Goal: Task Accomplishment & Management: Manage account settings

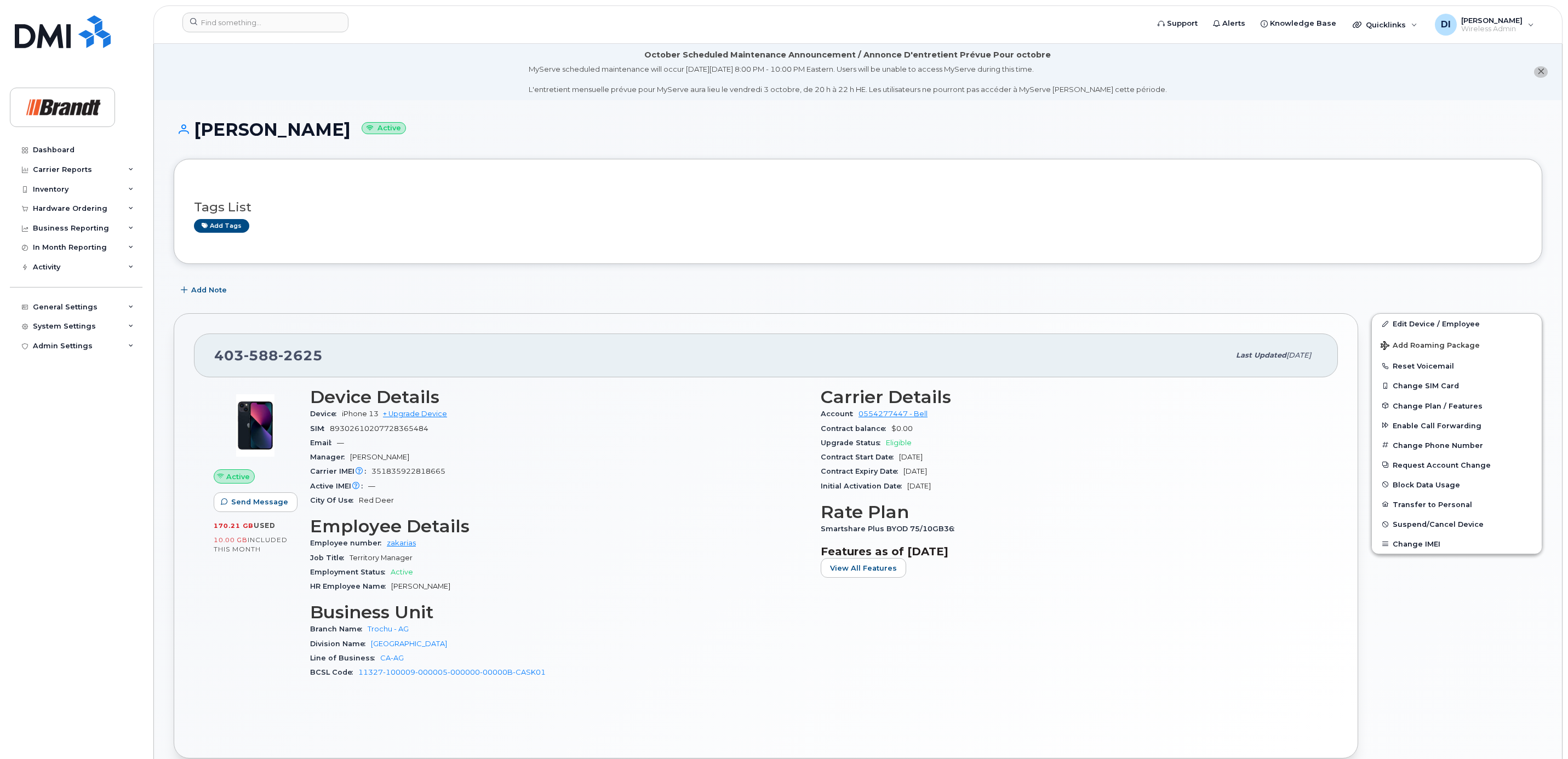
scroll to position [51, 0]
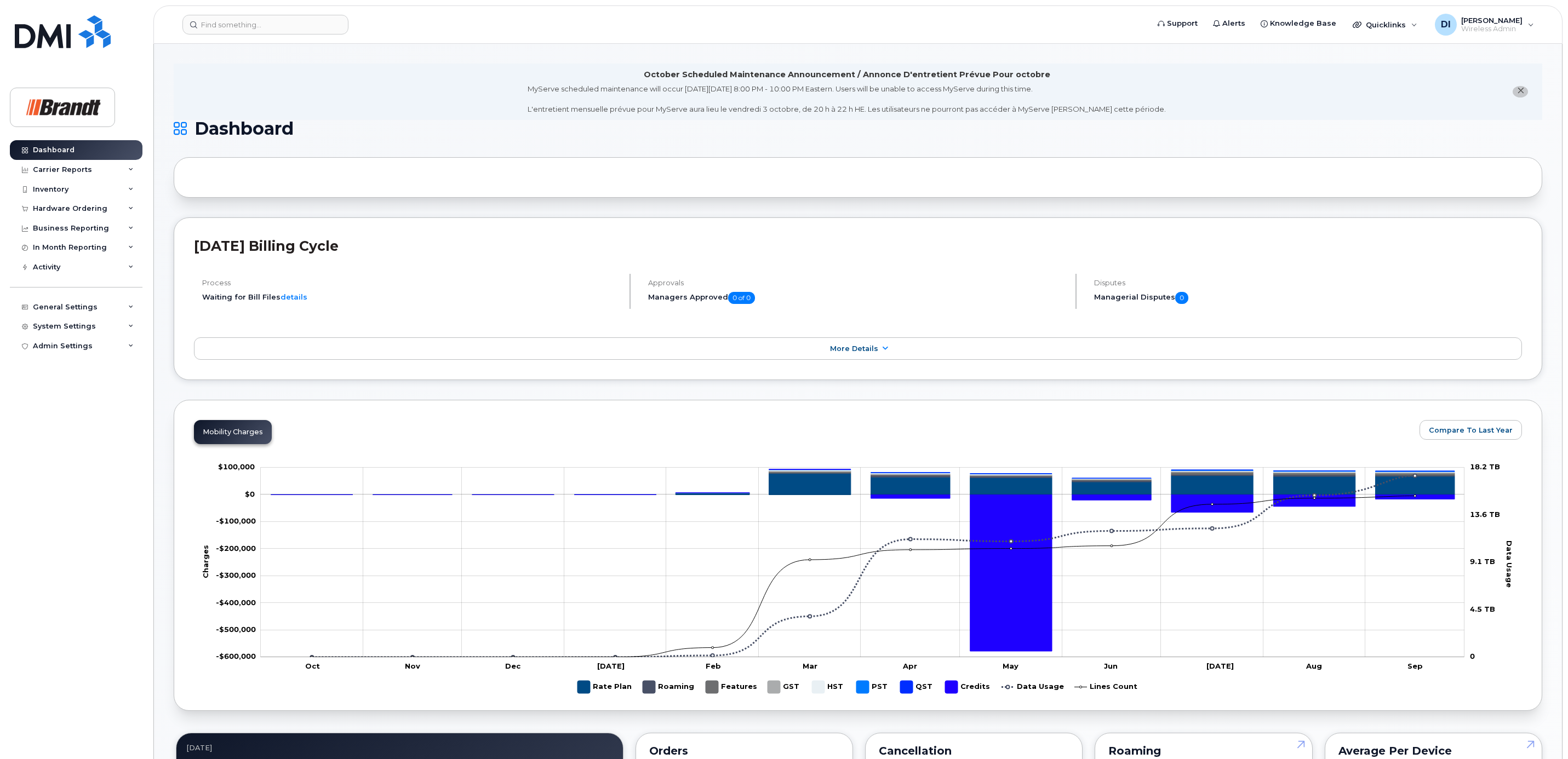
scroll to position [656, 0]
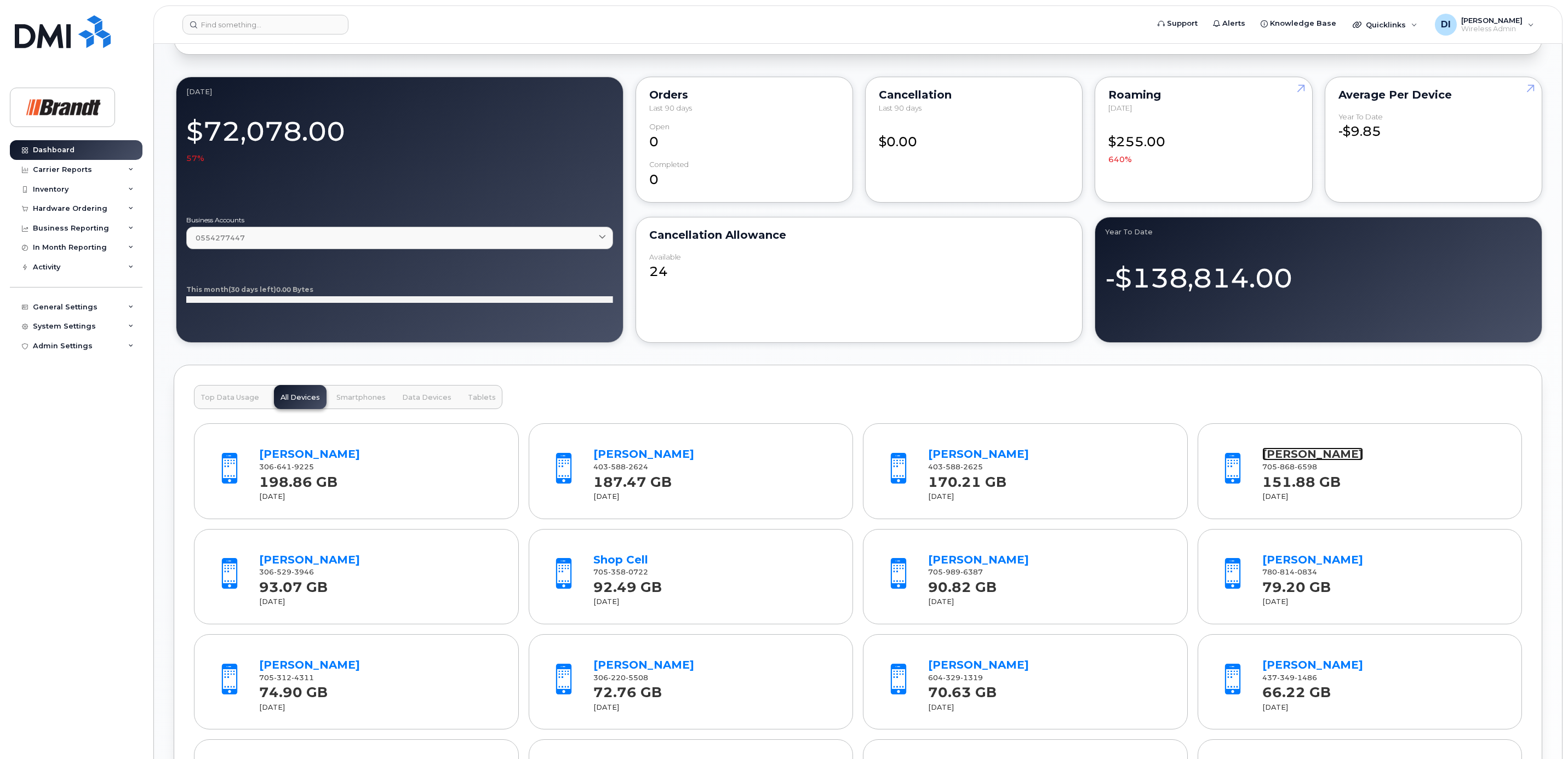
click at [1314, 460] on link "Timothy Mcilmoyle" at bounding box center [1313, 454] width 101 height 13
click at [314, 563] on link "[PERSON_NAME]" at bounding box center [309, 559] width 101 height 13
click at [623, 567] on link "Shop Cell" at bounding box center [620, 559] width 54 height 13
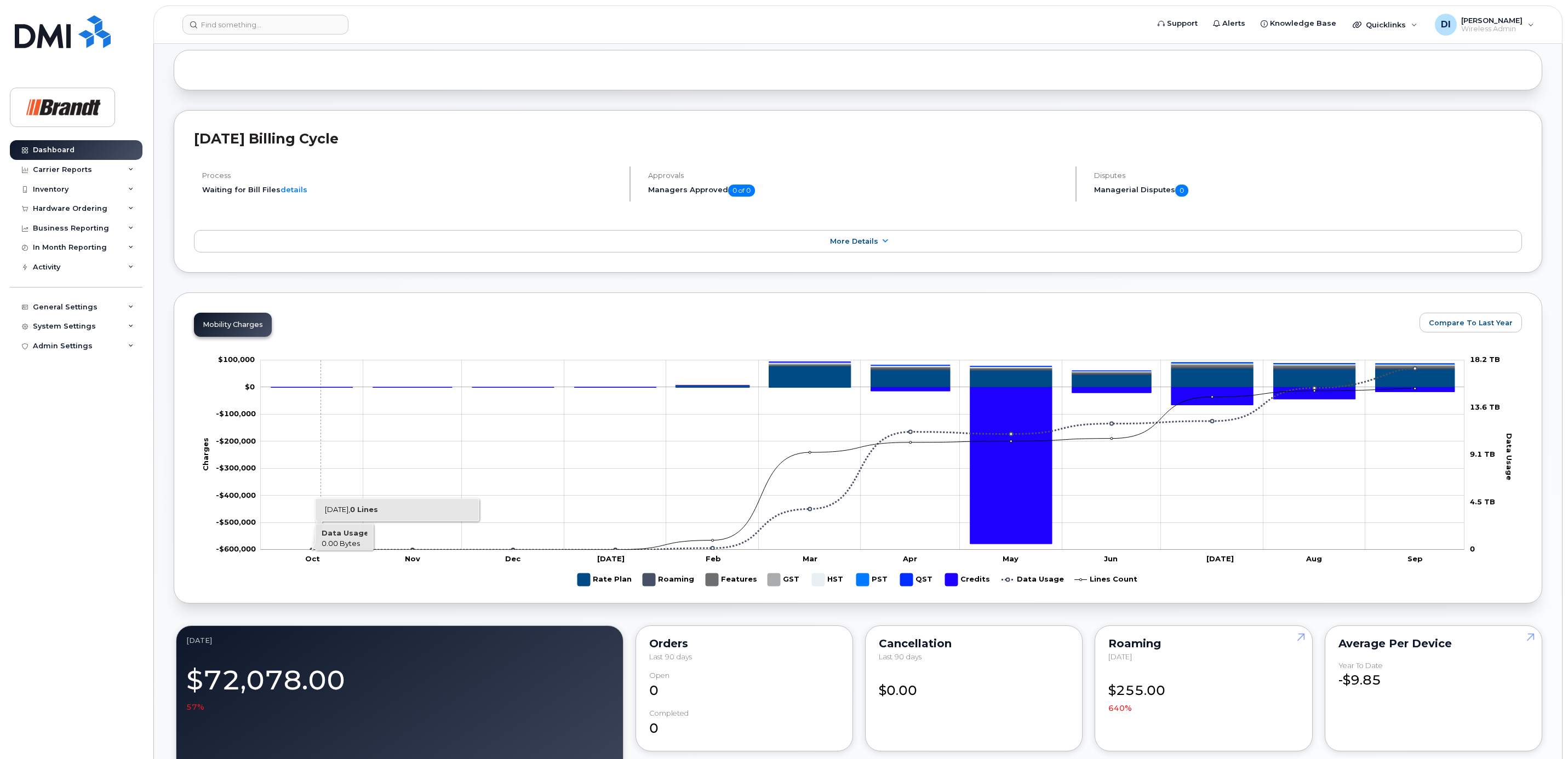
scroll to position [0, 0]
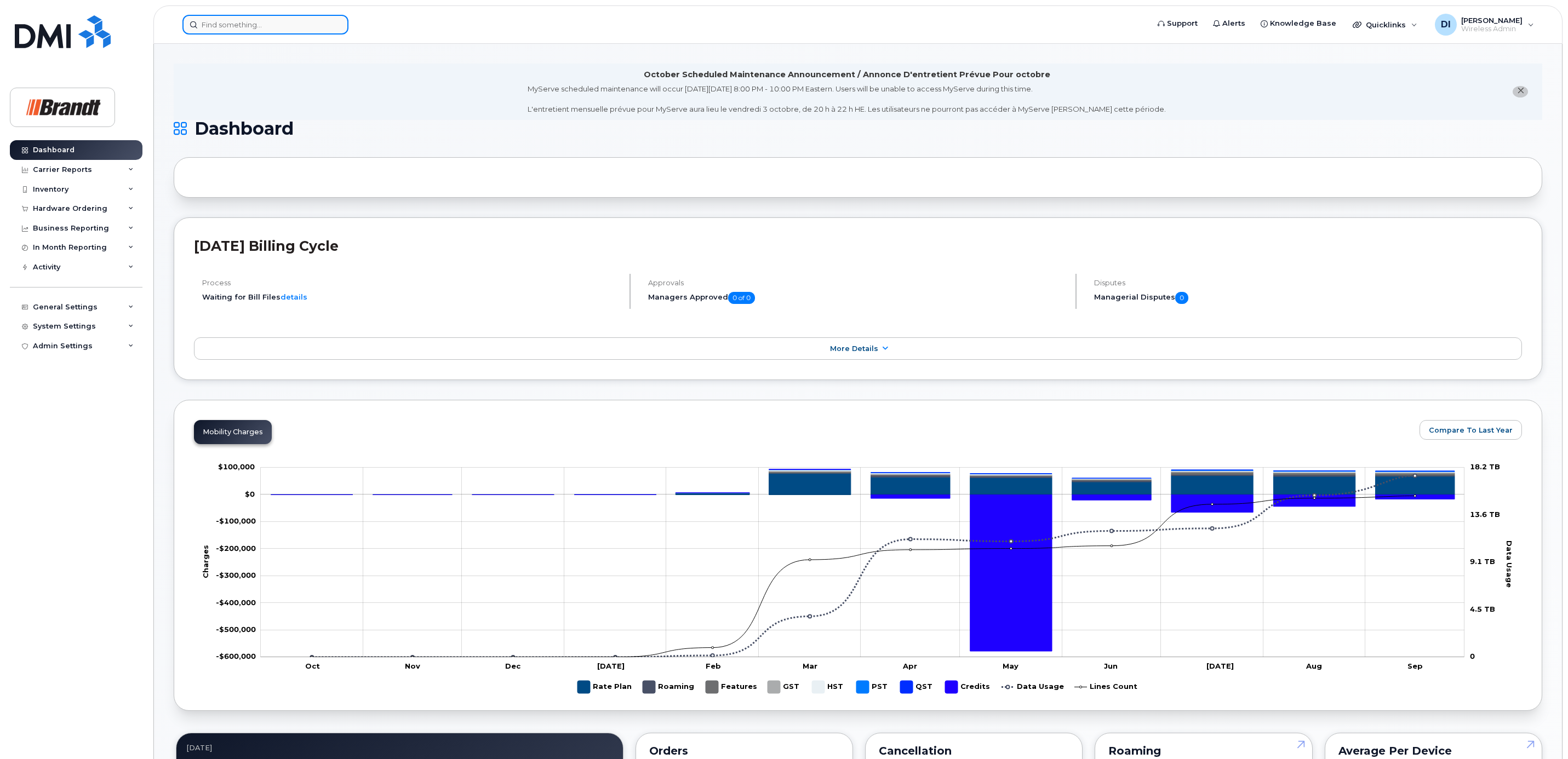
click at [252, 22] on input at bounding box center [266, 24] width 166 height 19
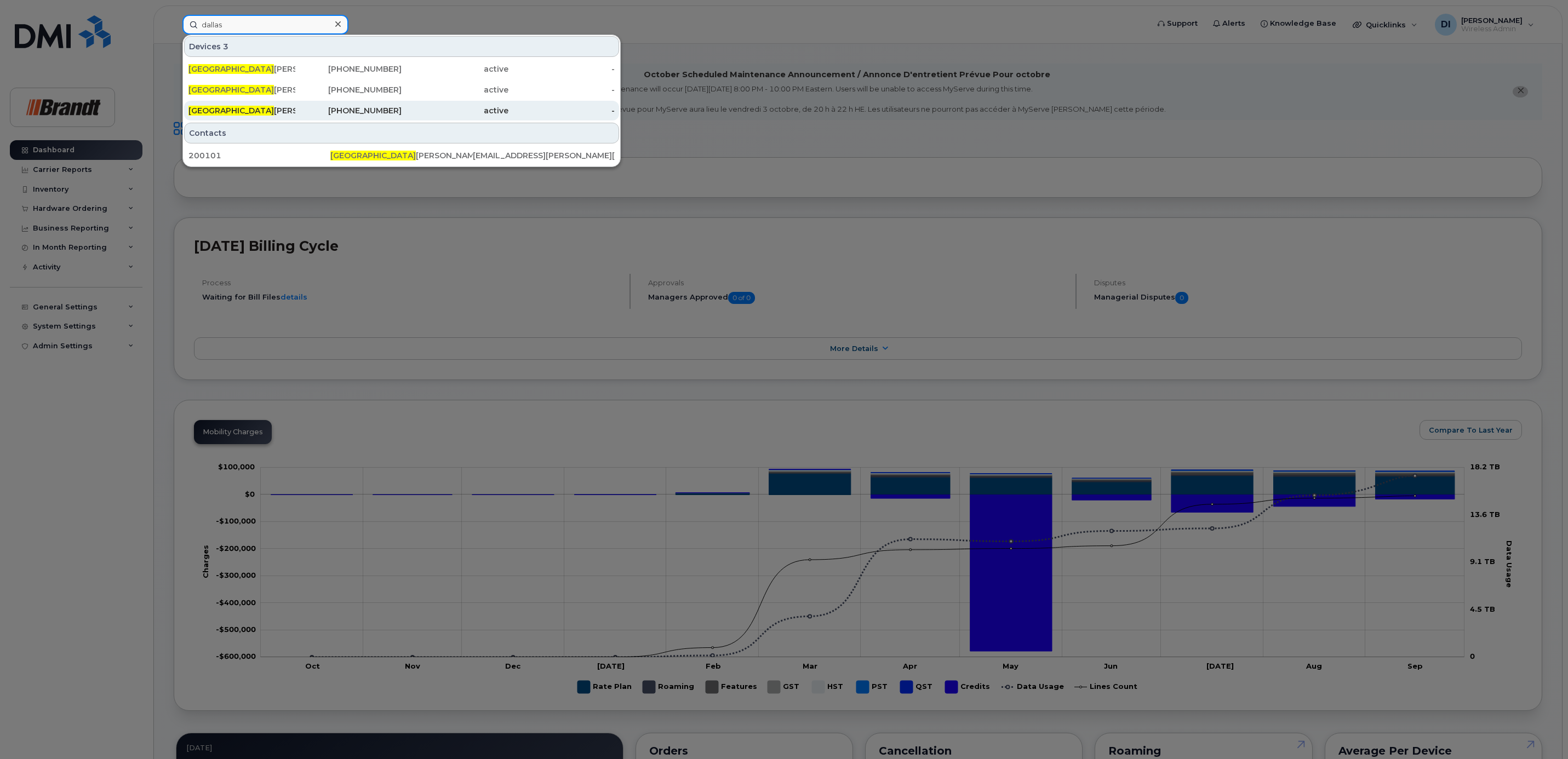
type input "dallas"
click at [222, 107] on div "Dallas Isaac" at bounding box center [242, 110] width 107 height 11
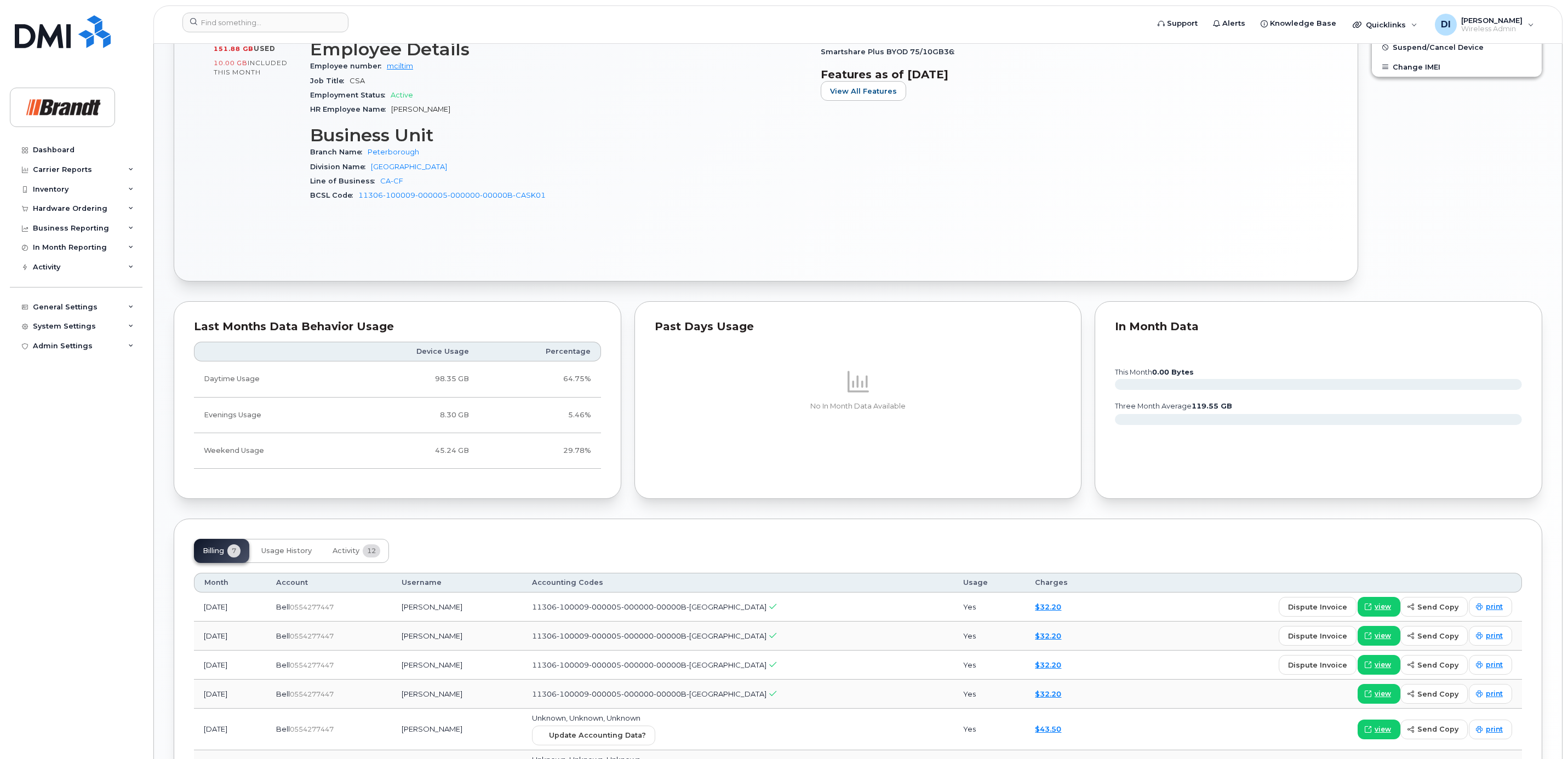
scroll to position [644, 0]
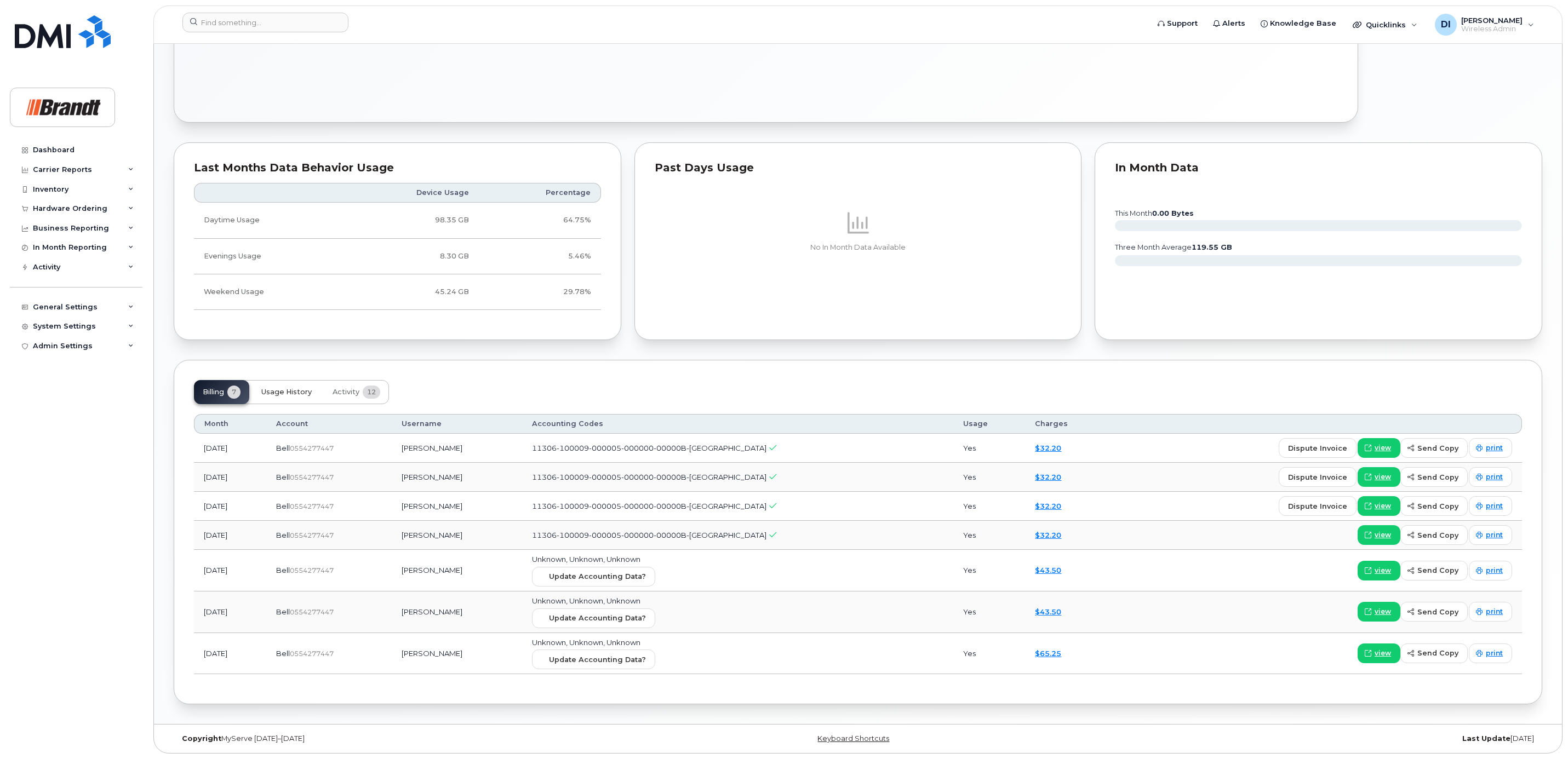
click at [294, 388] on span "Usage History" at bounding box center [287, 392] width 50 height 9
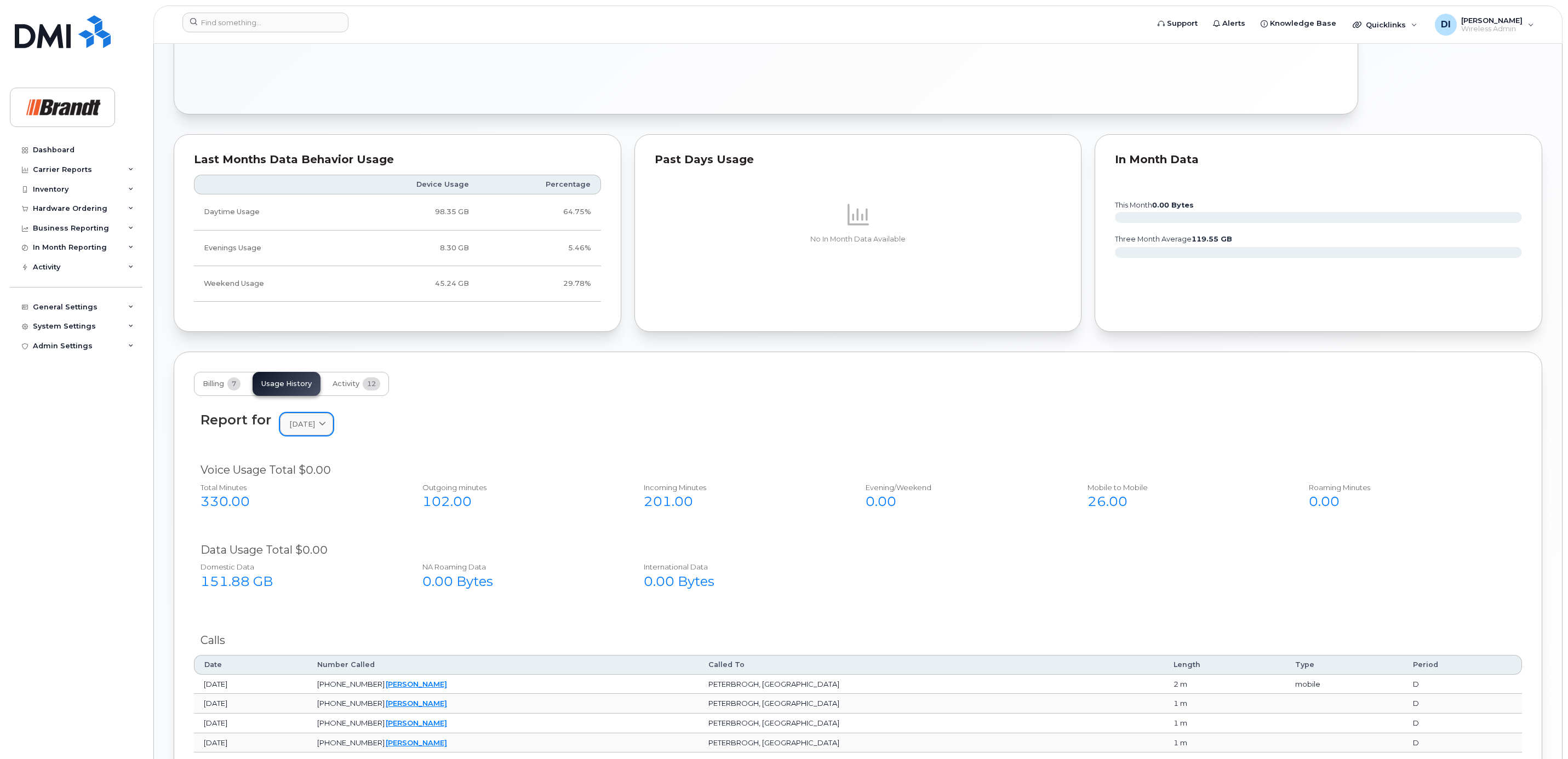
click at [315, 429] on span "[DATE]" at bounding box center [302, 424] width 26 height 11
click at [321, 524] on div "August" at bounding box center [332, 517] width 100 height 18
click at [315, 429] on span "[DATE]" at bounding box center [302, 424] width 26 height 11
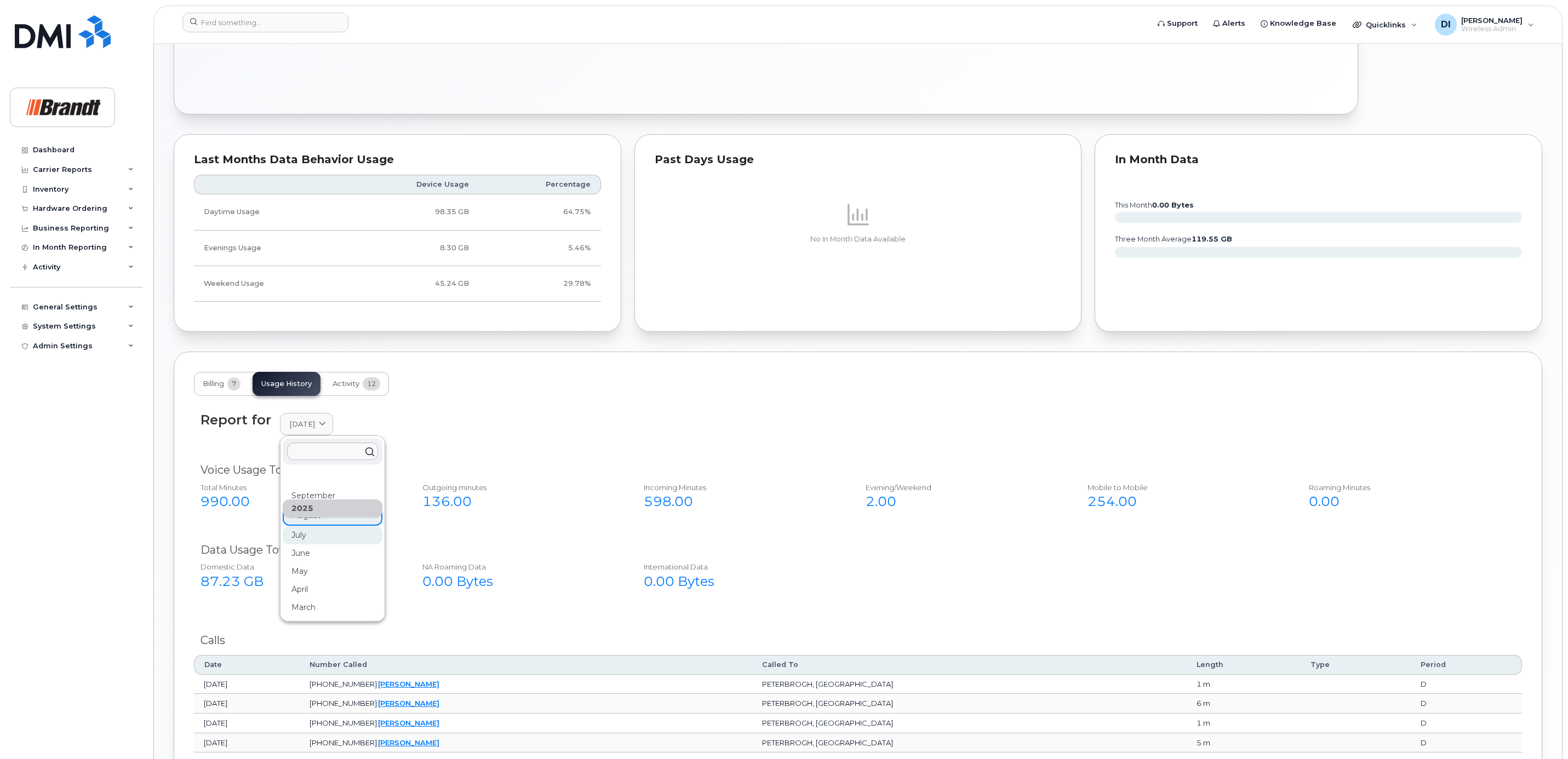
click at [305, 541] on div "July" at bounding box center [332, 535] width 100 height 18
click at [326, 426] on icon at bounding box center [322, 424] width 7 height 7
click at [316, 557] on div "June" at bounding box center [332, 554] width 100 height 18
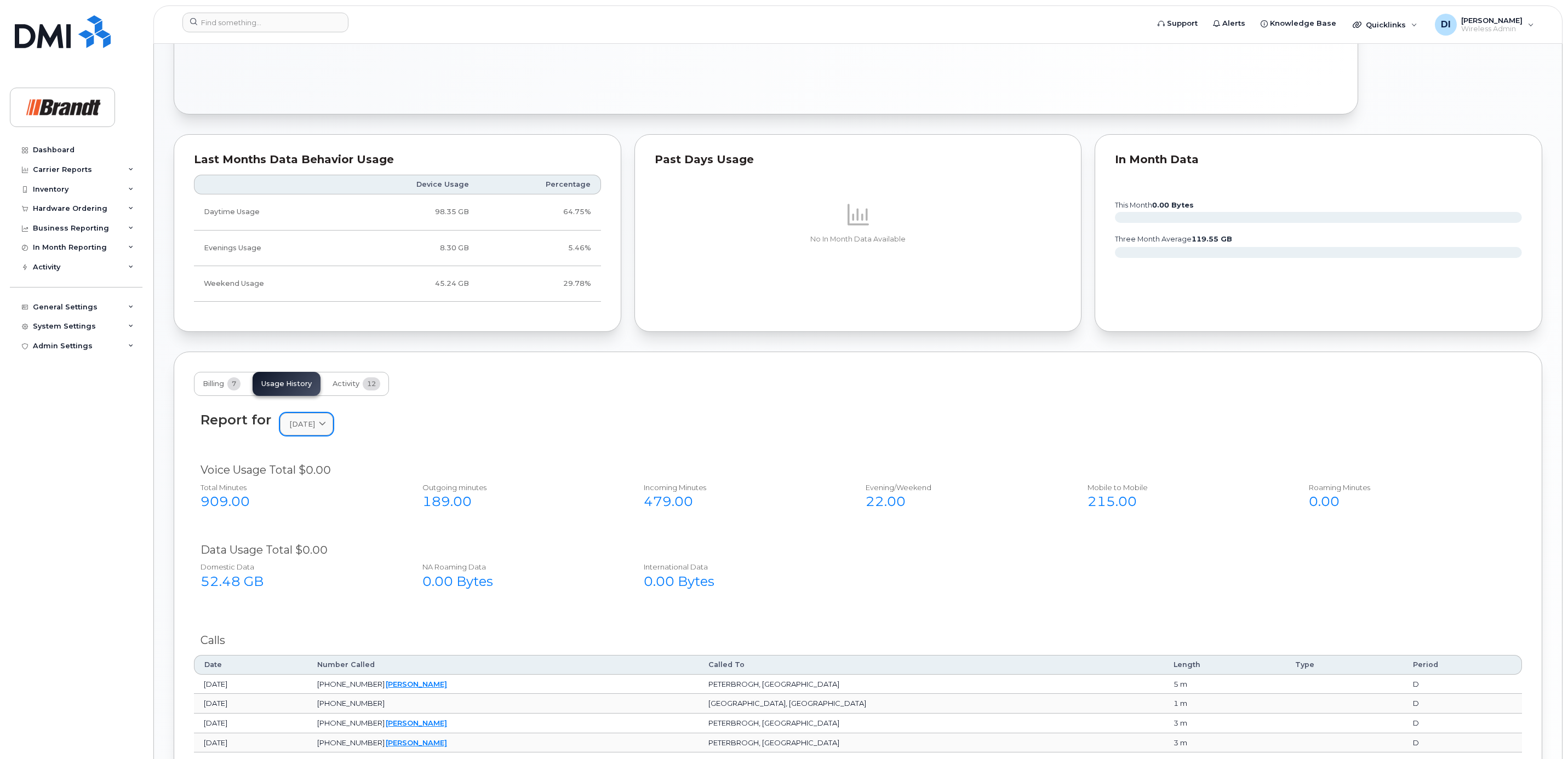
click at [326, 428] on icon at bounding box center [322, 424] width 7 height 7
click at [308, 536] on div "July" at bounding box center [332, 532] width 100 height 18
click at [326, 425] on icon at bounding box center [322, 424] width 7 height 7
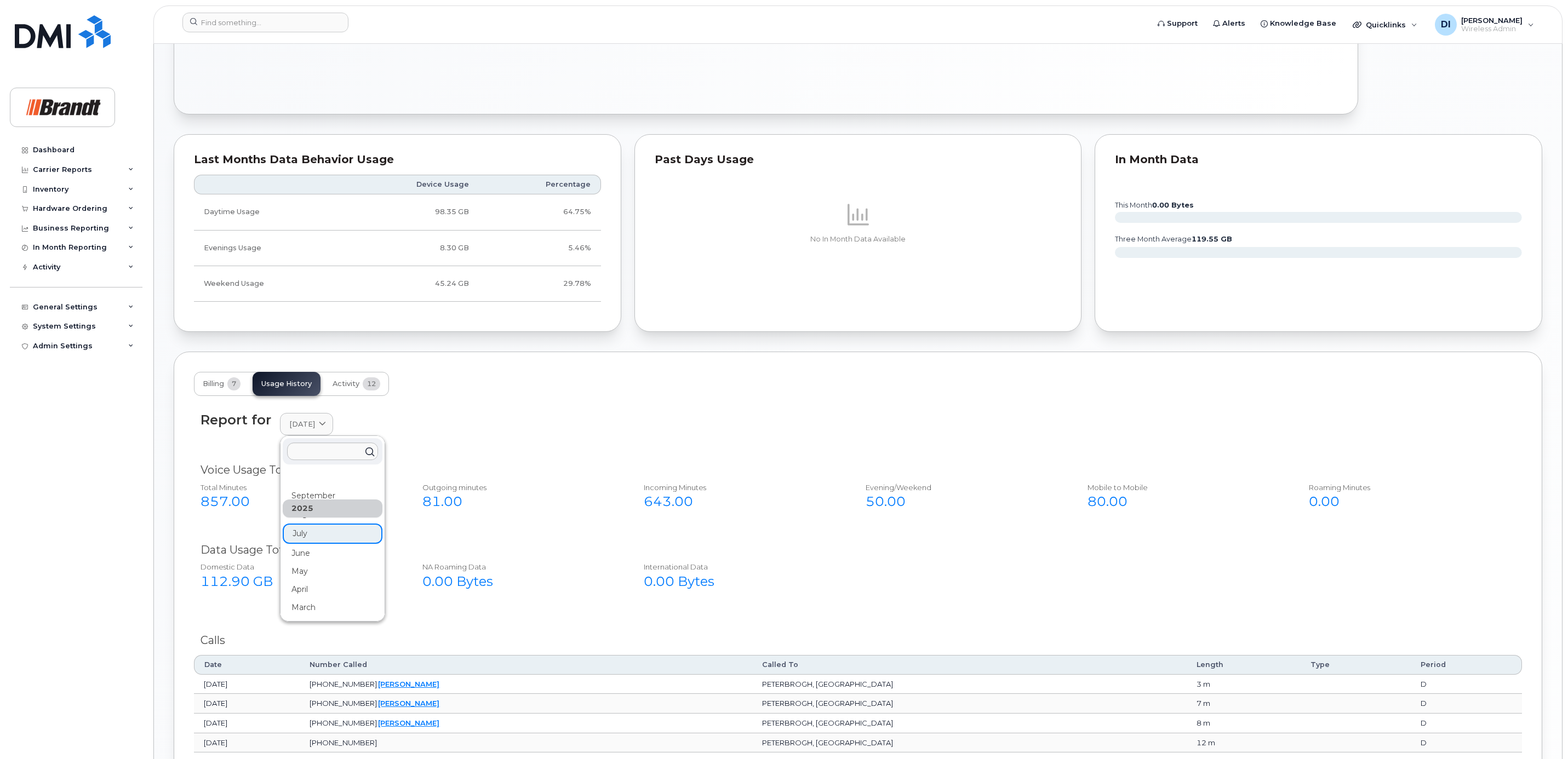
click at [309, 518] on div "2025" at bounding box center [332, 508] width 100 height 18
click at [304, 523] on div "August" at bounding box center [332, 514] width 100 height 18
click at [327, 429] on span at bounding box center [322, 424] width 11 height 11
click at [319, 500] on div "September" at bounding box center [332, 496] width 100 height 18
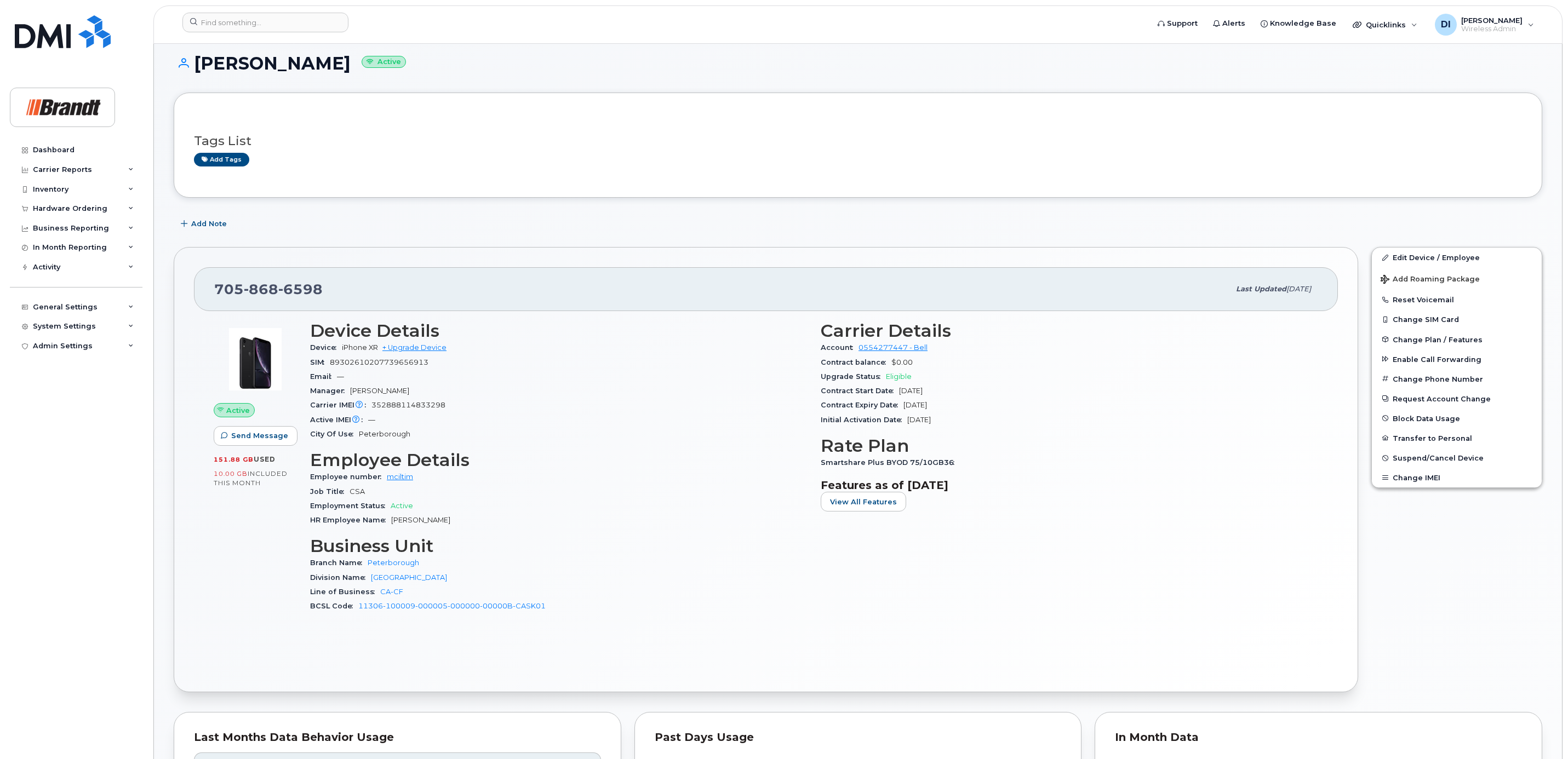
scroll to position [0, 0]
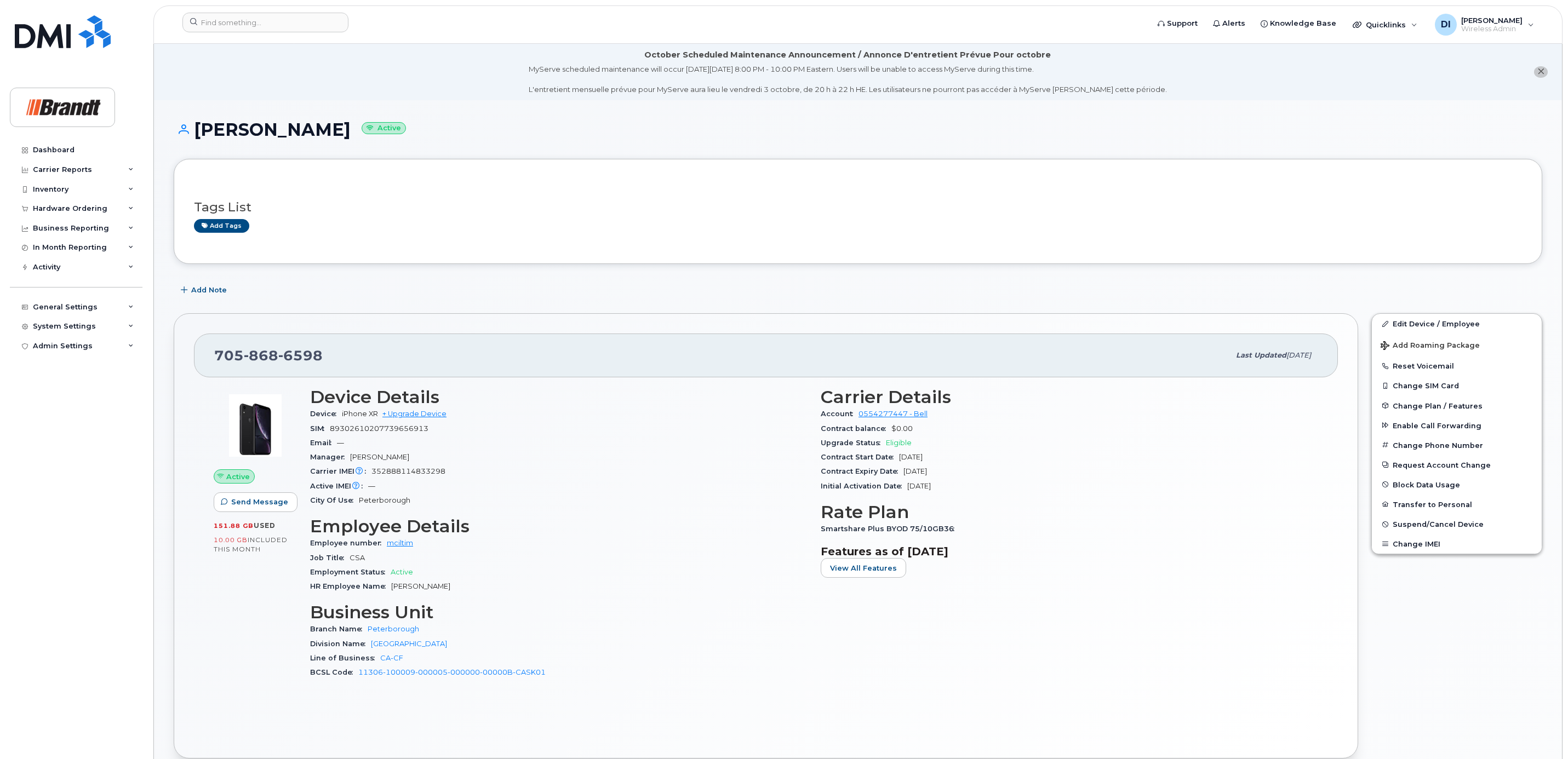
drag, startPoint x: 76, startPoint y: 475, endPoint x: 109, endPoint y: 470, distance: 33.4
click at [77, 475] on div "Dashboard Carrier Reports Monthly Billing Data Daily Data Pooling Data Behavior…" at bounding box center [77, 442] width 136 height 602
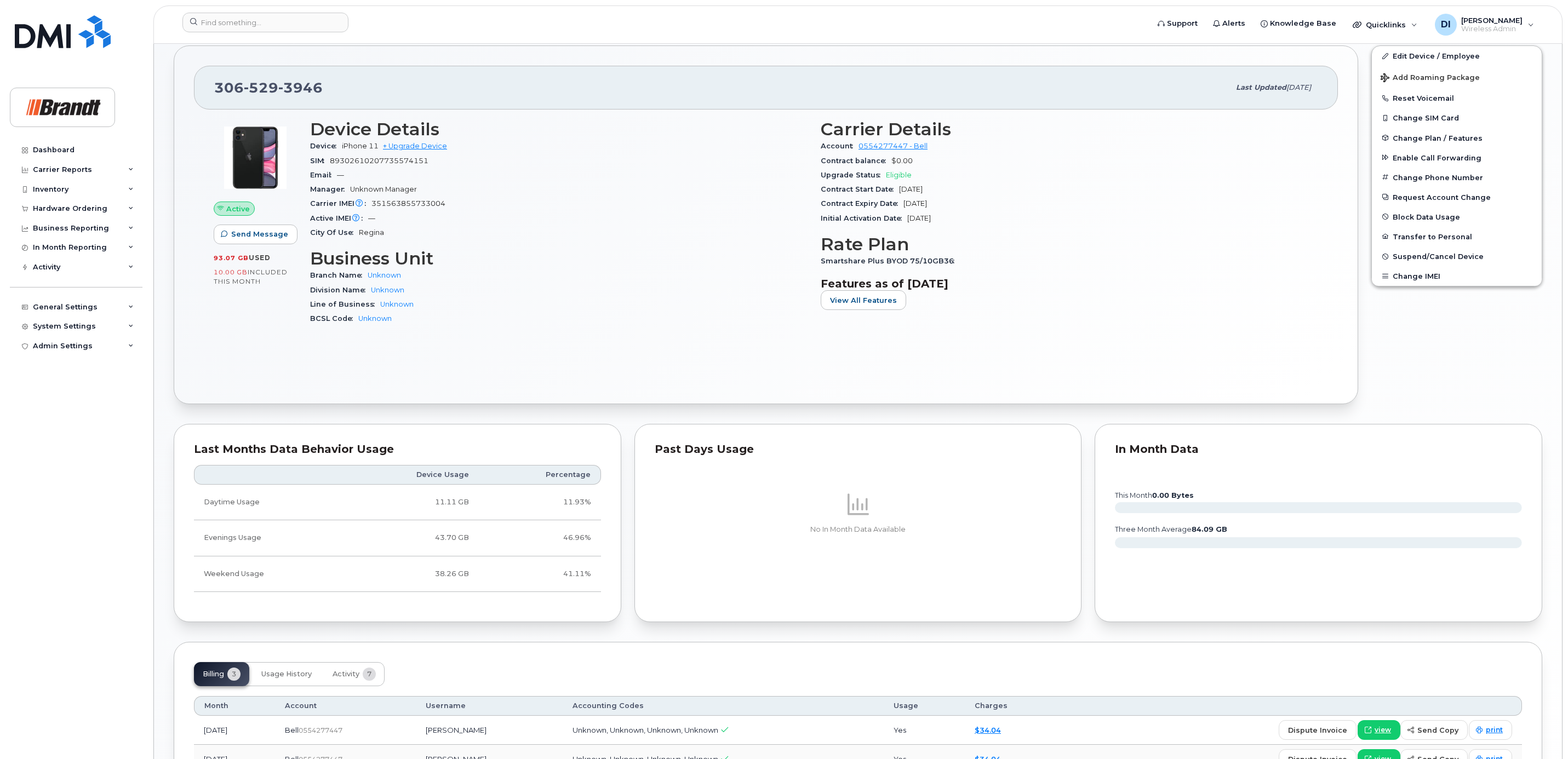
scroll to position [240, 0]
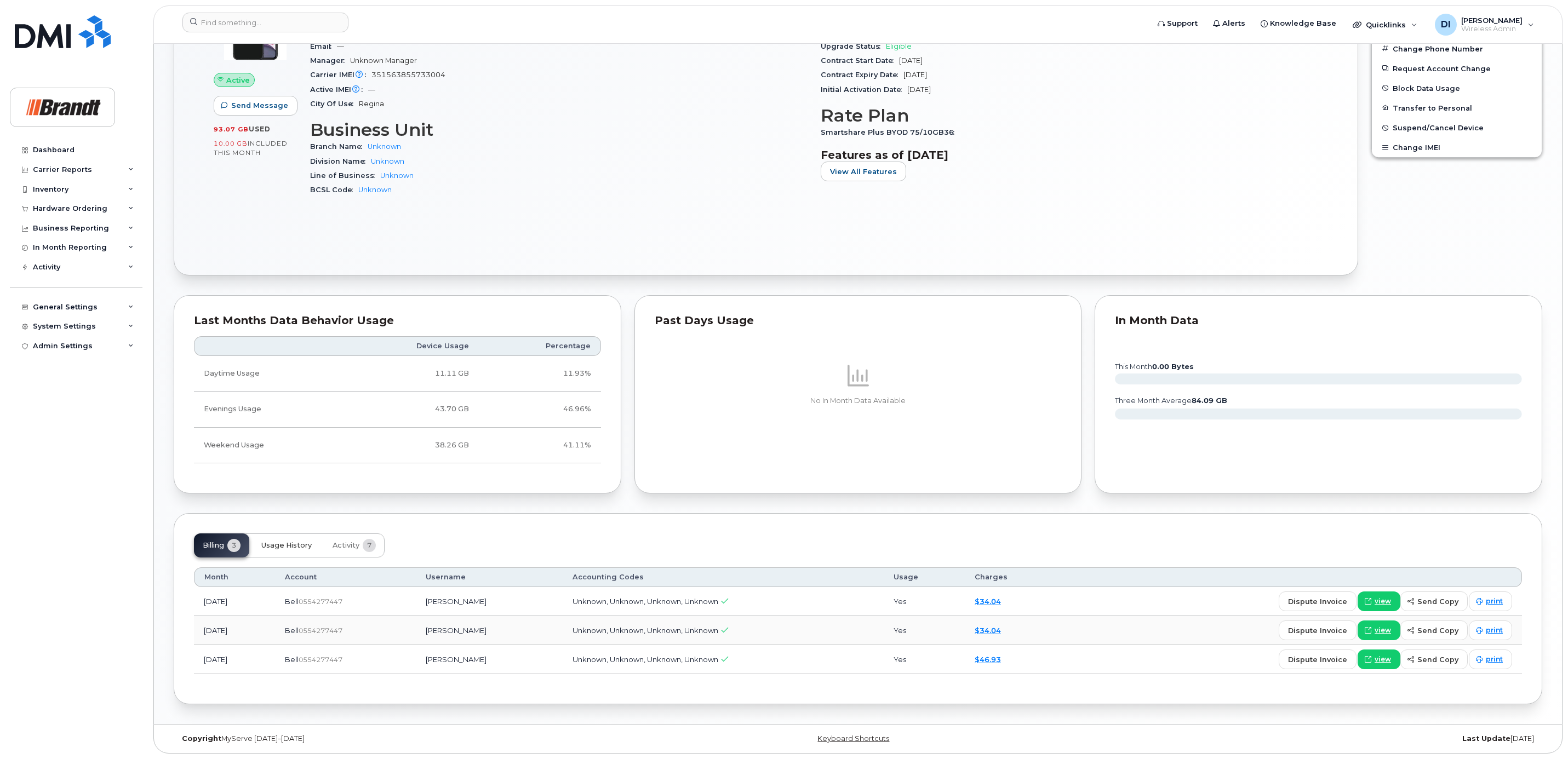
drag, startPoint x: 282, startPoint y: 541, endPoint x: 295, endPoint y: 551, distance: 16.4
click at [283, 541] on span "Usage History" at bounding box center [287, 546] width 50 height 9
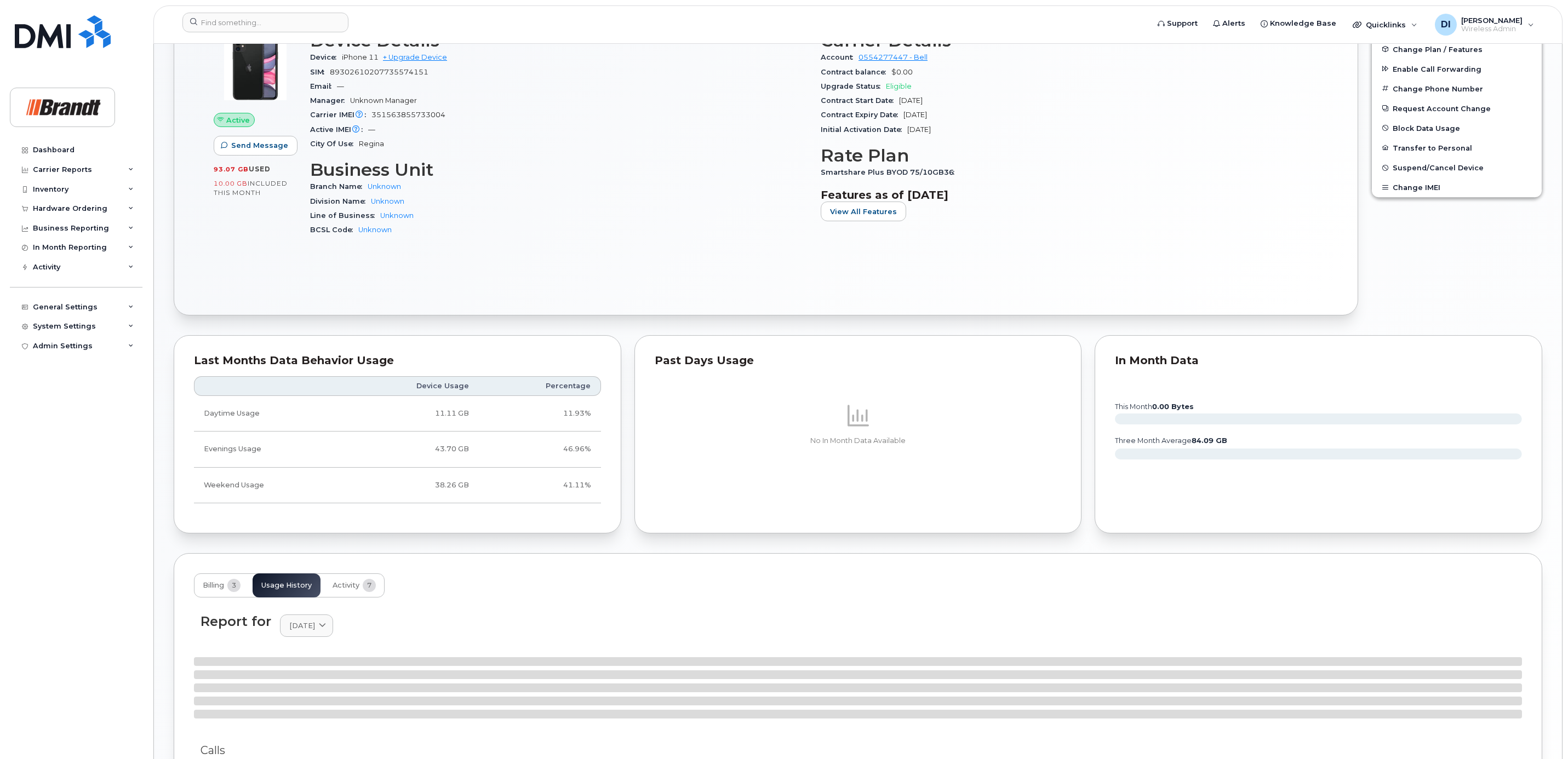
scroll to position [404, 0]
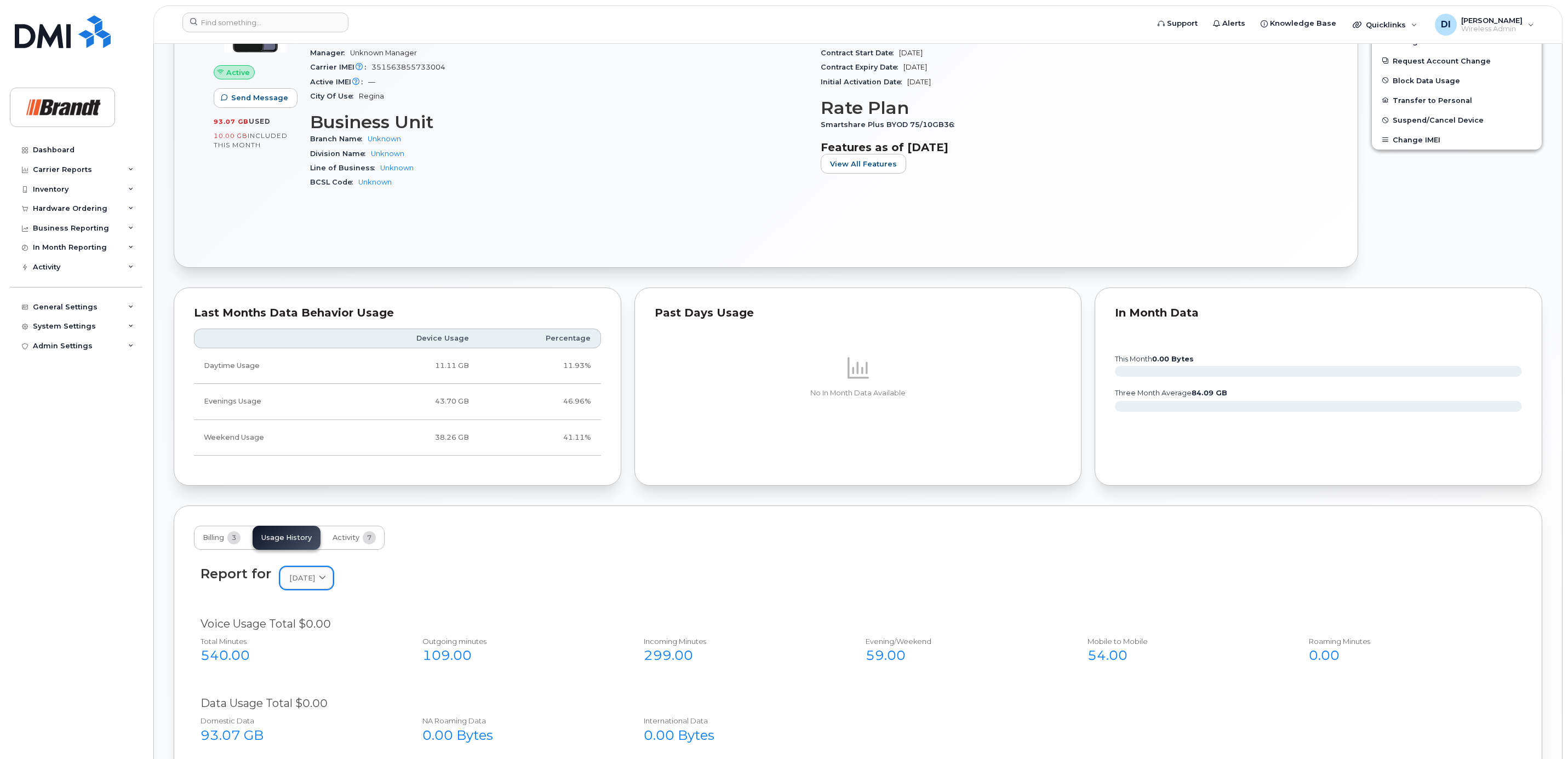
click at [315, 579] on span "[DATE]" at bounding box center [302, 578] width 26 height 11
click at [311, 679] on div "August" at bounding box center [332, 671] width 100 height 18
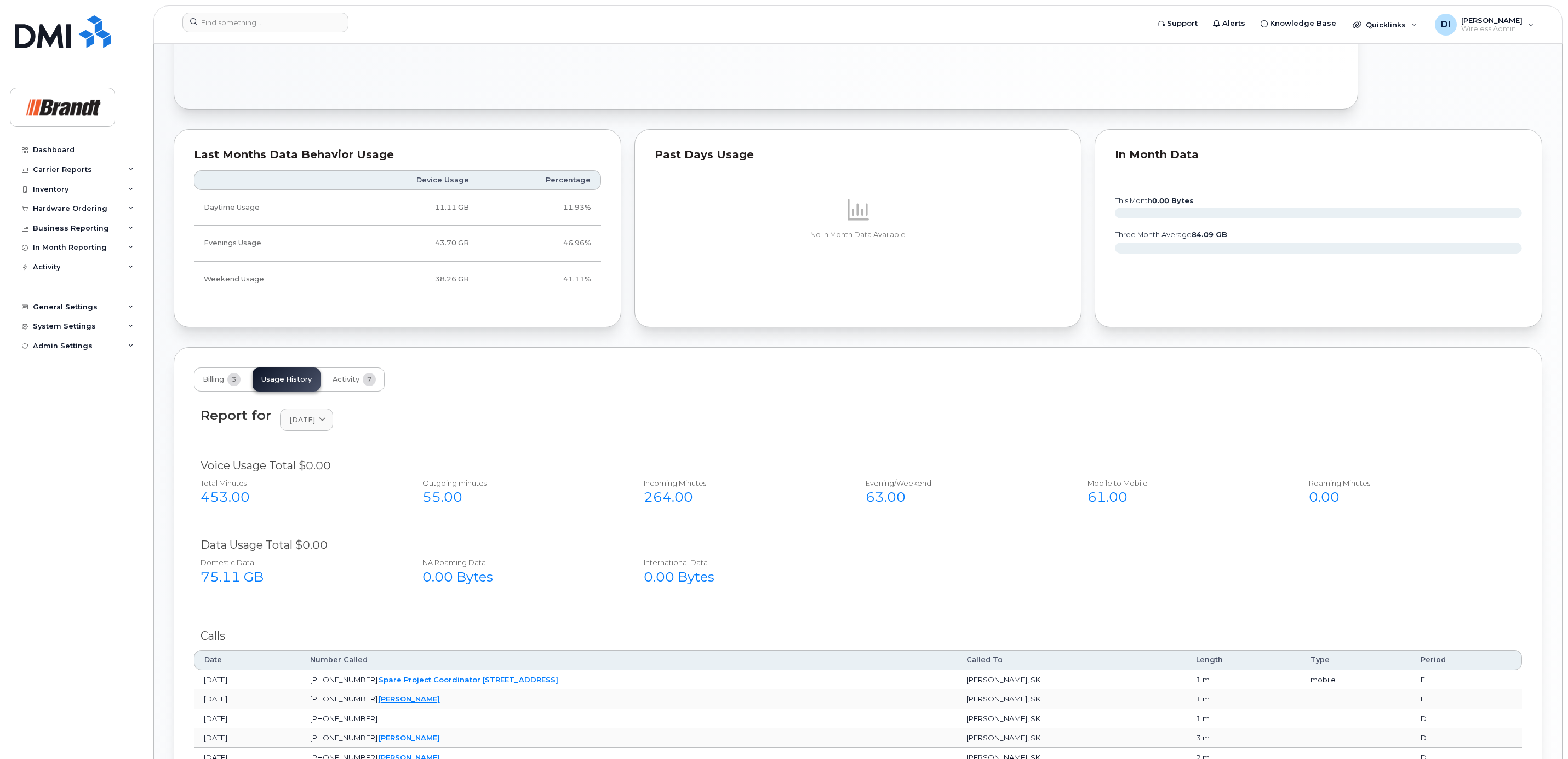
scroll to position [568, 0]
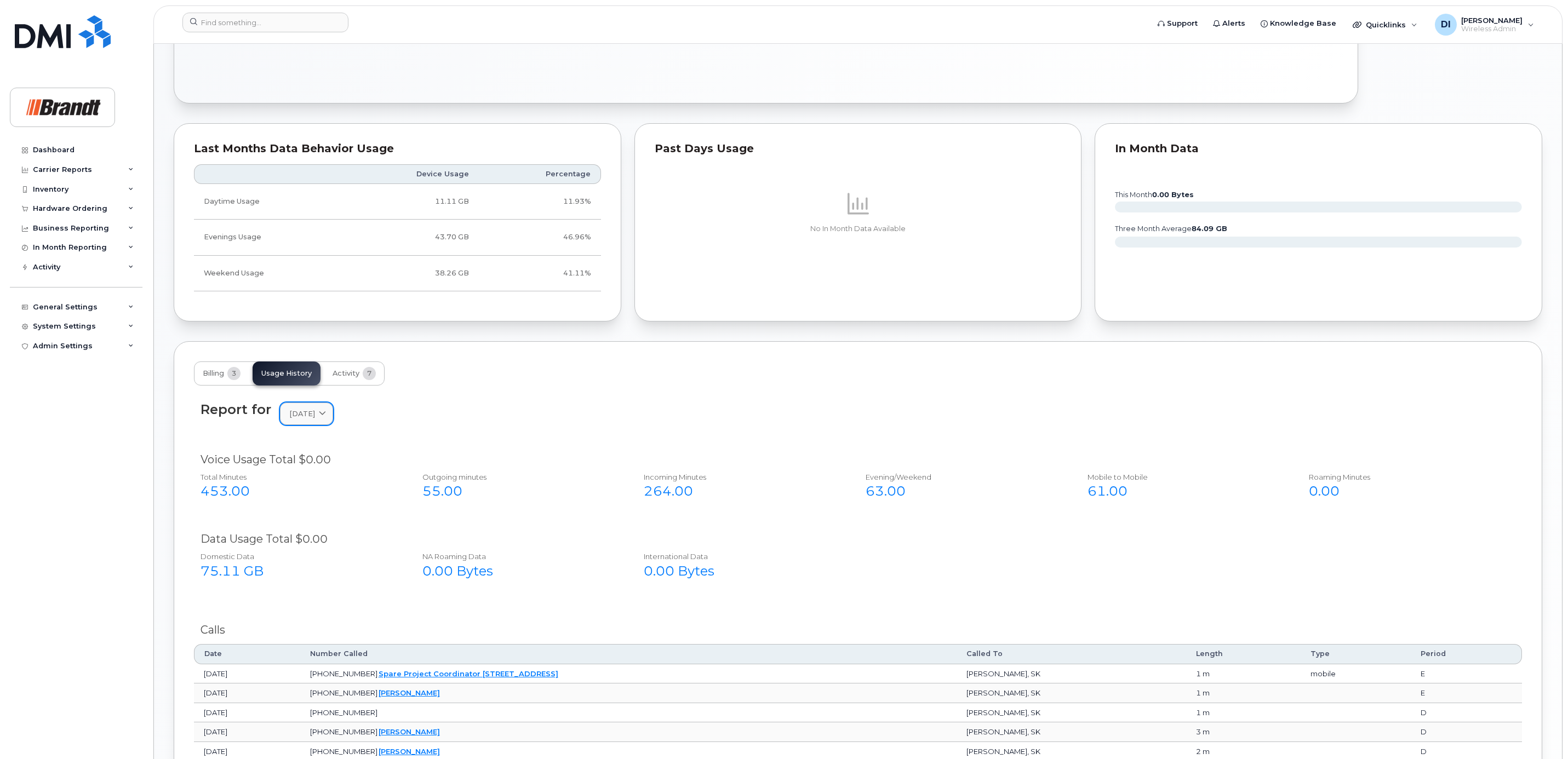
click at [315, 419] on span "August 2025" at bounding box center [302, 413] width 26 height 11
click at [308, 513] on div "2025 September August July" at bounding box center [332, 496] width 100 height 75
click at [300, 533] on div "July" at bounding box center [332, 525] width 100 height 18
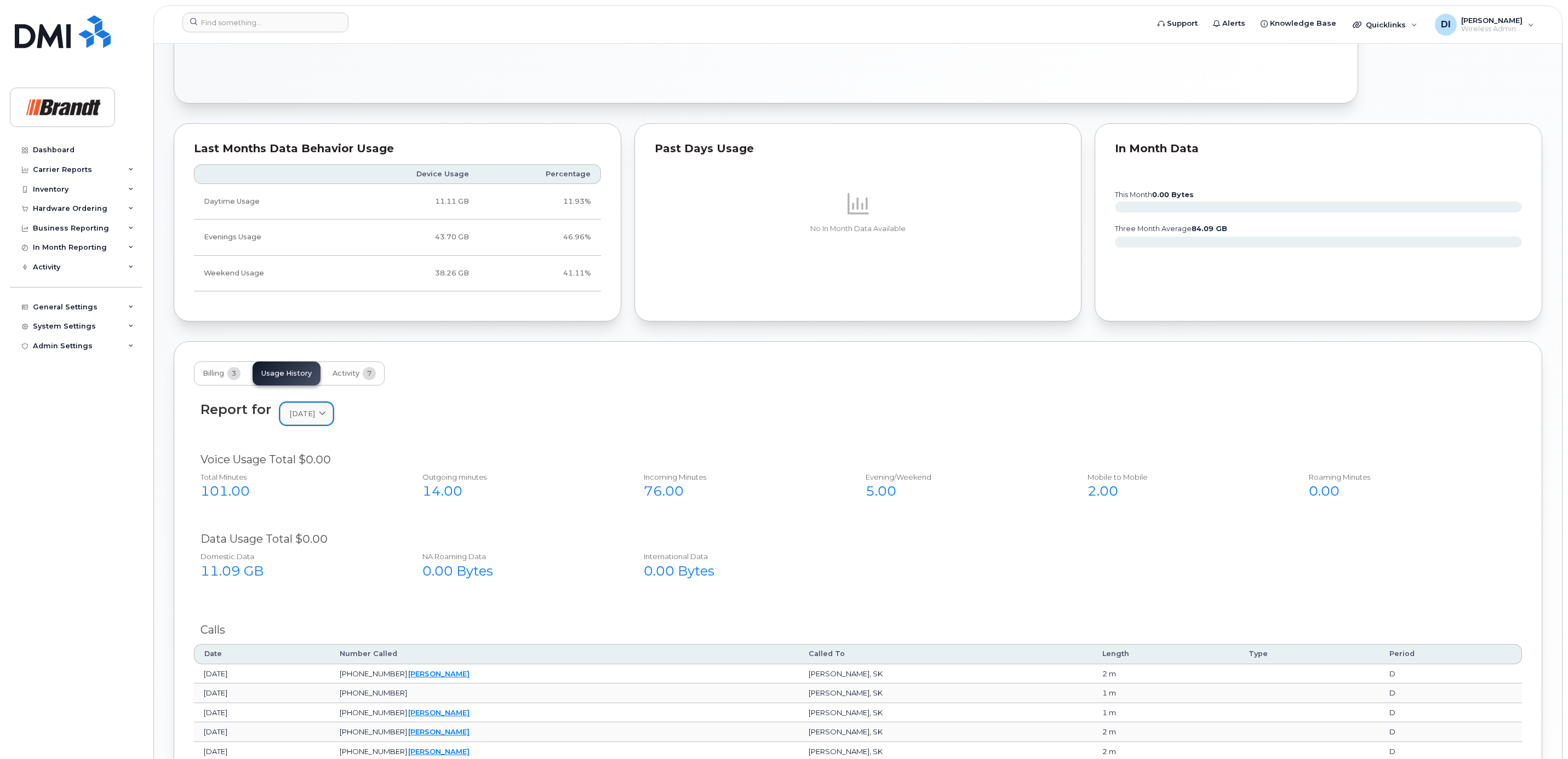
click at [326, 419] on span at bounding box center [322, 413] width 11 height 11
click at [313, 513] on div "August" at bounding box center [332, 503] width 100 height 18
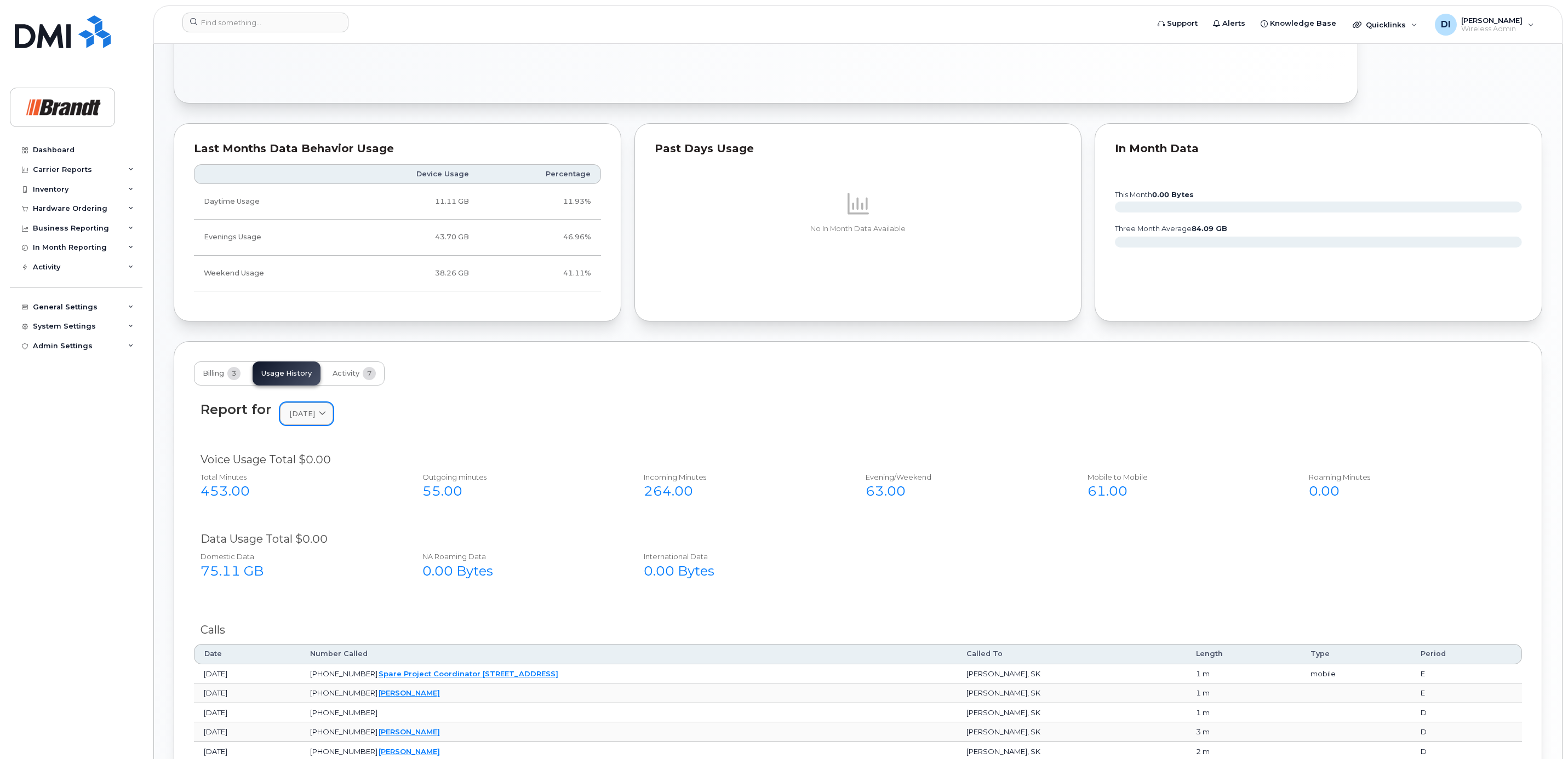
click at [315, 416] on span "August 2025" at bounding box center [302, 413] width 26 height 11
click at [296, 529] on div "July" at bounding box center [332, 525] width 100 height 18
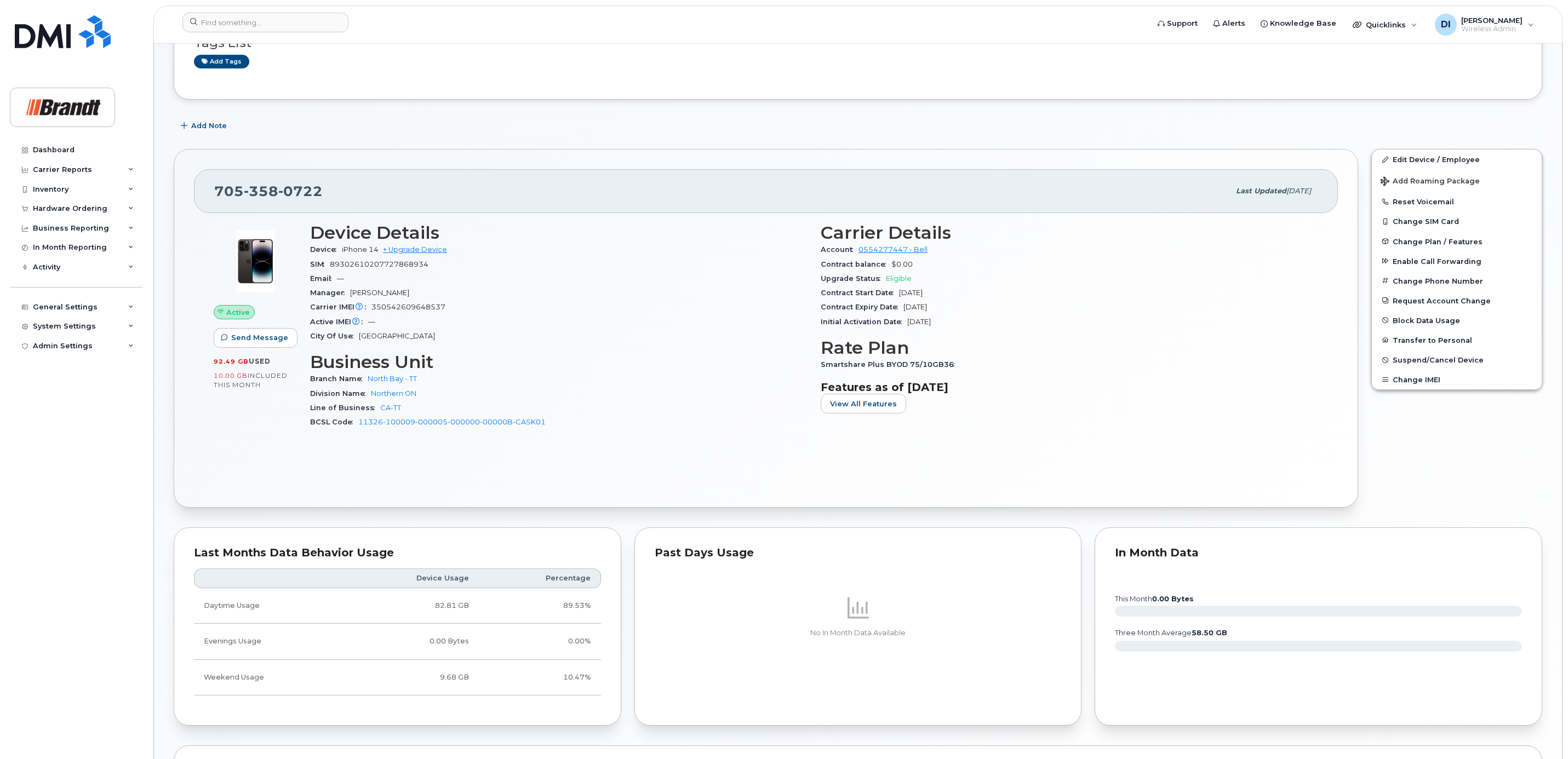
scroll to position [558, 0]
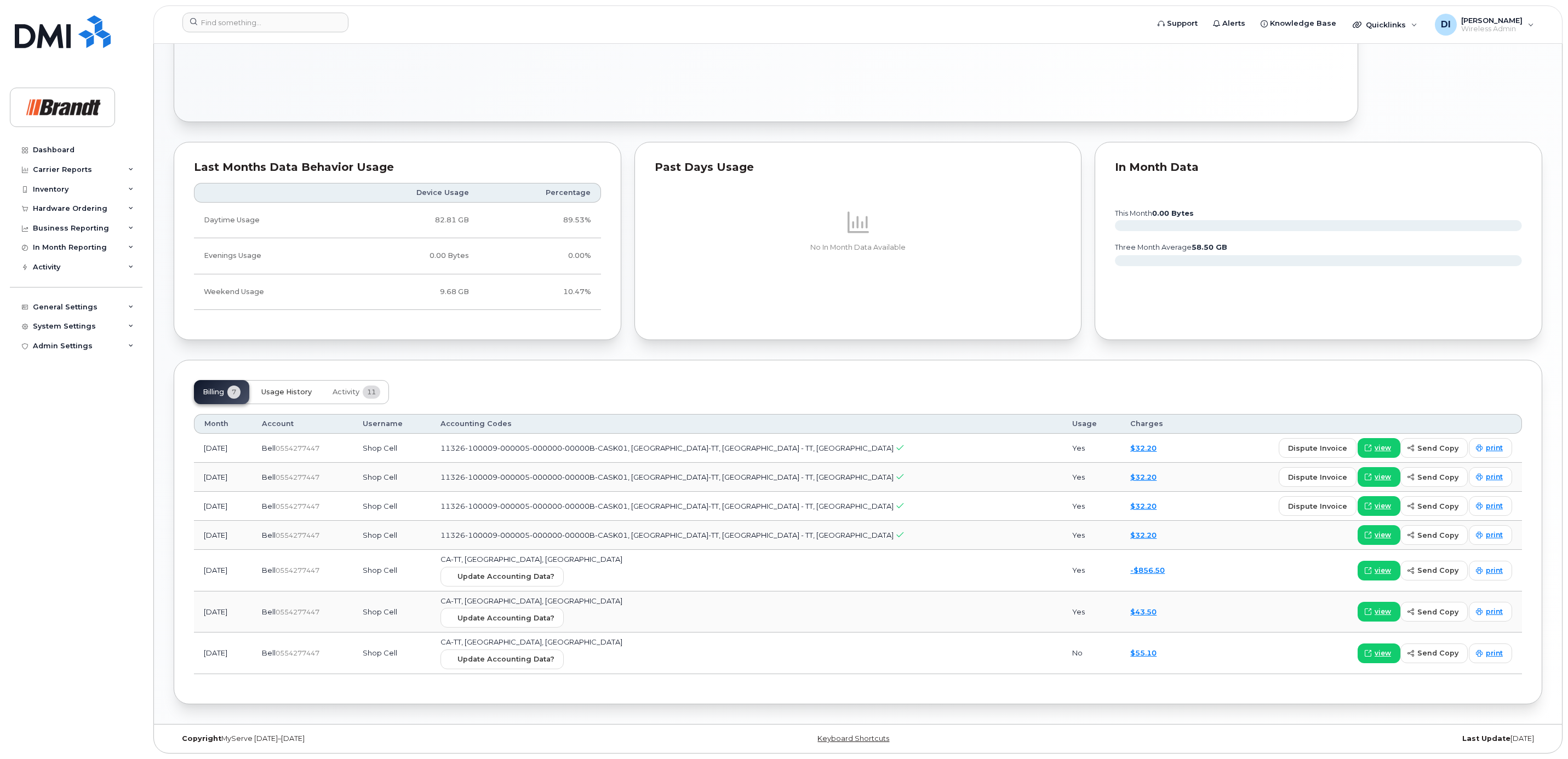
click at [293, 382] on button "Usage History" at bounding box center [287, 392] width 68 height 24
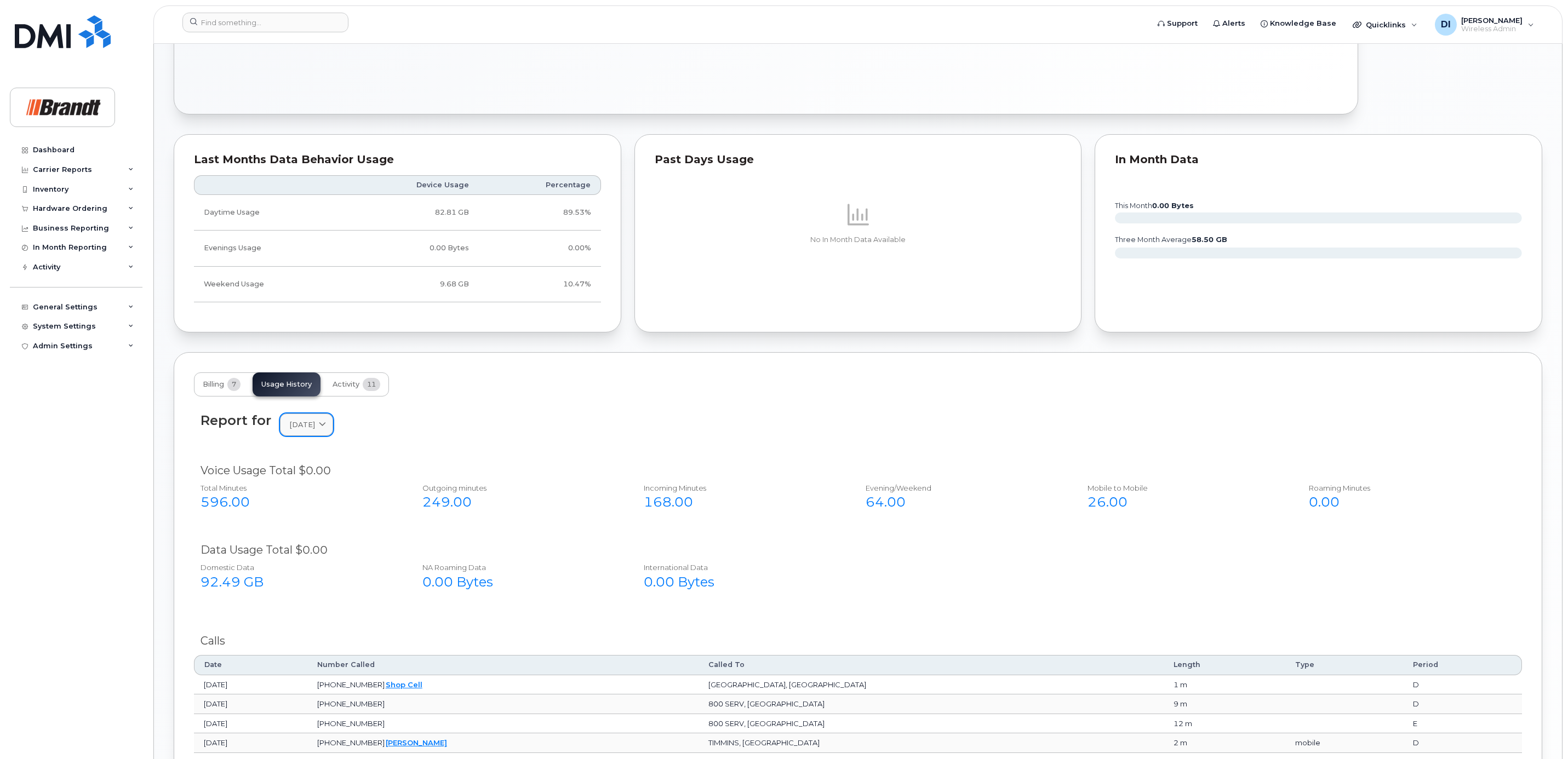
click at [315, 423] on span "[DATE]" at bounding box center [302, 425] width 26 height 11
click at [308, 524] on div "August" at bounding box center [332, 518] width 100 height 18
click at [327, 427] on span at bounding box center [322, 425] width 11 height 11
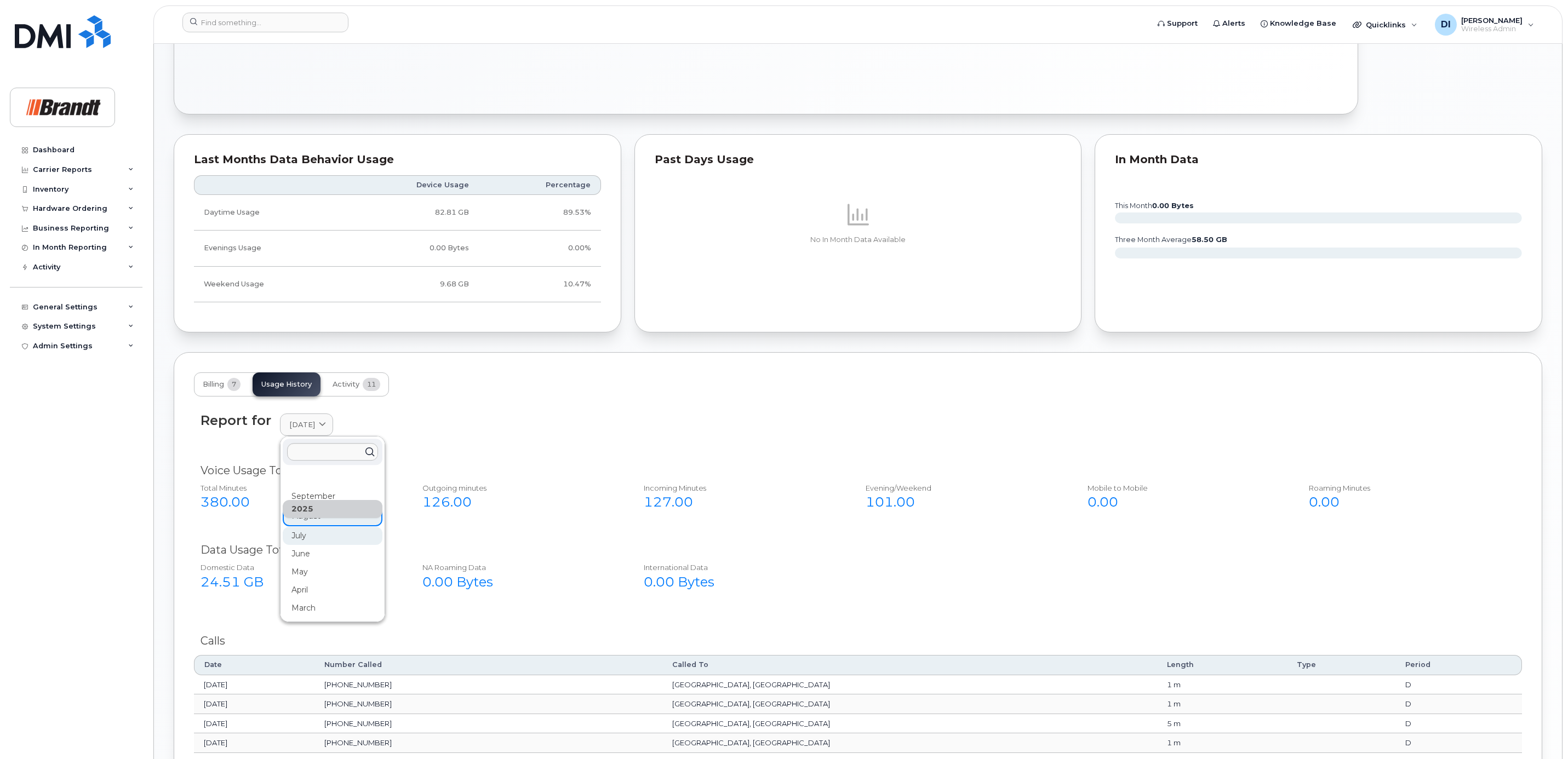
click at [300, 540] on div "July" at bounding box center [332, 536] width 100 height 18
click at [327, 420] on link "July 2025" at bounding box center [306, 425] width 53 height 23
click at [300, 558] on div "June" at bounding box center [332, 554] width 100 height 18
click at [326, 422] on link "June 2025" at bounding box center [306, 425] width 53 height 23
click at [289, 576] on div "May" at bounding box center [332, 572] width 100 height 18
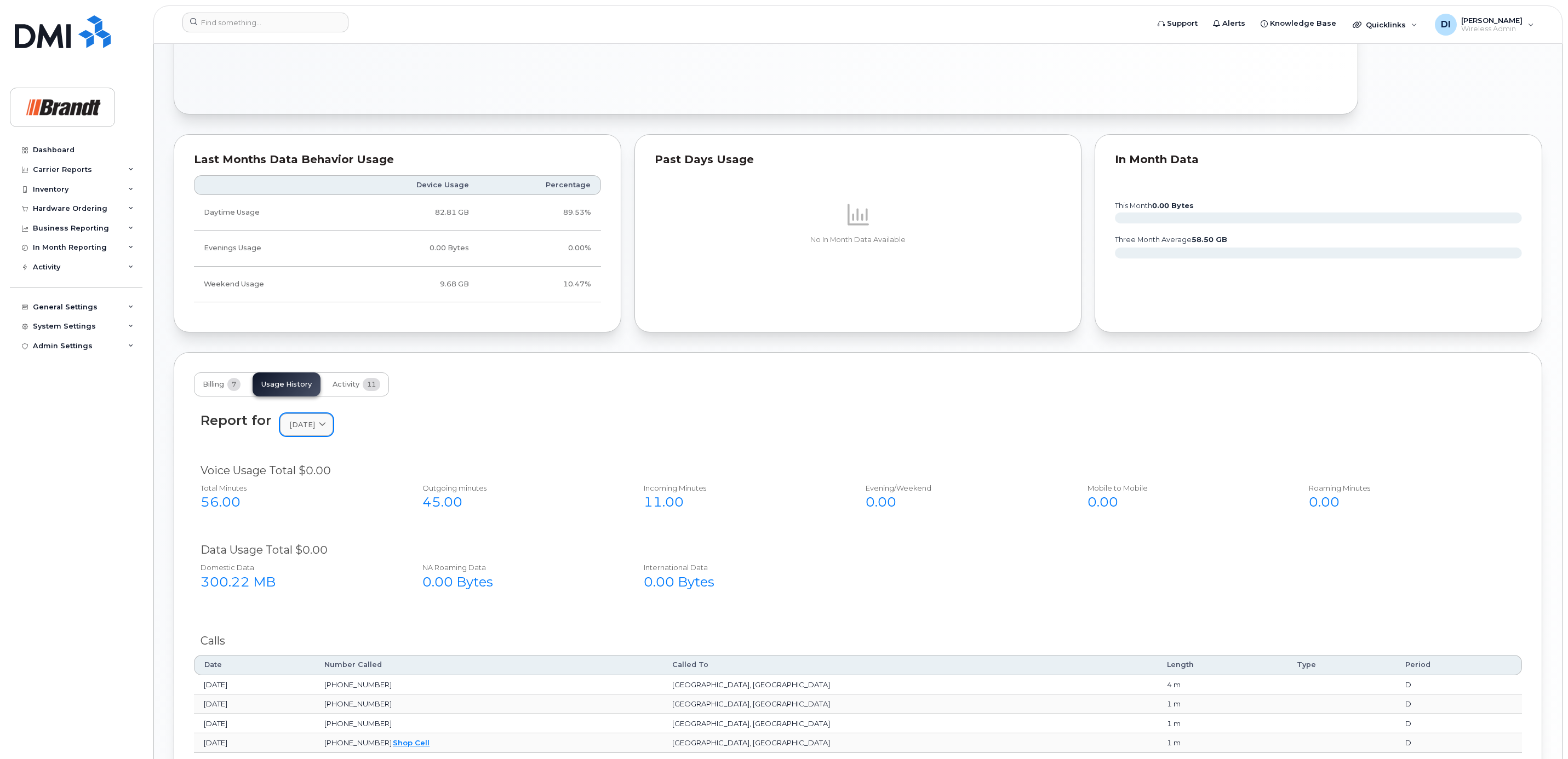
click at [324, 430] on div "May 2025" at bounding box center [306, 425] width 35 height 11
click at [317, 499] on div "September" at bounding box center [332, 497] width 100 height 18
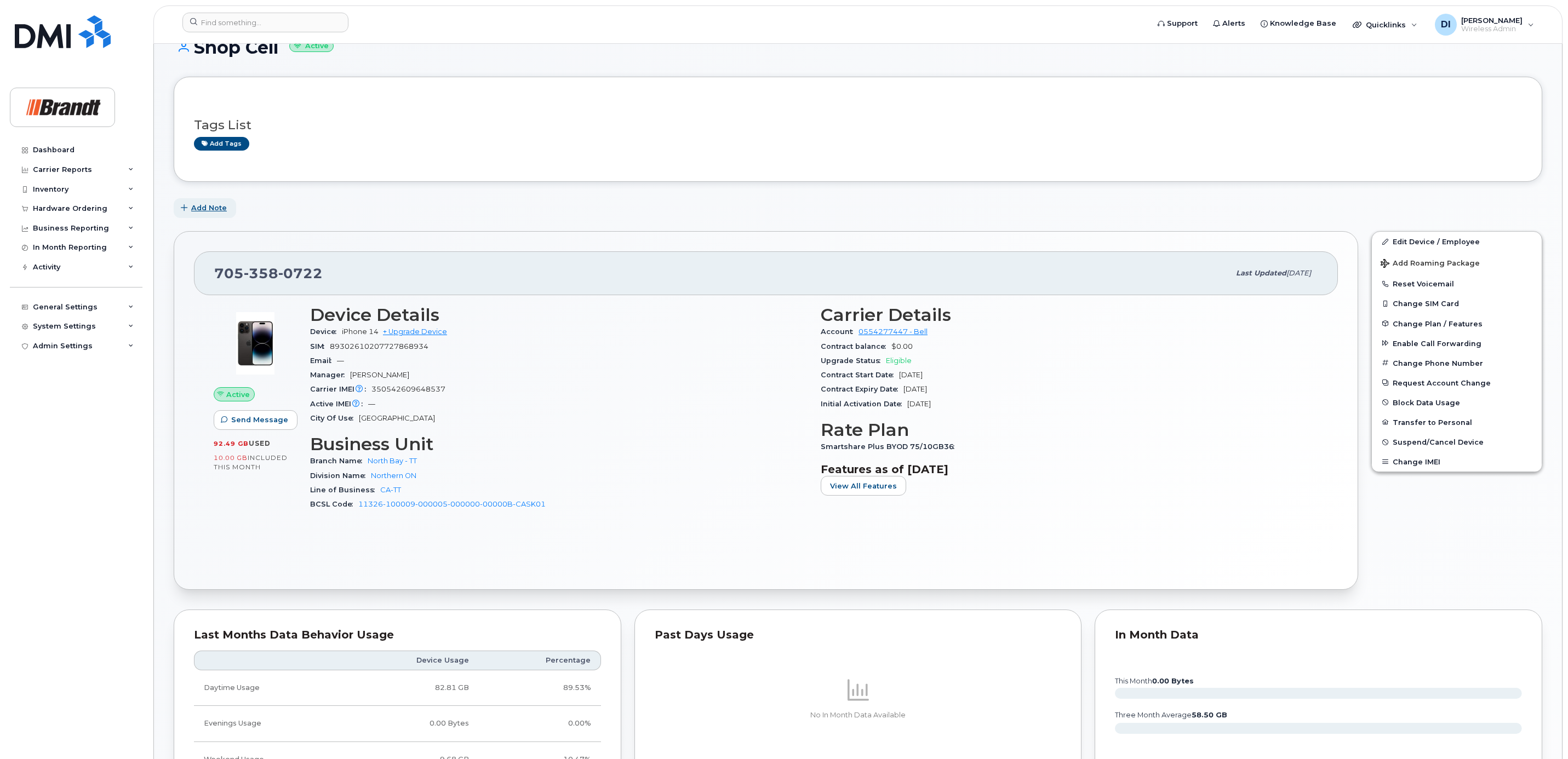
scroll to position [0, 0]
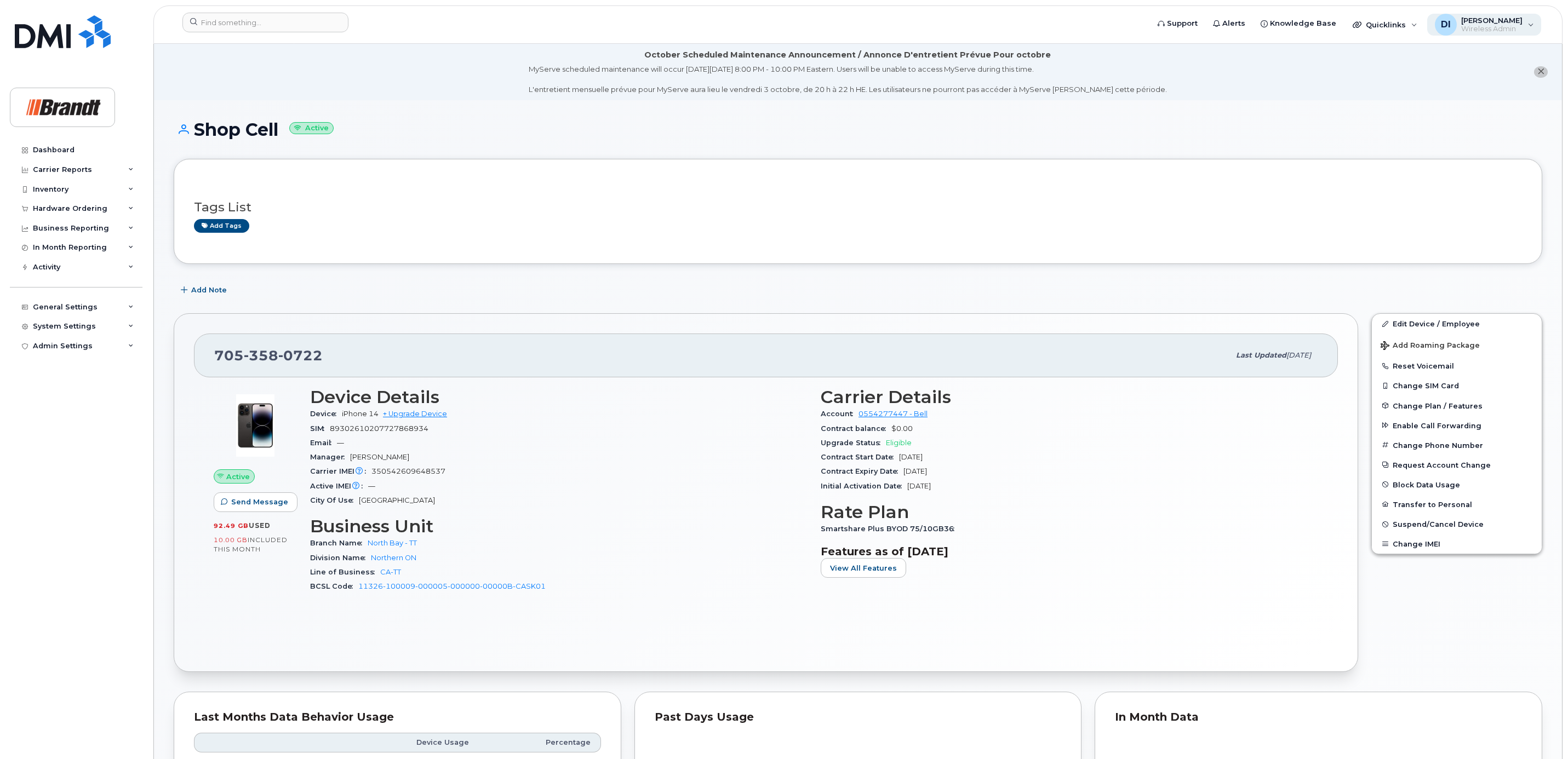
click at [1522, 28] on span "Wireless Admin" at bounding box center [1492, 28] width 62 height 9
click at [73, 304] on div "General Settings" at bounding box center [65, 307] width 65 height 9
click at [63, 499] on div "System Settings" at bounding box center [76, 494] width 132 height 19
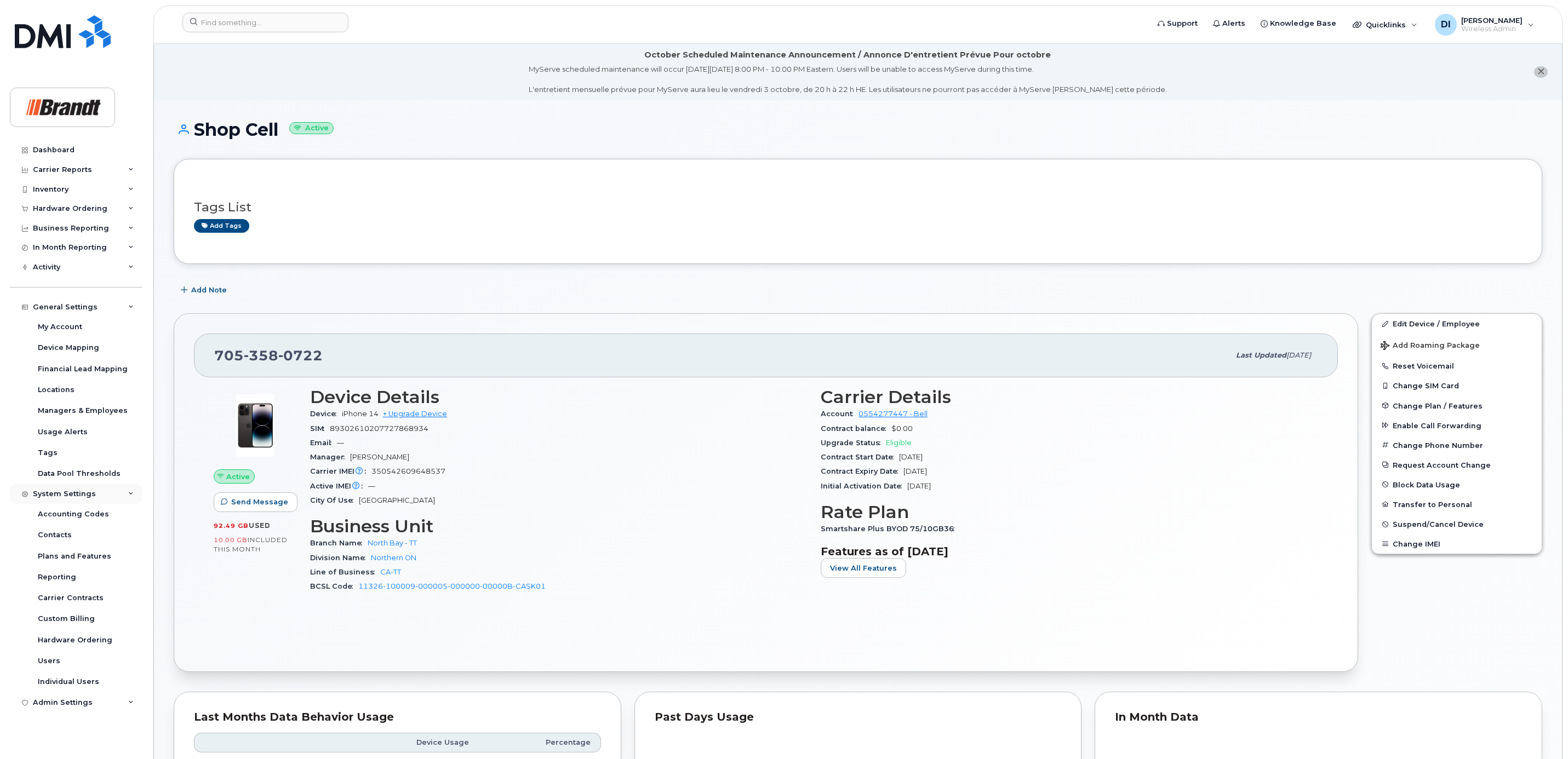
click at [88, 493] on div "System Settings" at bounding box center [64, 494] width 63 height 9
click at [75, 508] on div "Admin Settings" at bounding box center [76, 514] width 132 height 19
click at [60, 148] on div "Dashboard" at bounding box center [53, 149] width 41 height 9
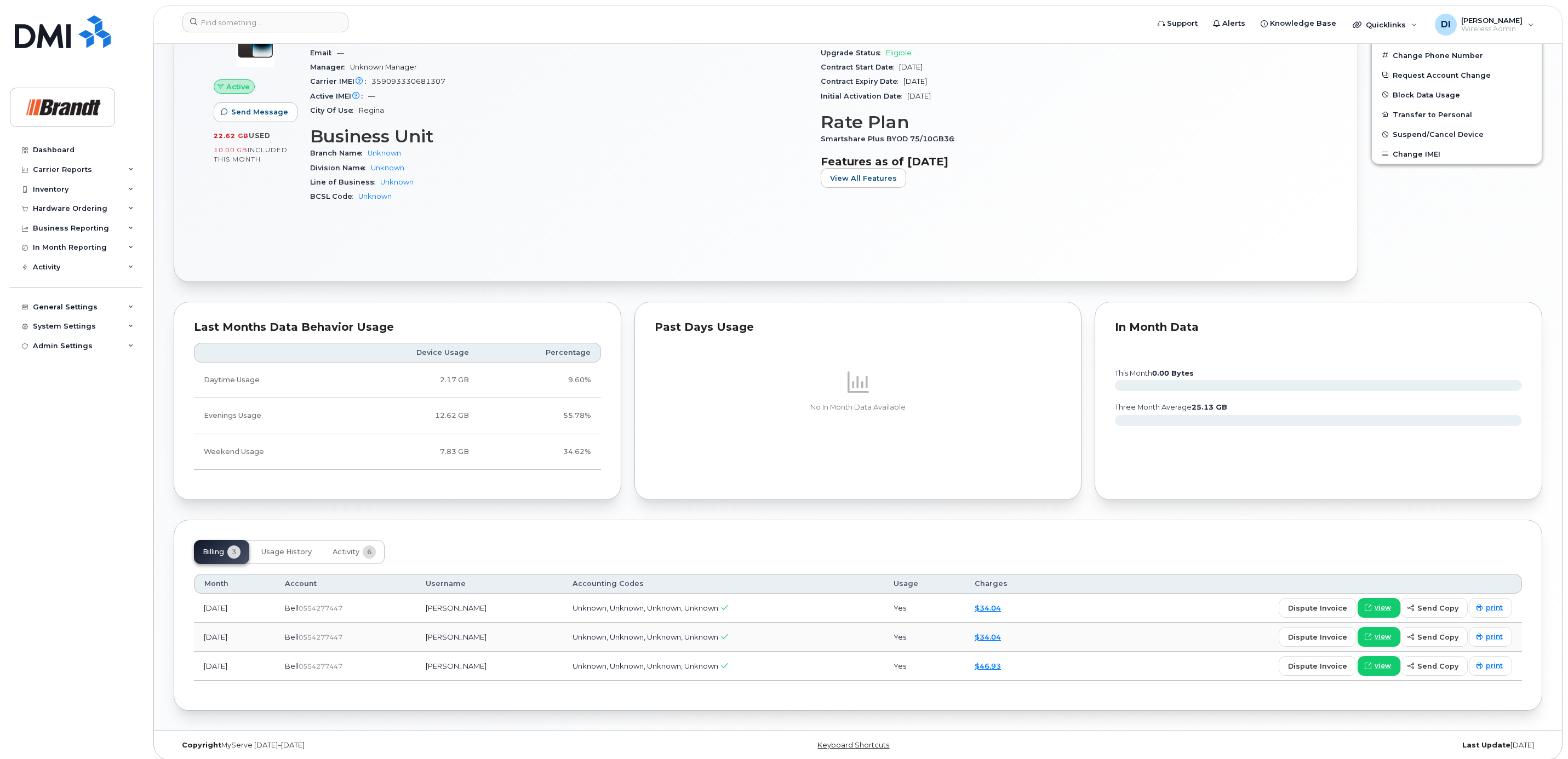
scroll to position [404, 0]
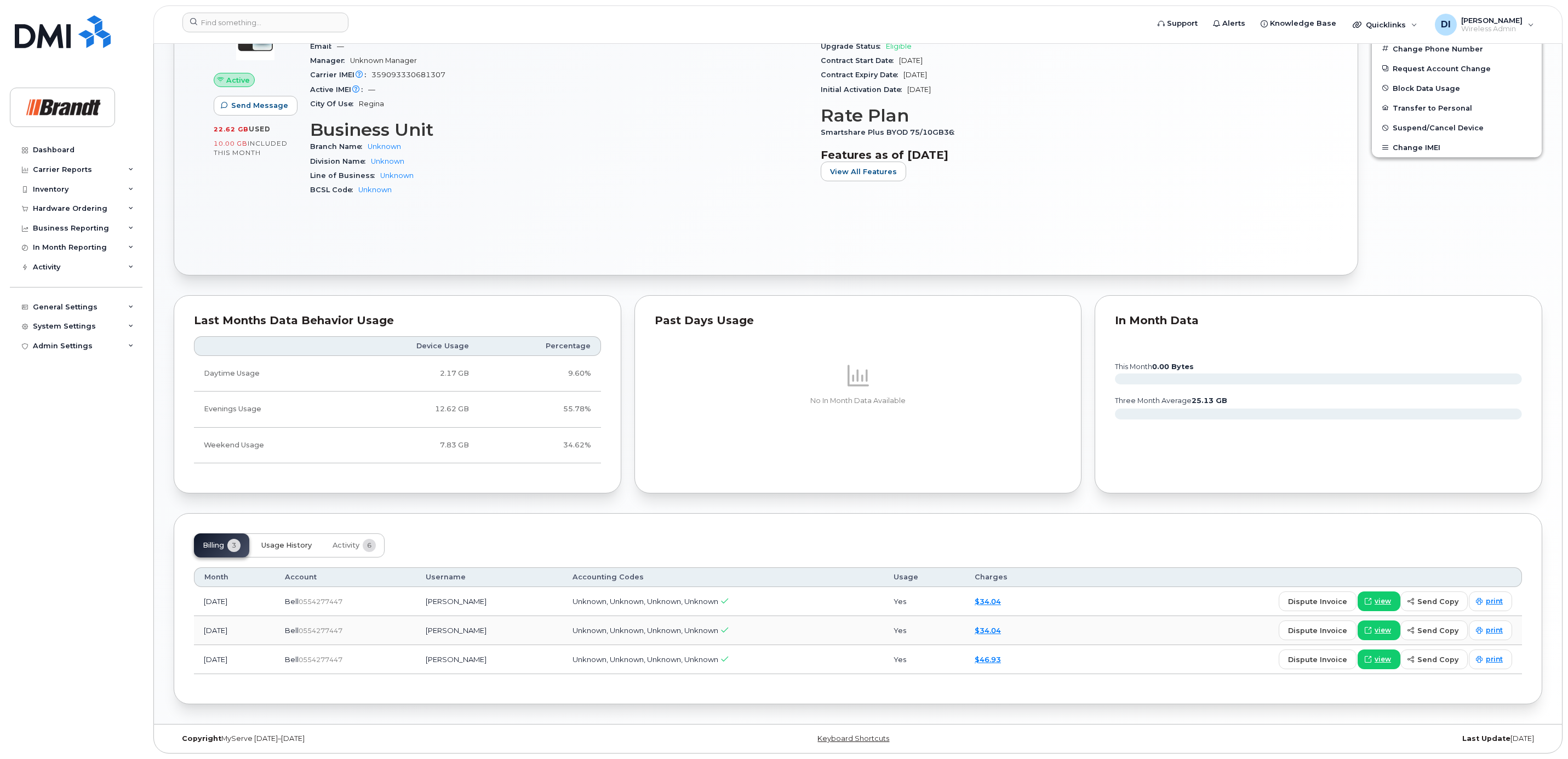
click at [275, 543] on span "Usage History" at bounding box center [287, 546] width 50 height 9
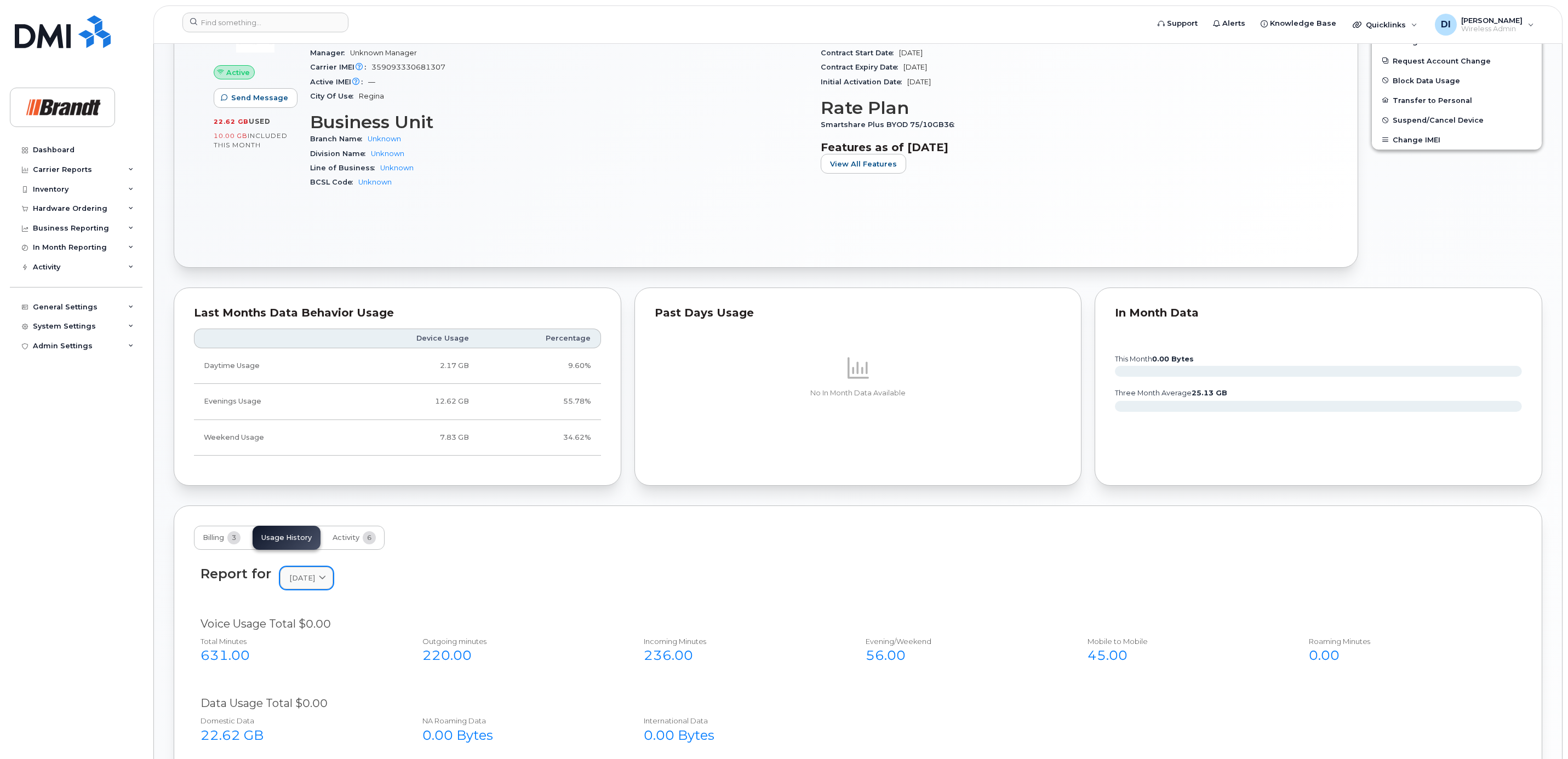
click at [326, 580] on icon at bounding box center [322, 578] width 7 height 7
click at [309, 679] on div "August" at bounding box center [332, 671] width 100 height 18
click at [327, 582] on span at bounding box center [322, 578] width 11 height 11
click at [311, 695] on div "July" at bounding box center [332, 689] width 100 height 18
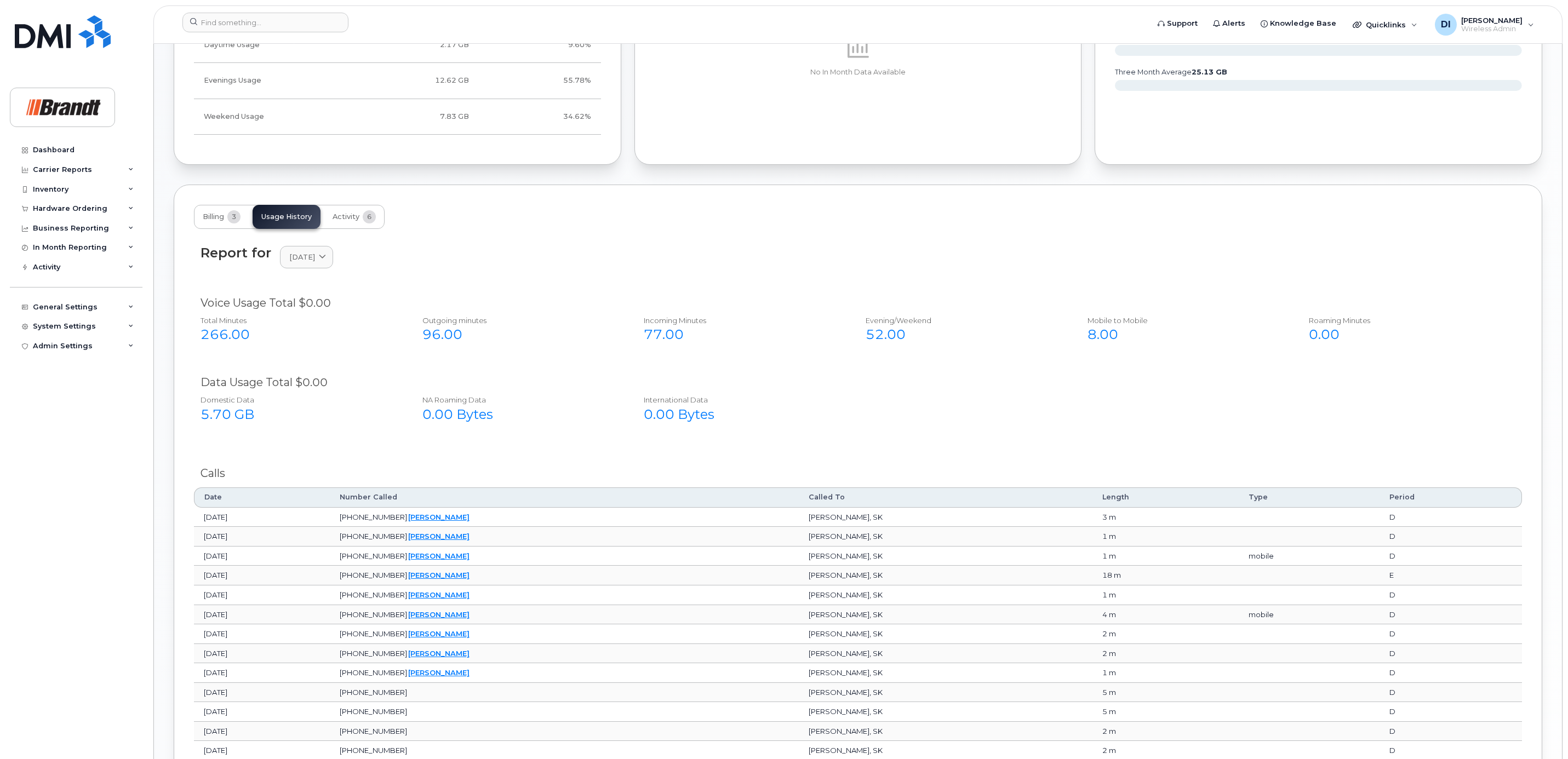
scroll to position [733, 0]
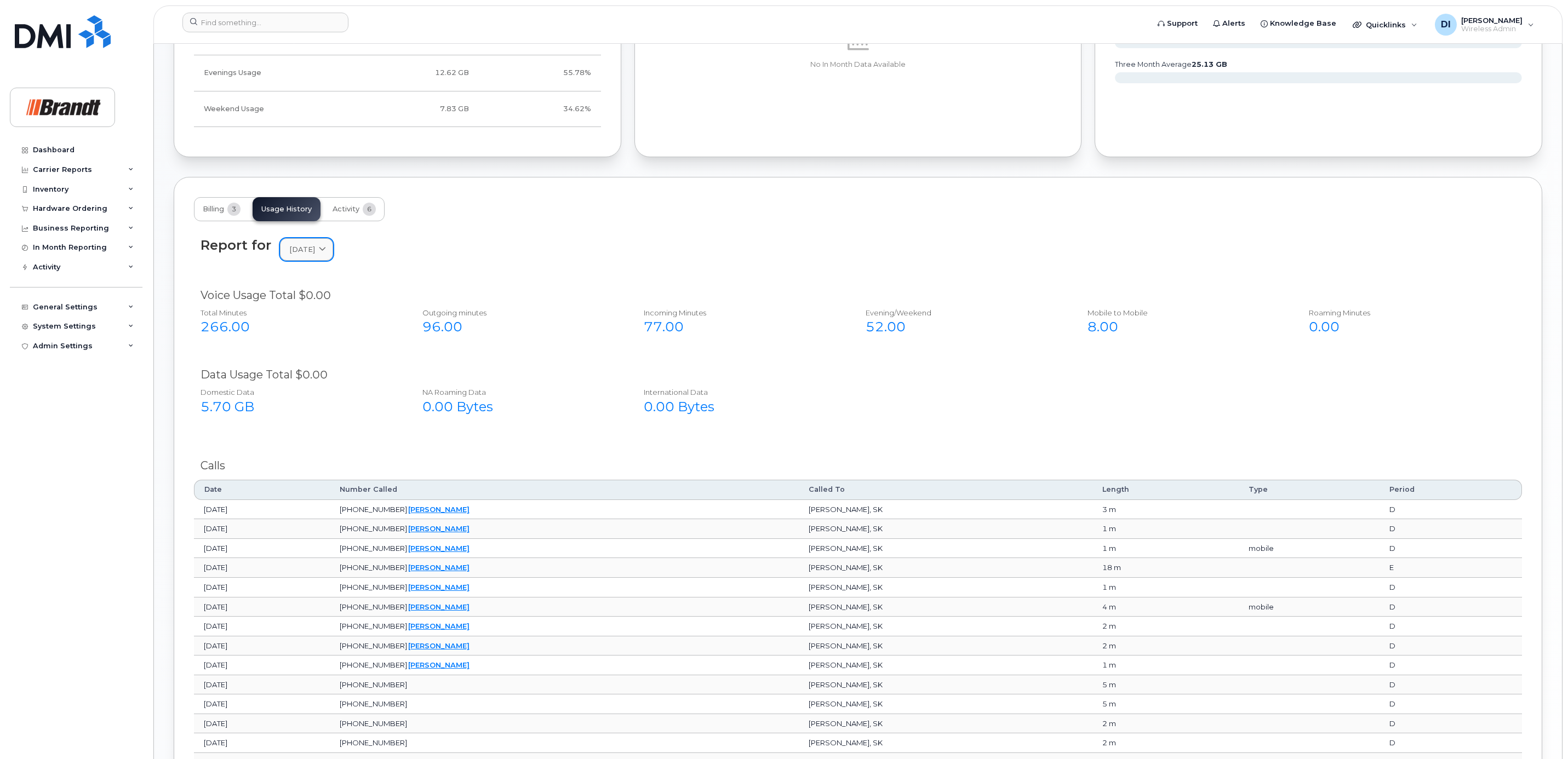
click at [324, 255] on div "July 2025" at bounding box center [306, 249] width 35 height 11
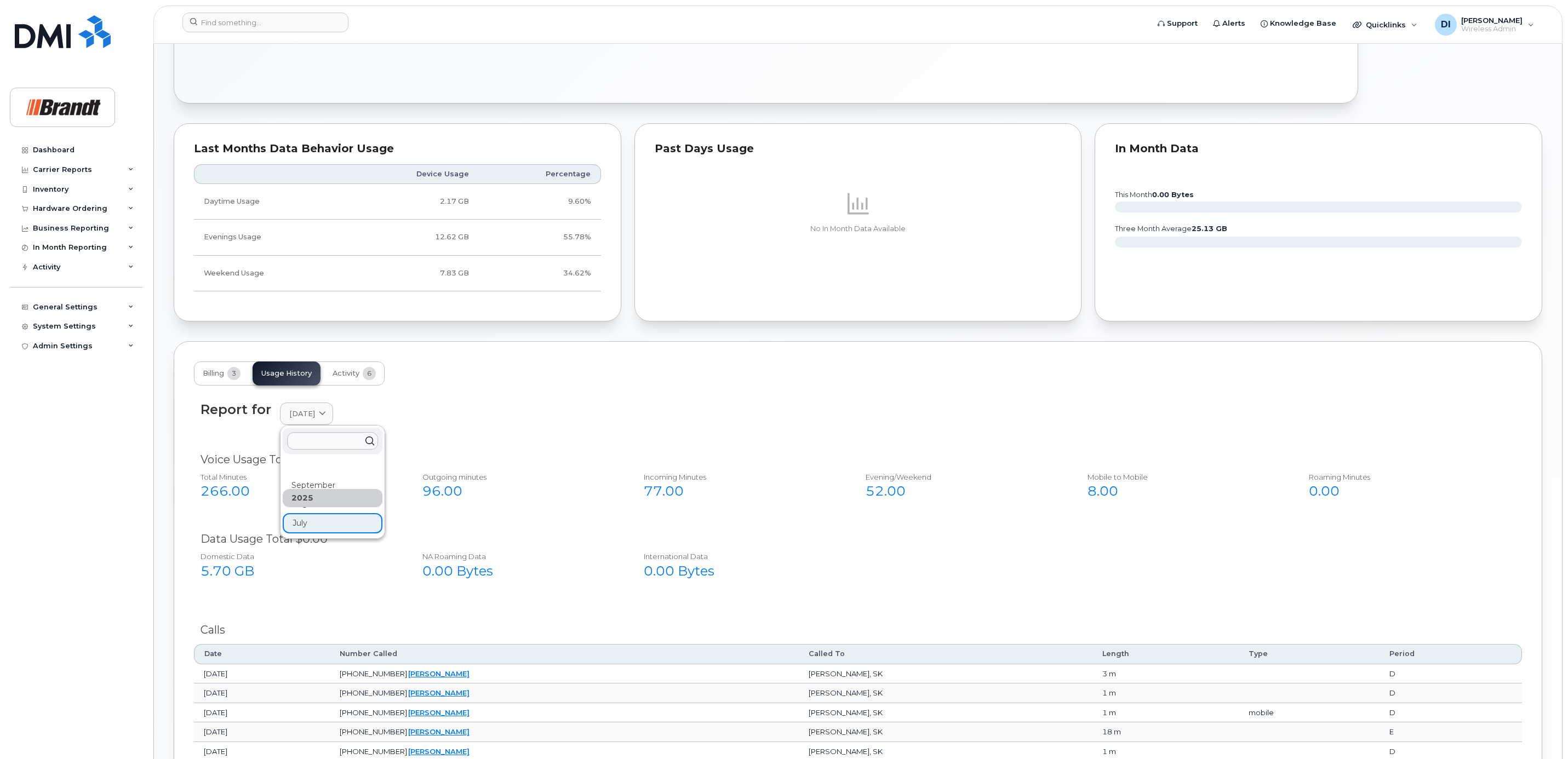
click at [464, 366] on div "Billing 3 Usage History Activity 6" at bounding box center [858, 373] width 1328 height 24
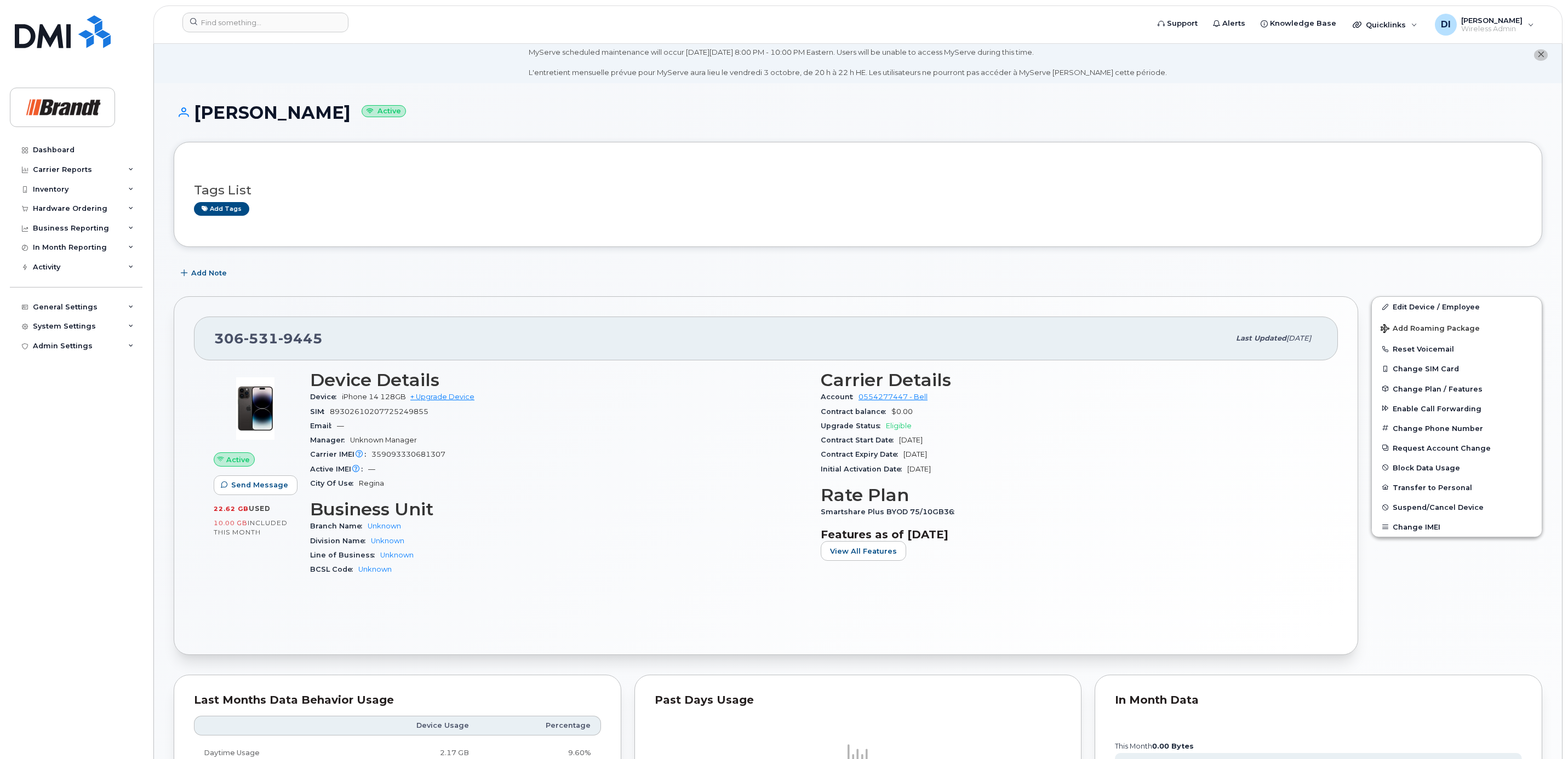
scroll to position [0, 0]
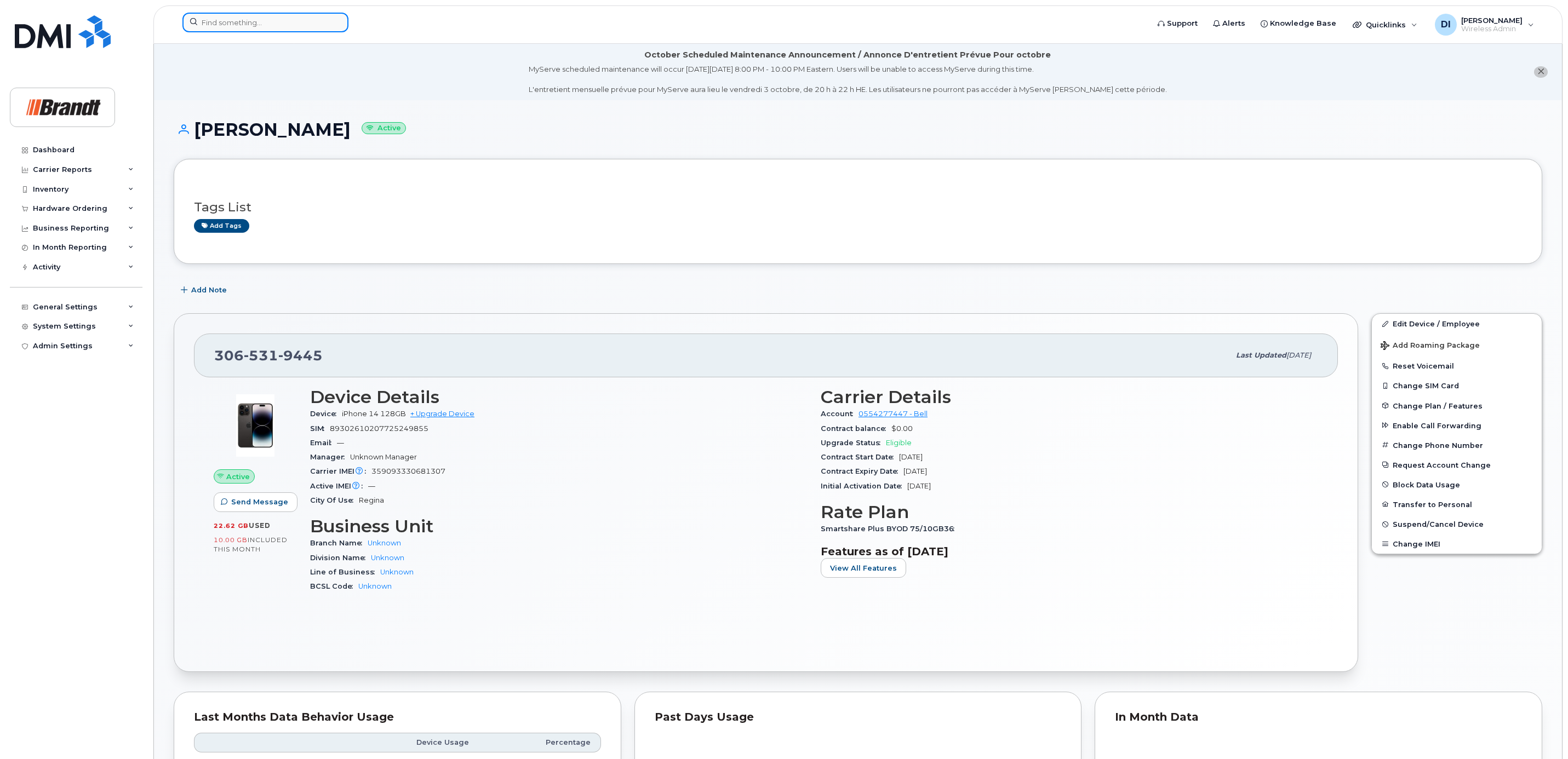
click at [277, 20] on input at bounding box center [266, 23] width 166 height 19
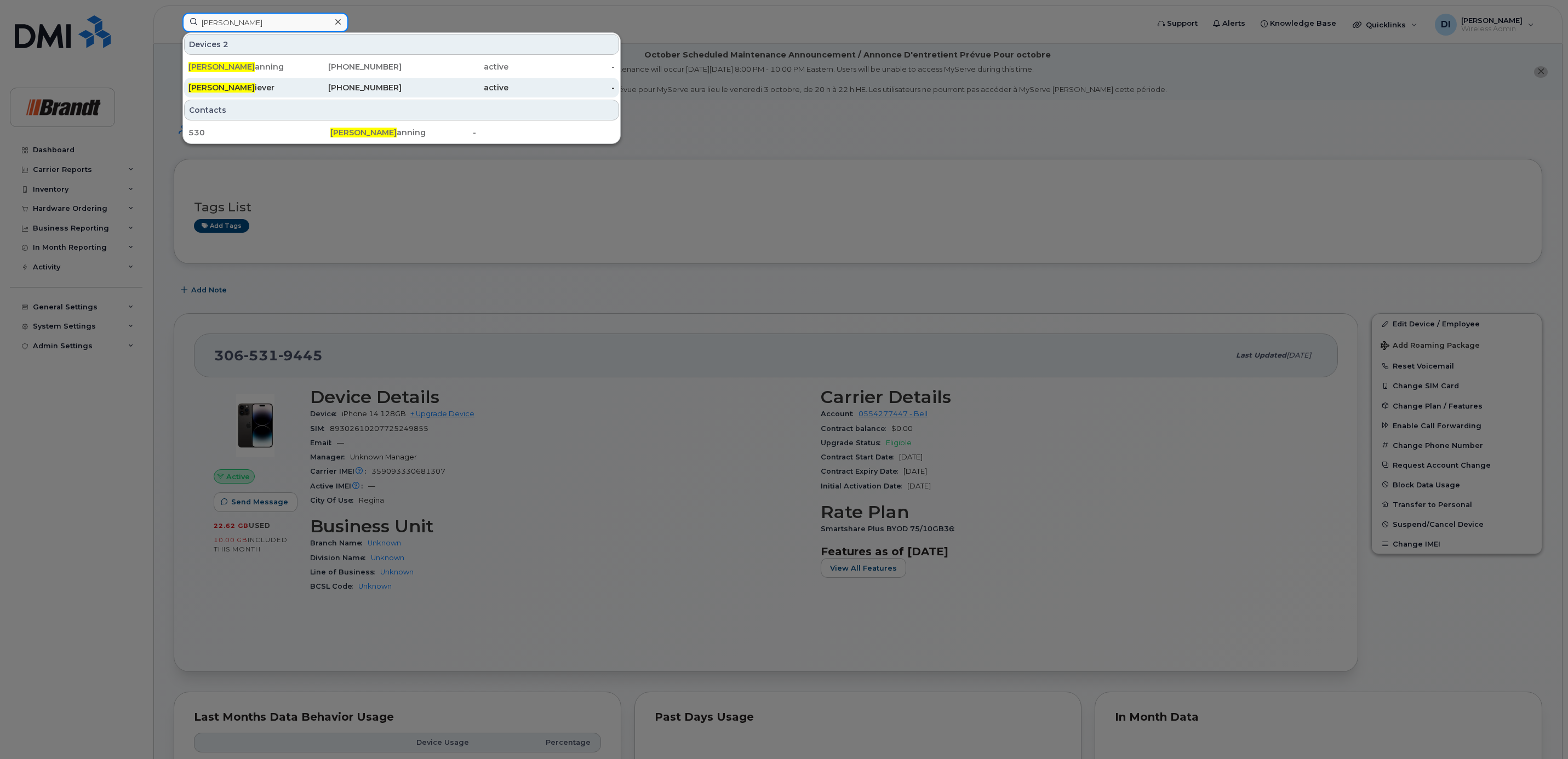
type input "cory b"
click at [235, 88] on div "Cory B iever" at bounding box center [242, 87] width 107 height 11
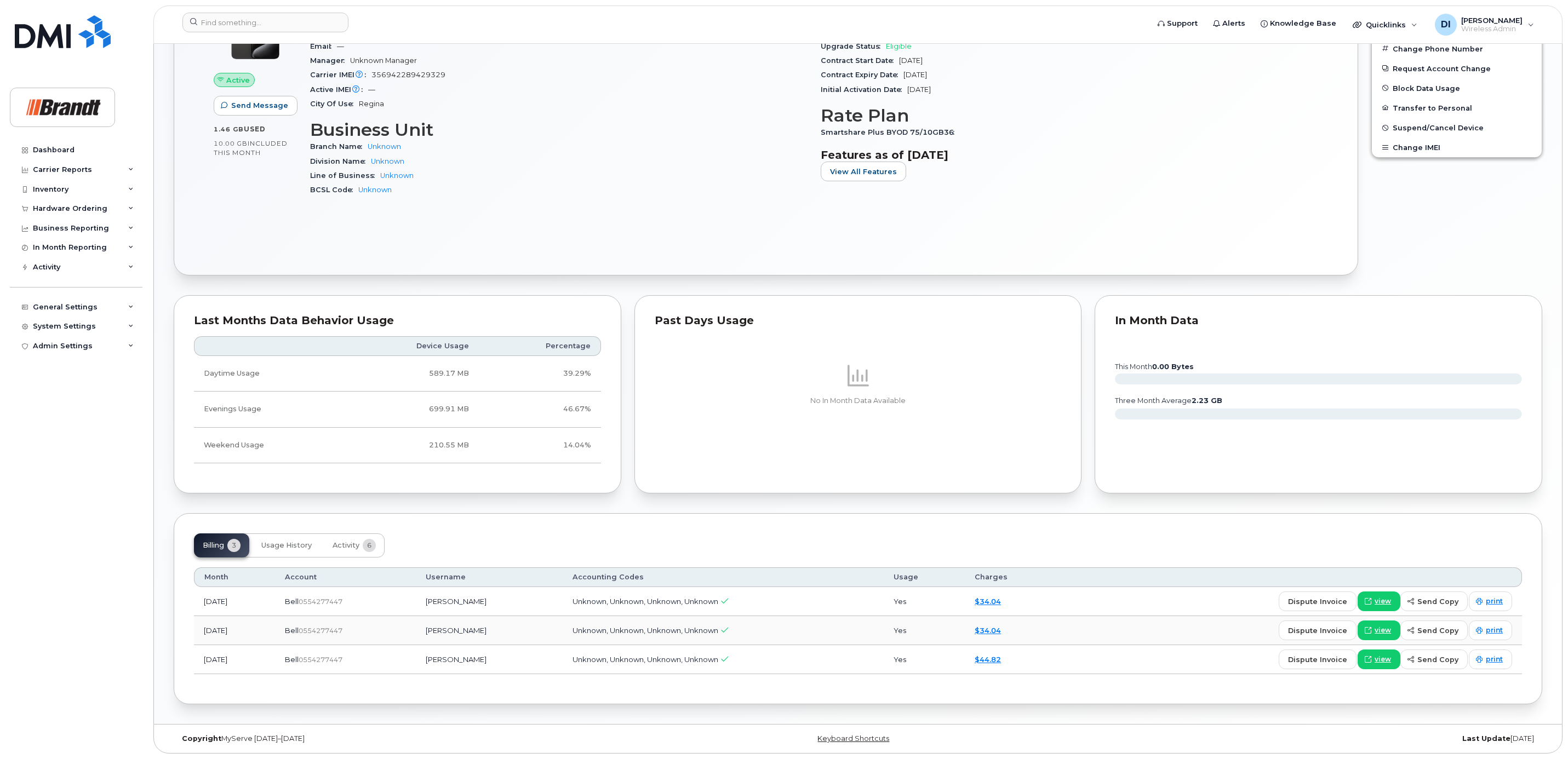
scroll to position [404, 0]
click at [285, 543] on span "Usage History" at bounding box center [287, 546] width 50 height 9
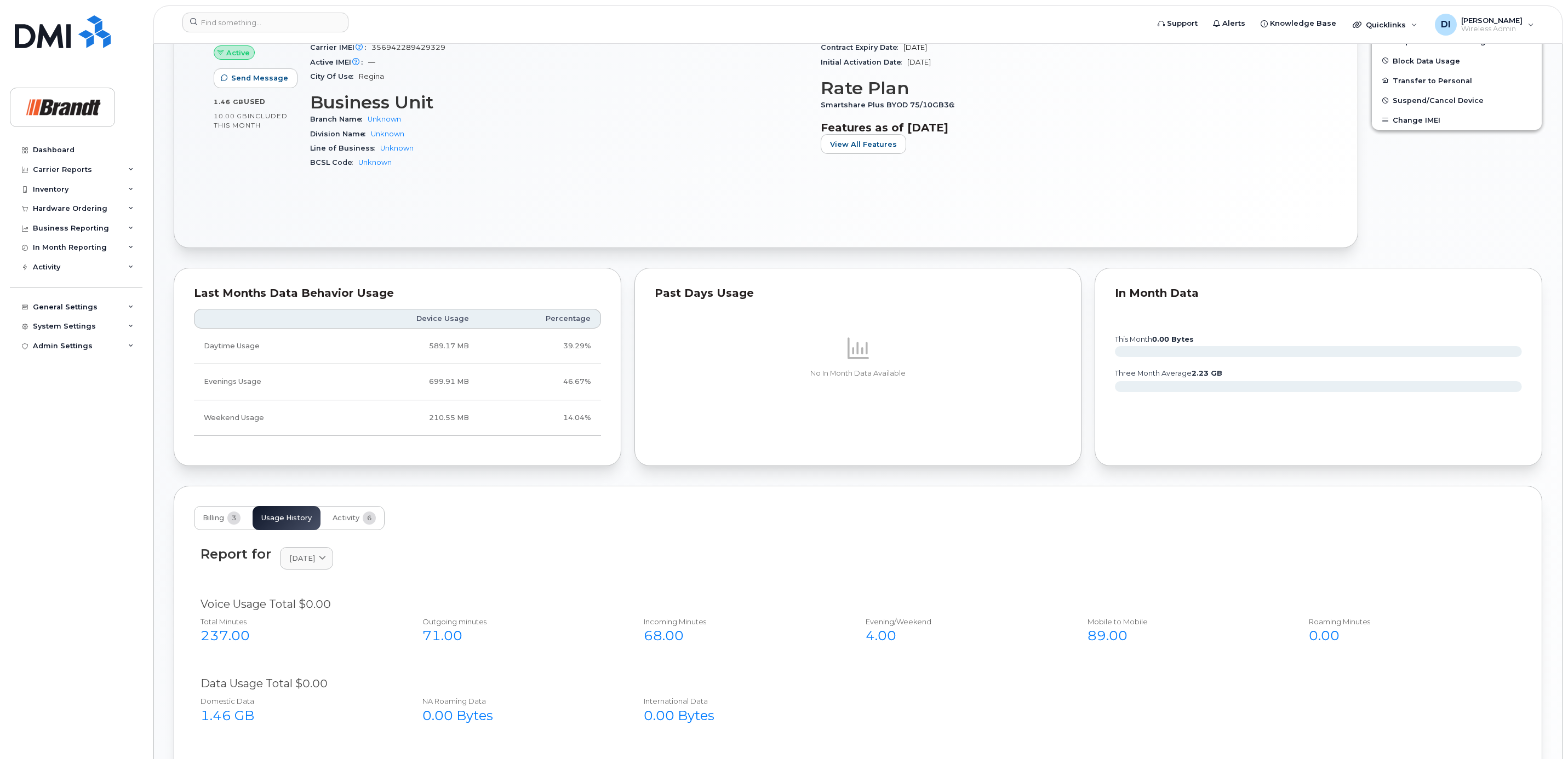
scroll to position [157, 0]
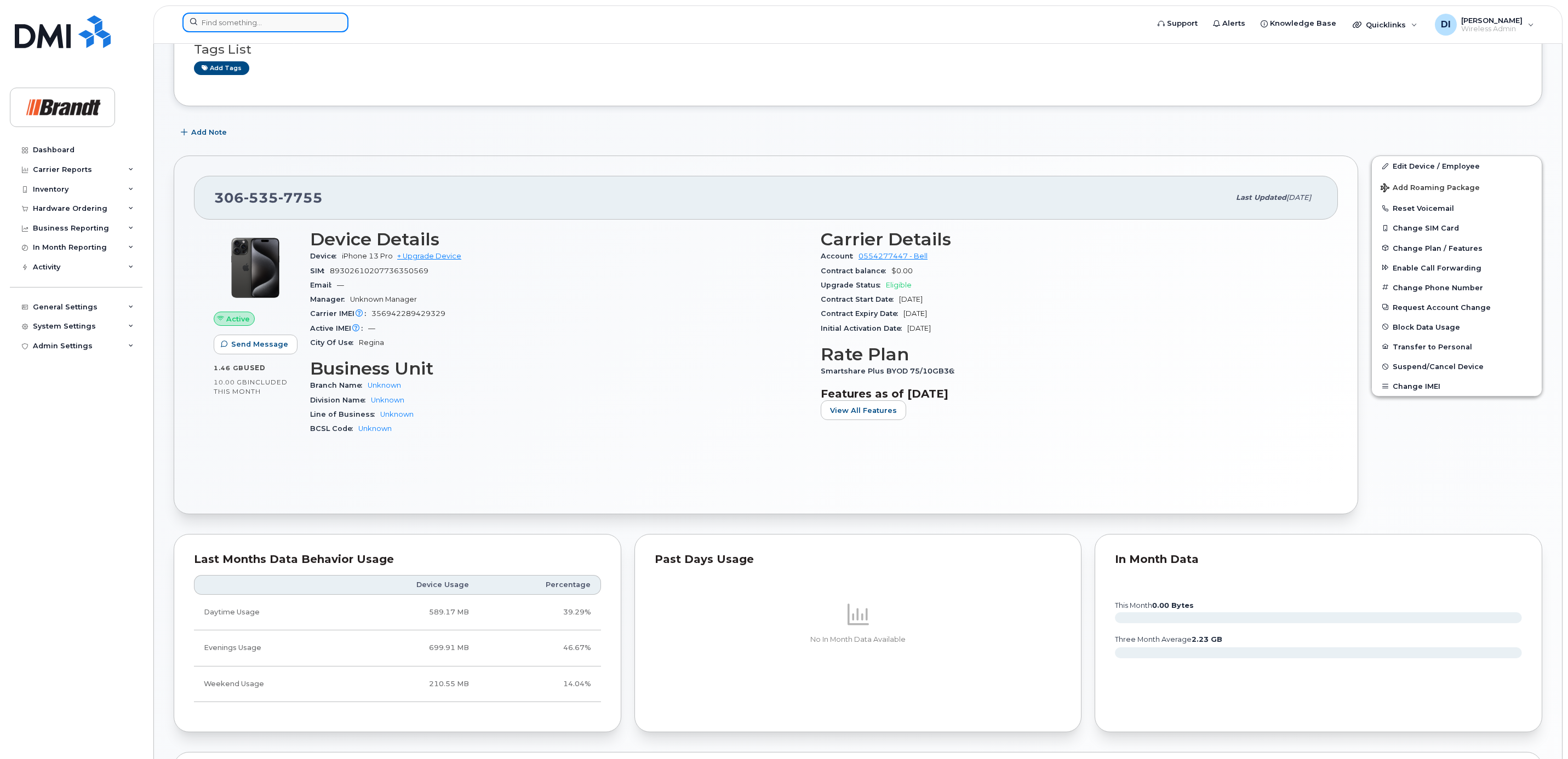
click at [226, 19] on input at bounding box center [266, 23] width 166 height 19
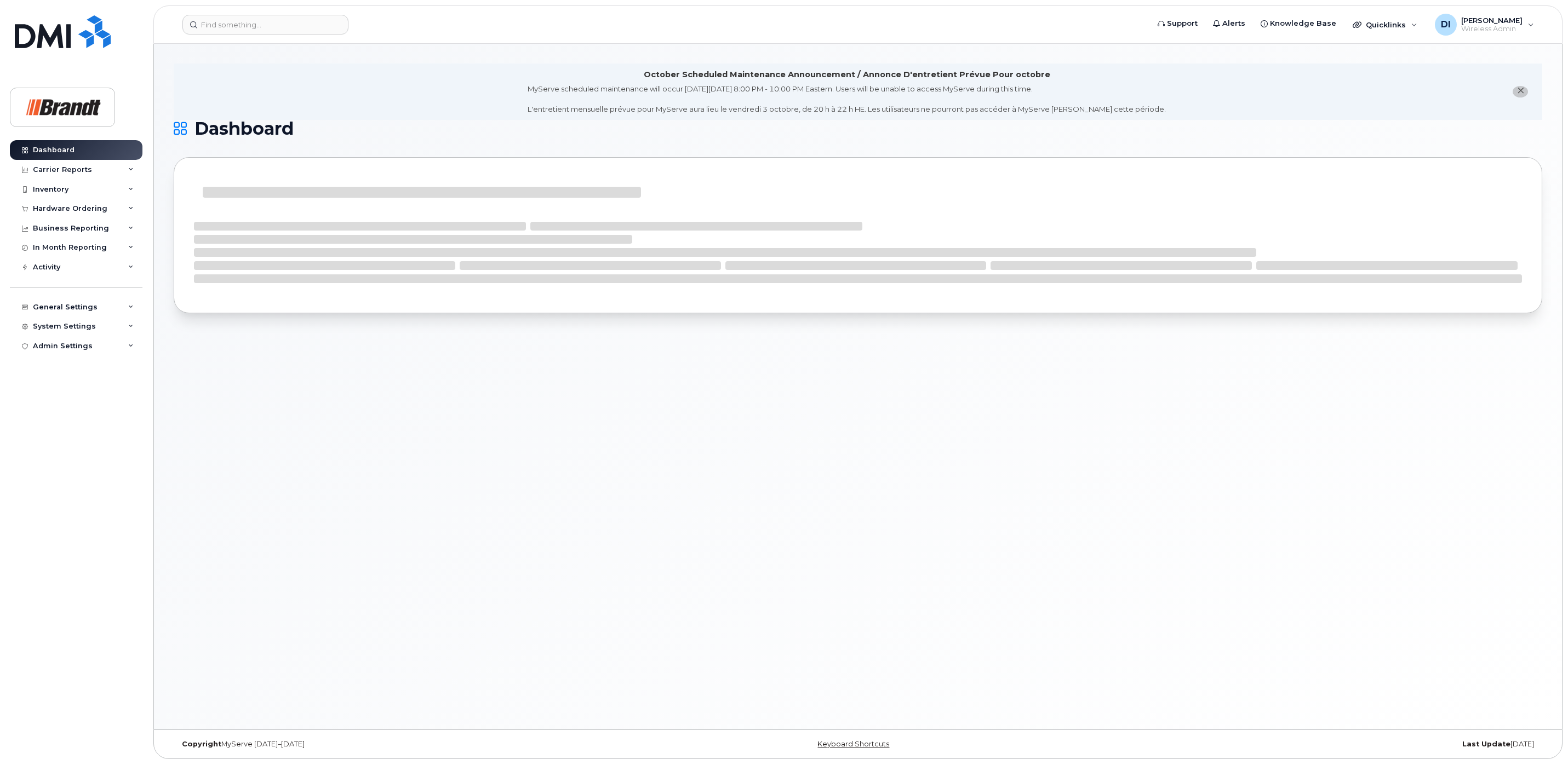
click at [1522, 87] on span "close notification" at bounding box center [1520, 91] width 9 height 9
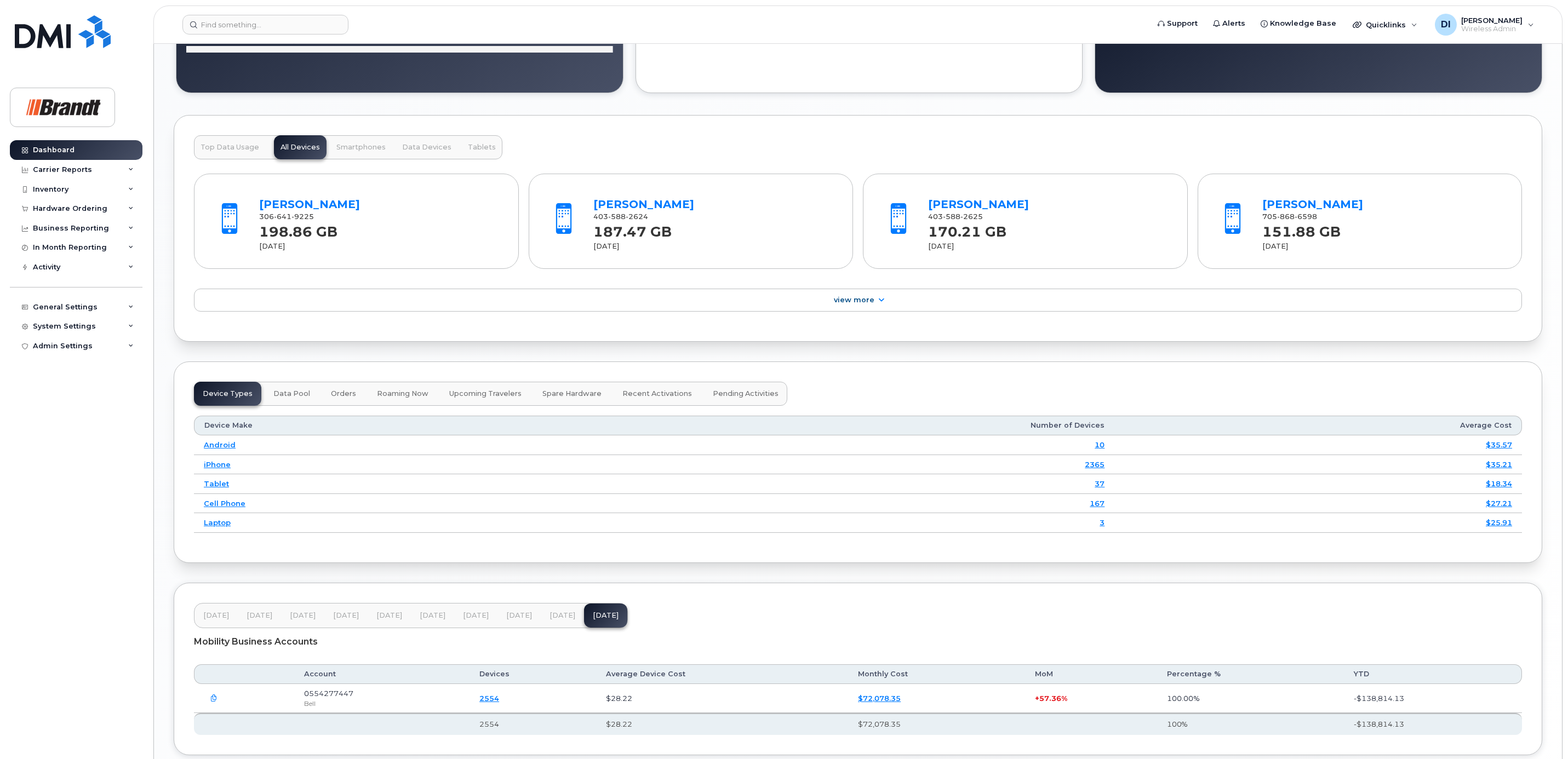
scroll to position [1137, 0]
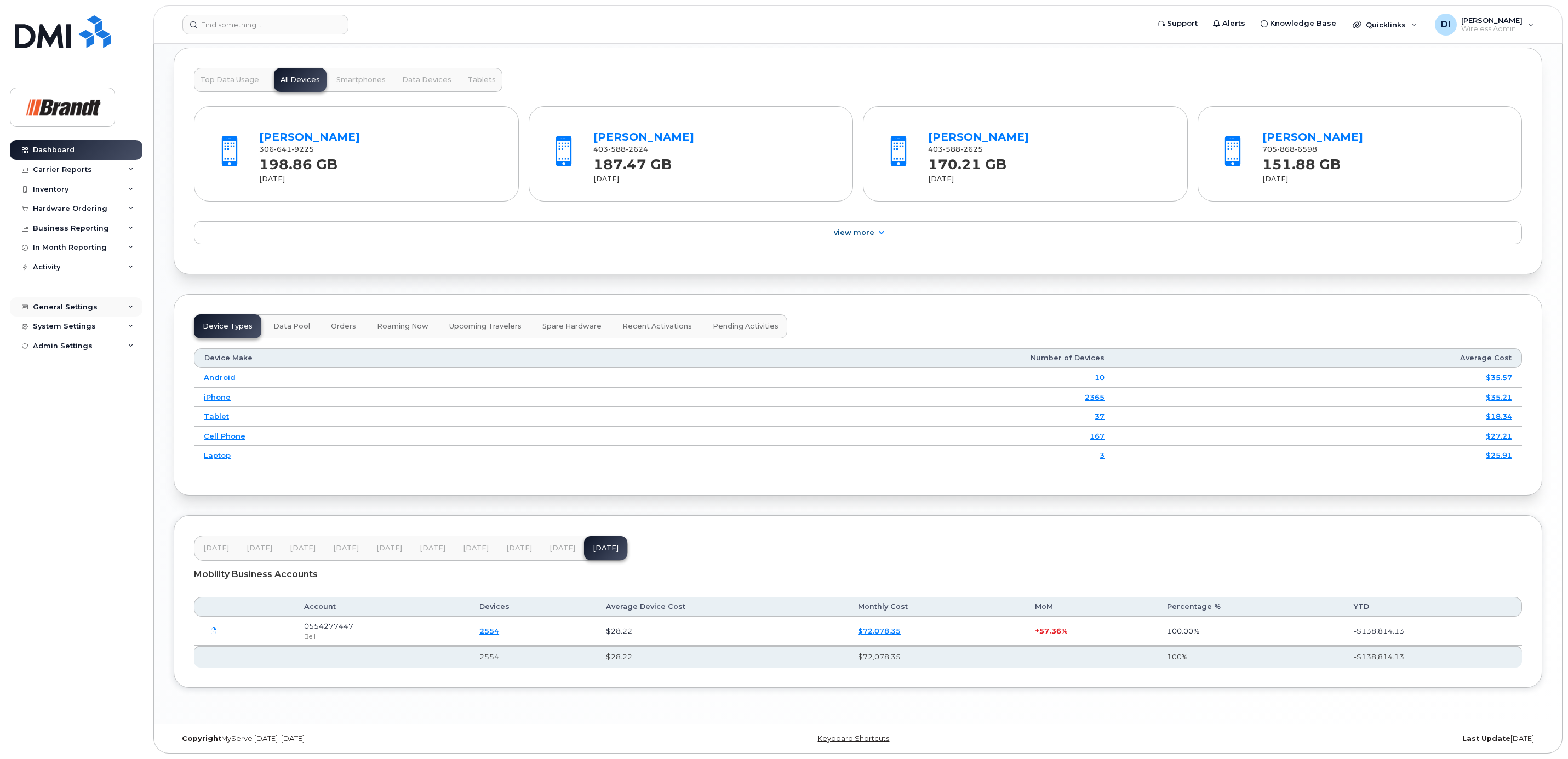
click at [126, 305] on div "General Settings" at bounding box center [76, 307] width 132 height 19
click at [79, 414] on div "Managers & Employees" at bounding box center [83, 411] width 90 height 10
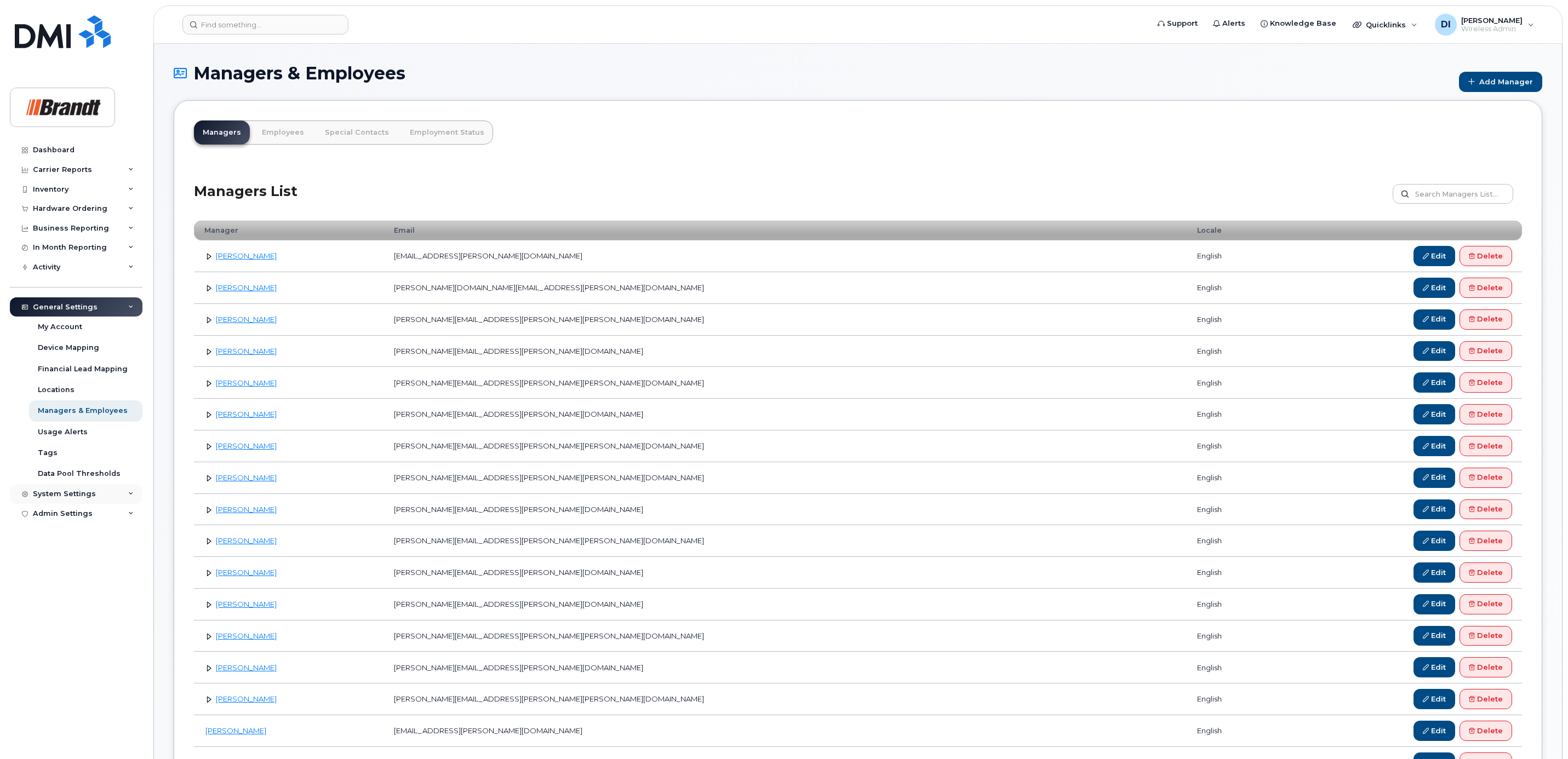
click at [128, 497] on icon at bounding box center [131, 494] width 6 height 6
click at [50, 662] on div "Users" at bounding box center [50, 661] width 23 height 10
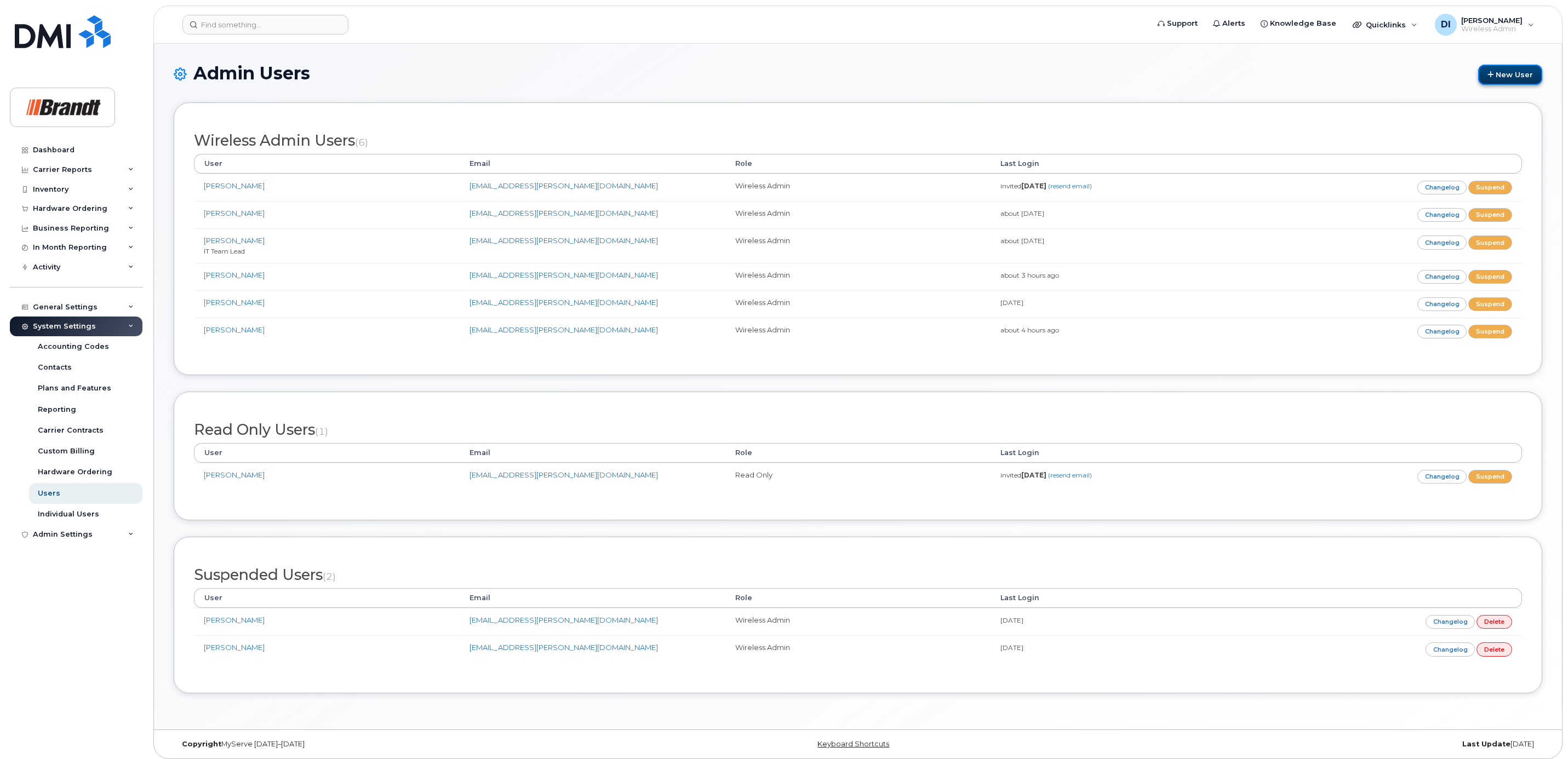
click at [1501, 77] on link "New User" at bounding box center [1510, 75] width 64 height 20
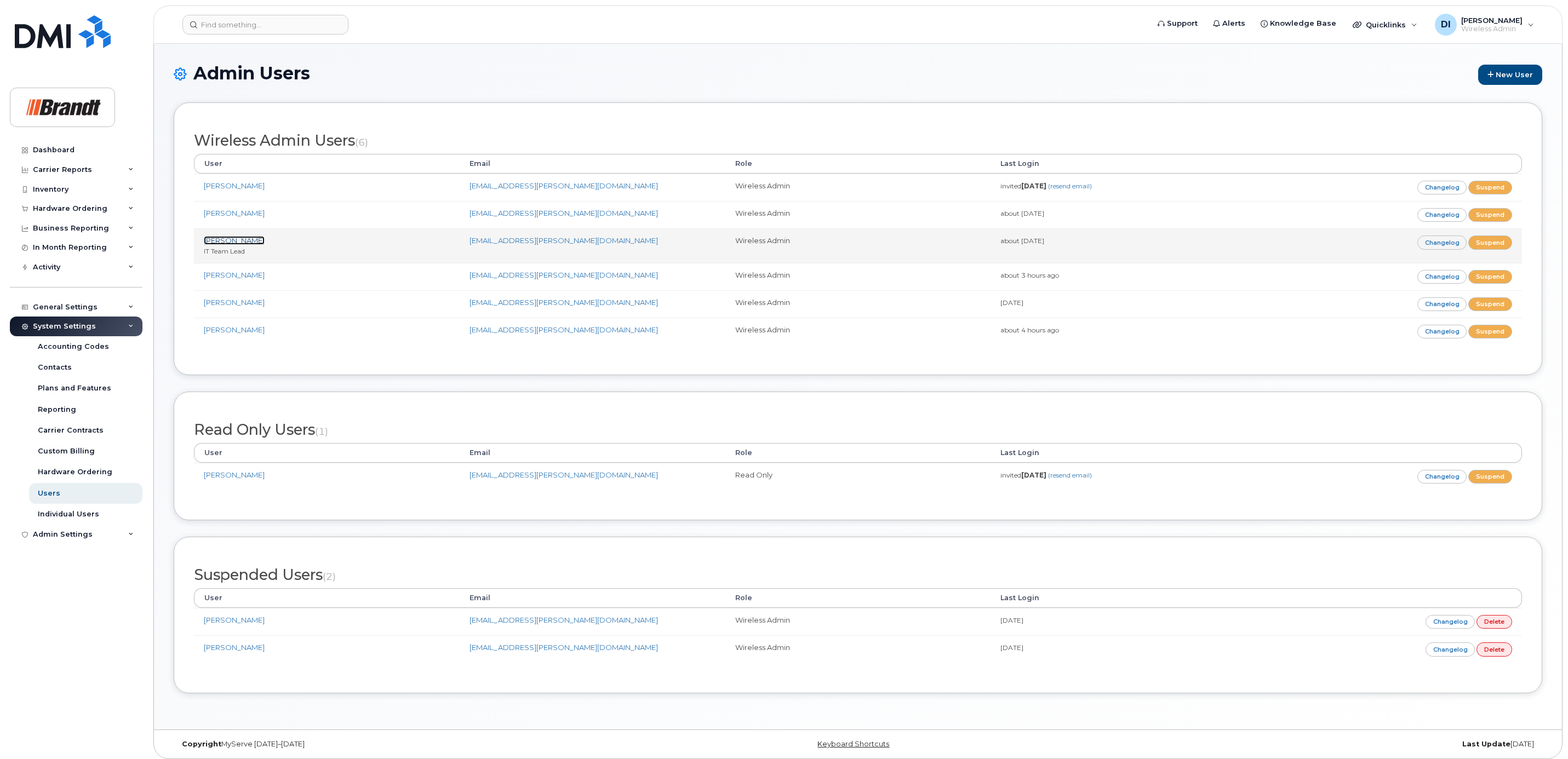
click at [231, 244] on link "[PERSON_NAME]" at bounding box center [234, 240] width 61 height 9
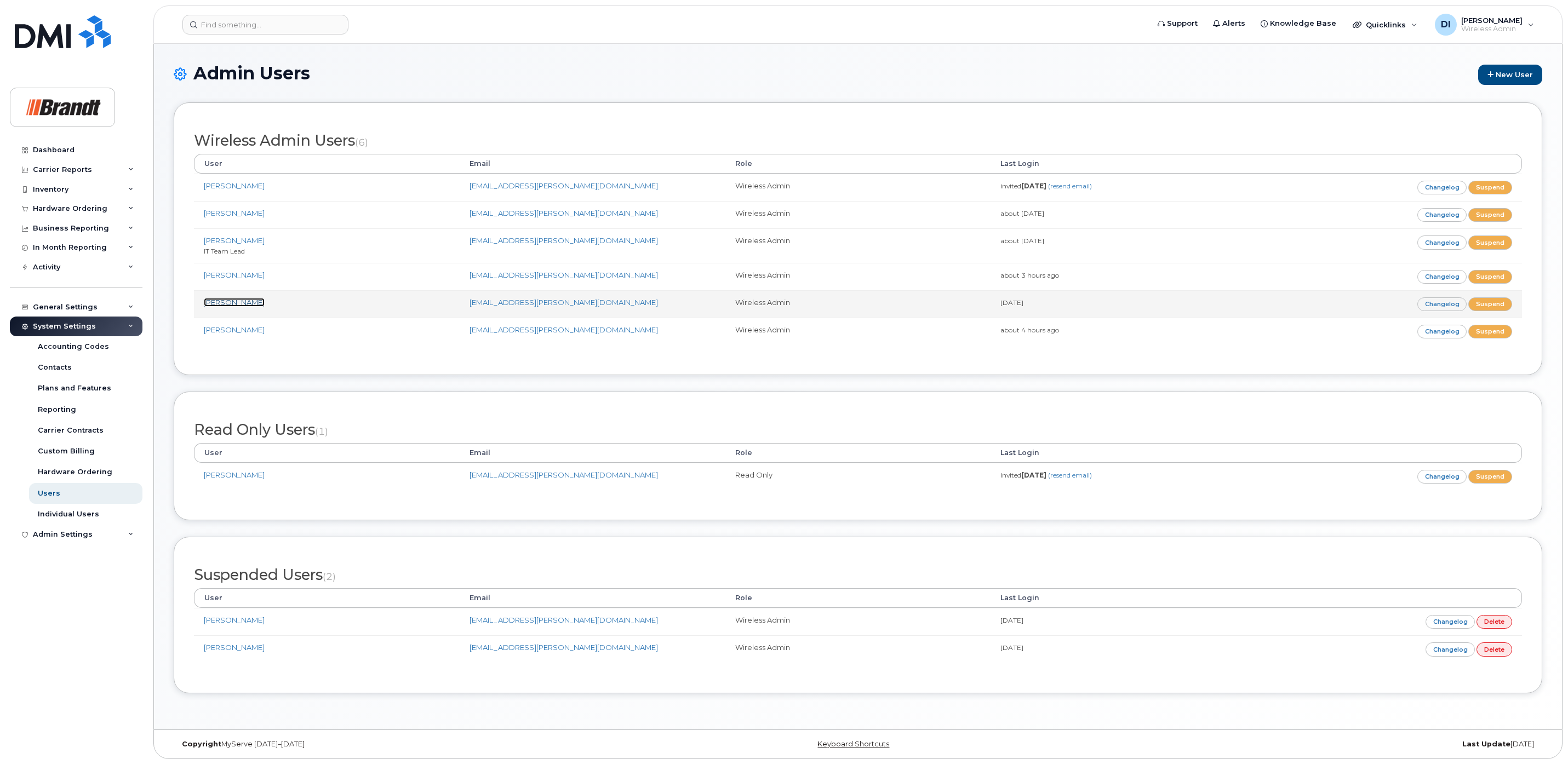
click at [237, 301] on link "[PERSON_NAME]" at bounding box center [234, 302] width 61 height 9
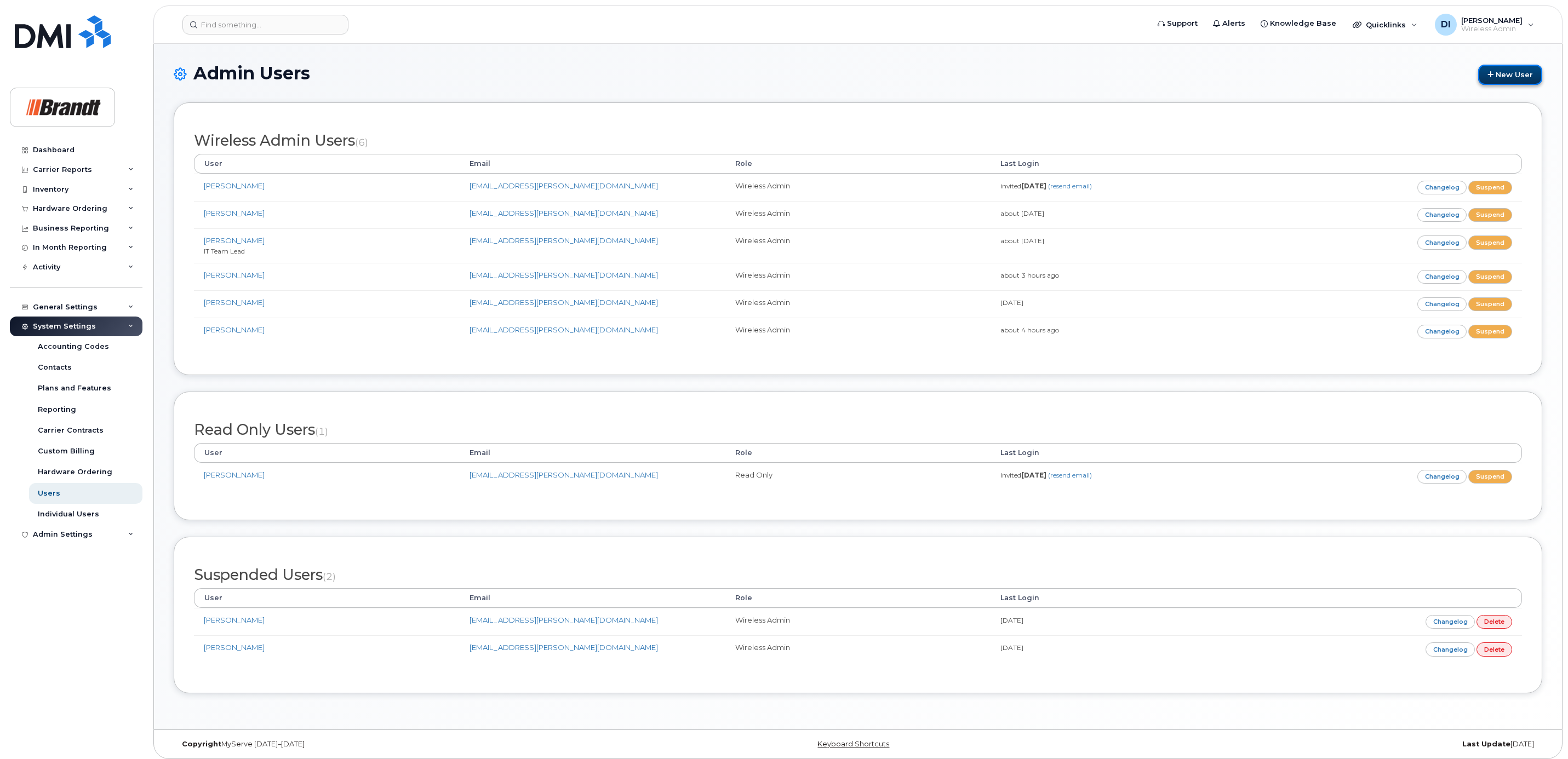
click at [1501, 71] on link "New User" at bounding box center [1510, 75] width 64 height 20
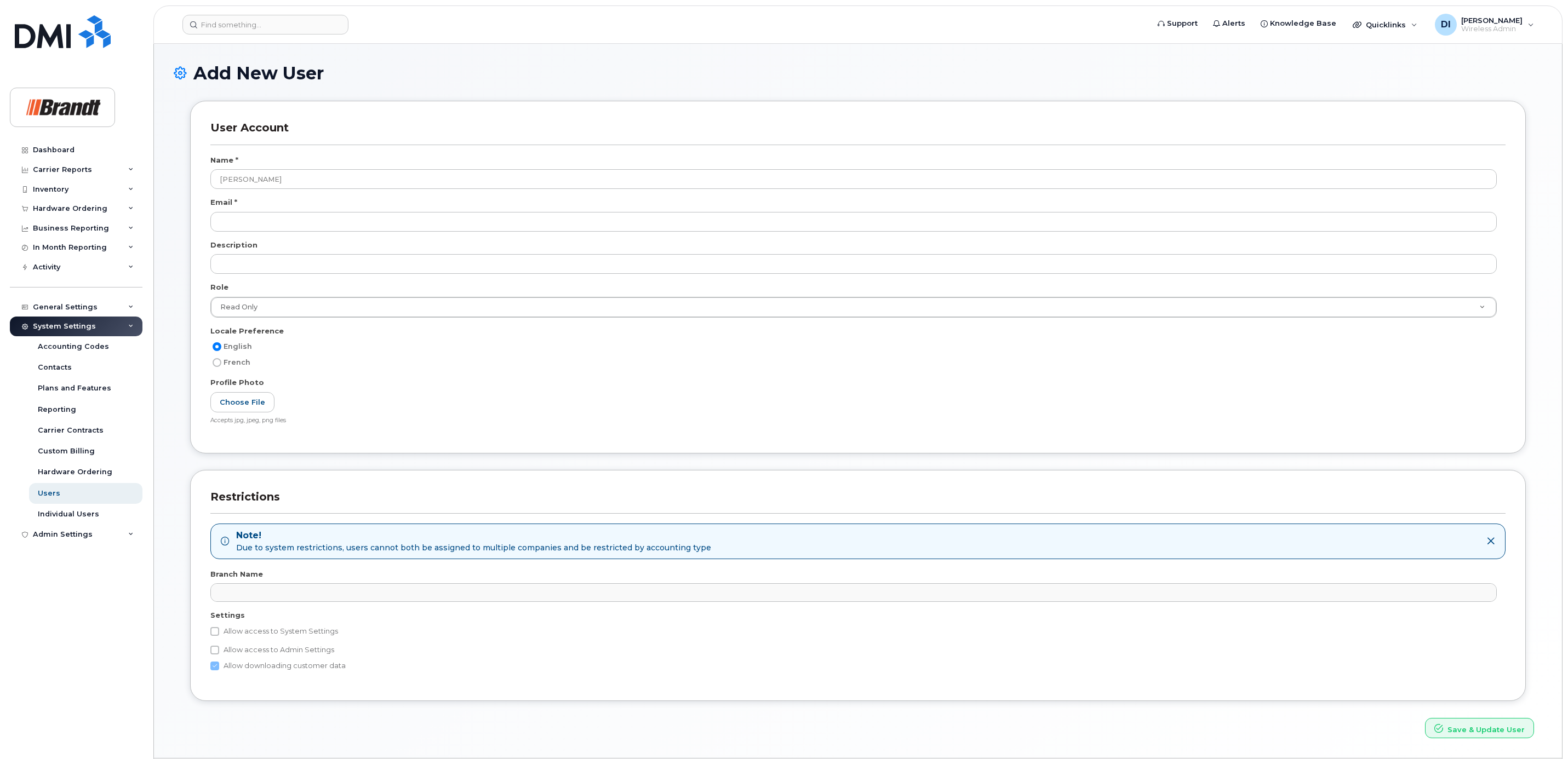
type input "[PERSON_NAME]"
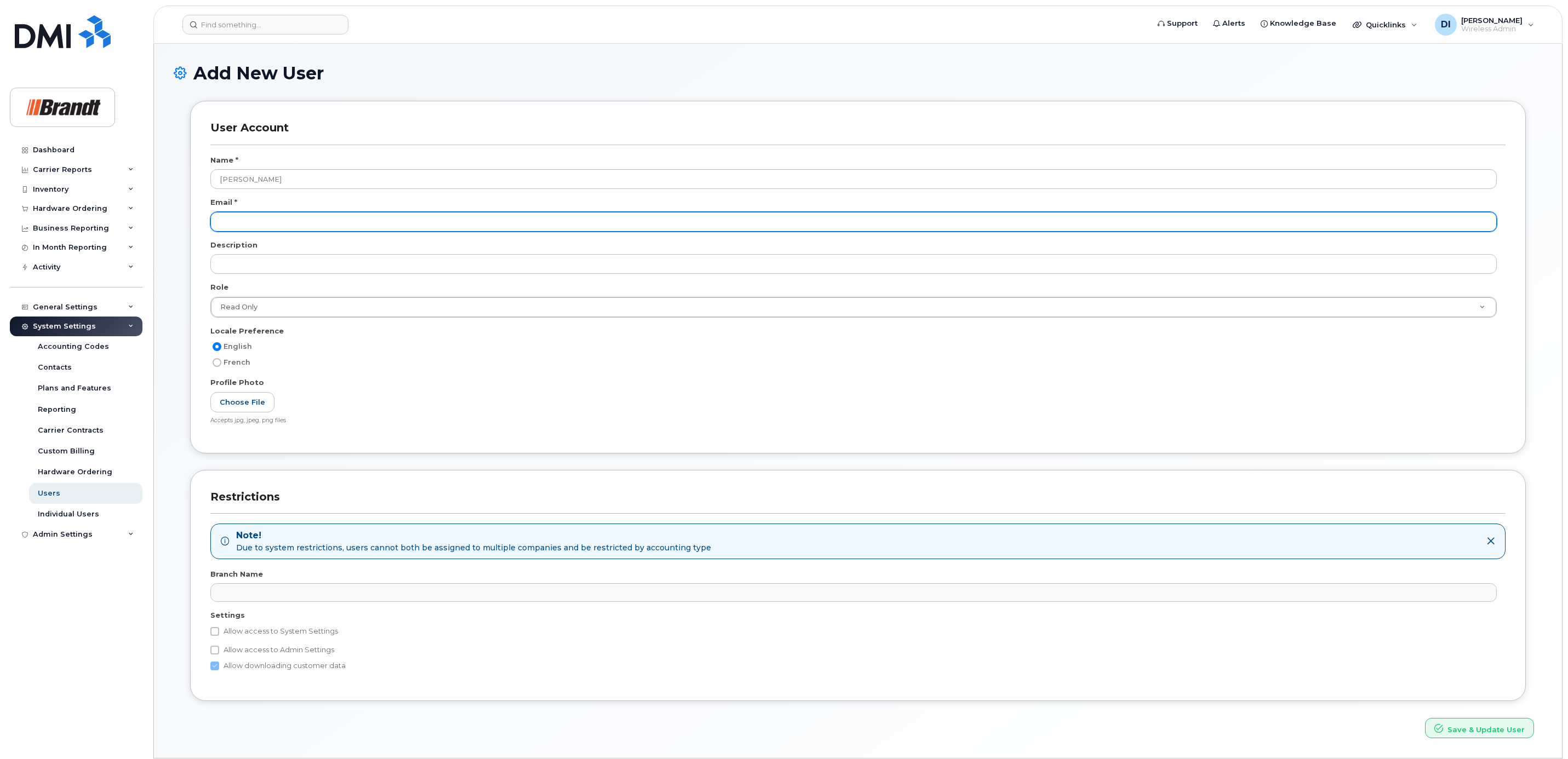
click at [228, 222] on input "email" at bounding box center [853, 222] width 1286 height 19
paste input "[EMAIL_ADDRESS][PERSON_NAME][DOMAIN_NAME]"
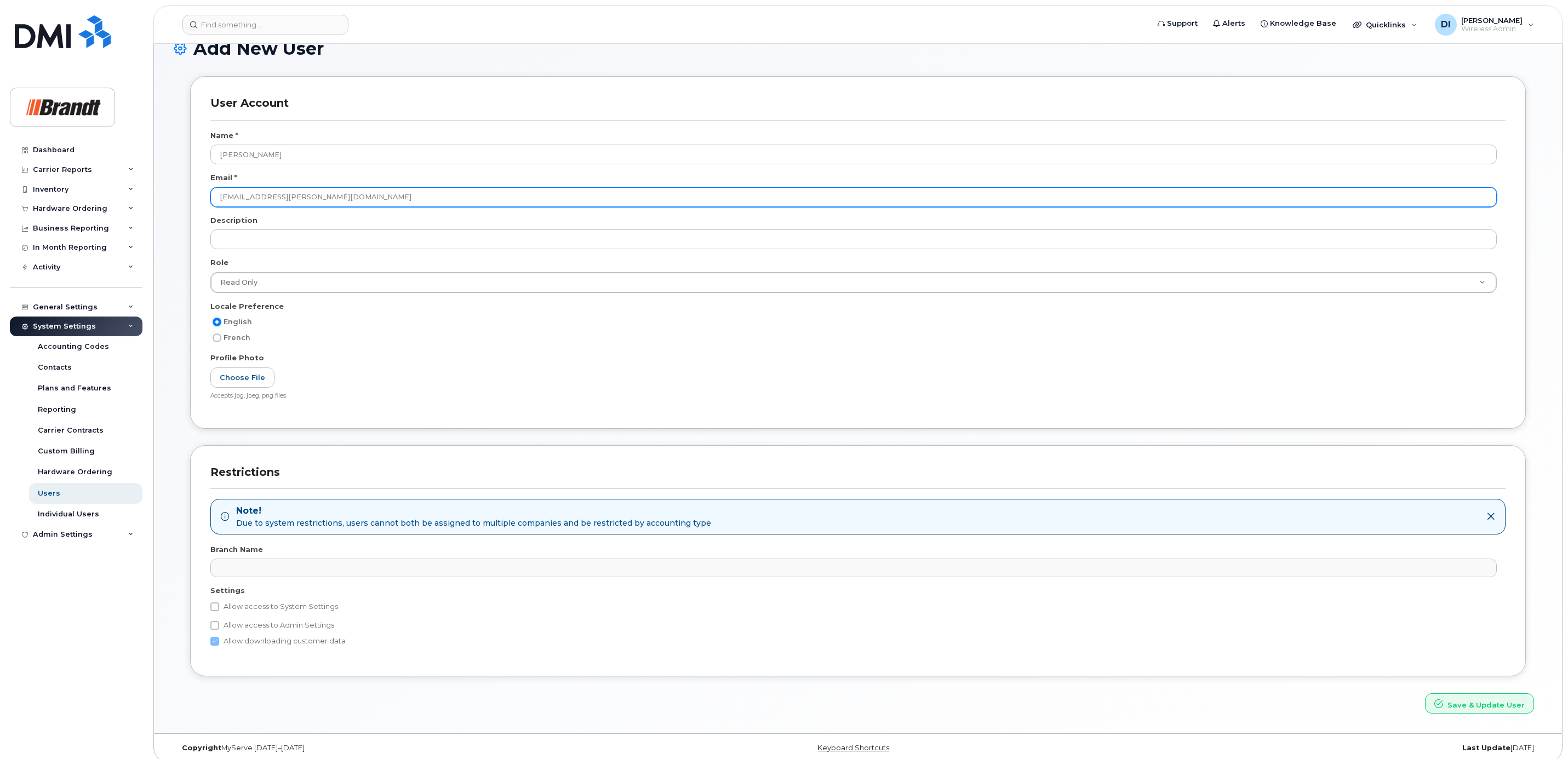
scroll to position [38, 0]
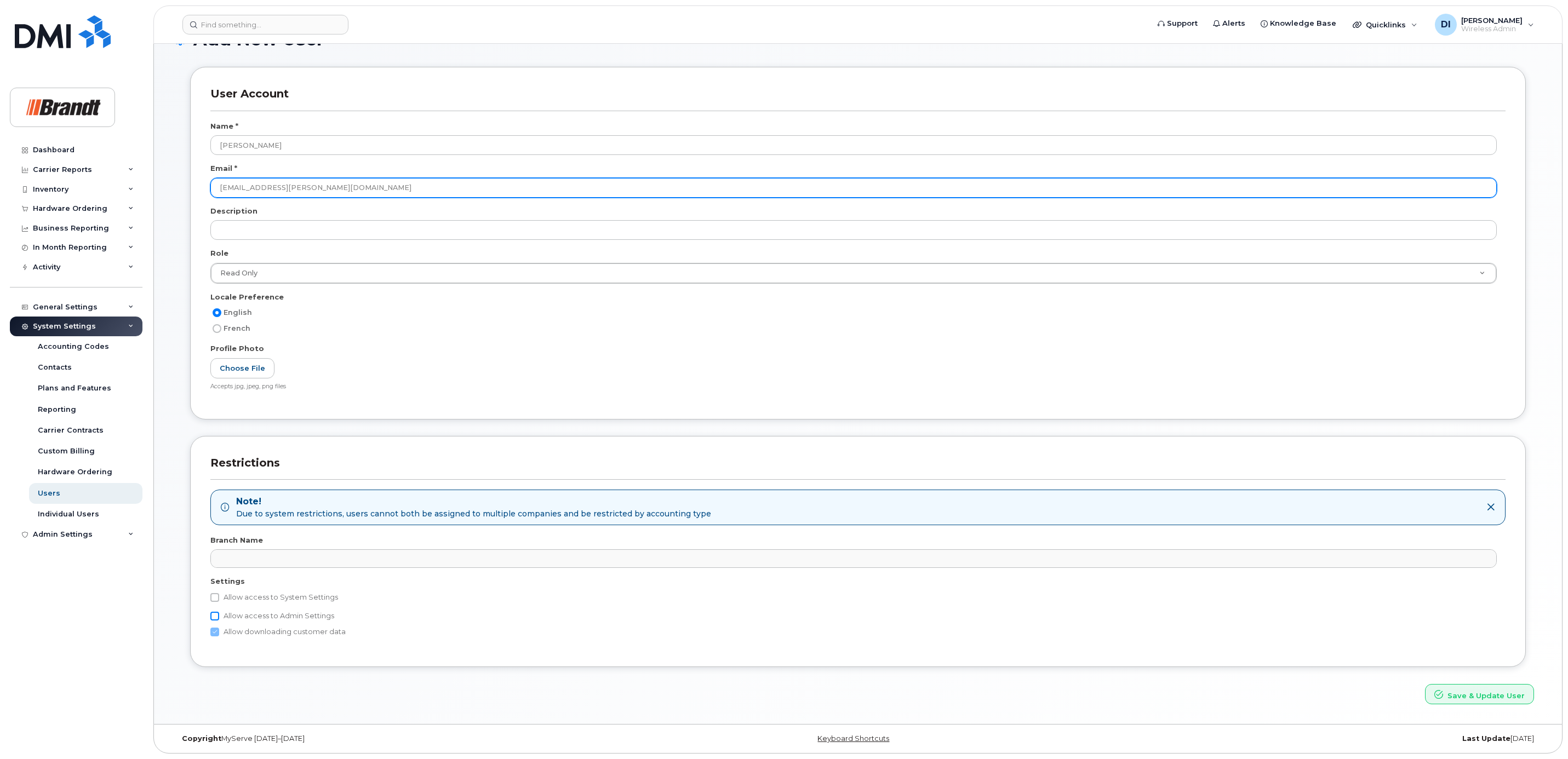
type input "CBiever@brandt.ca"
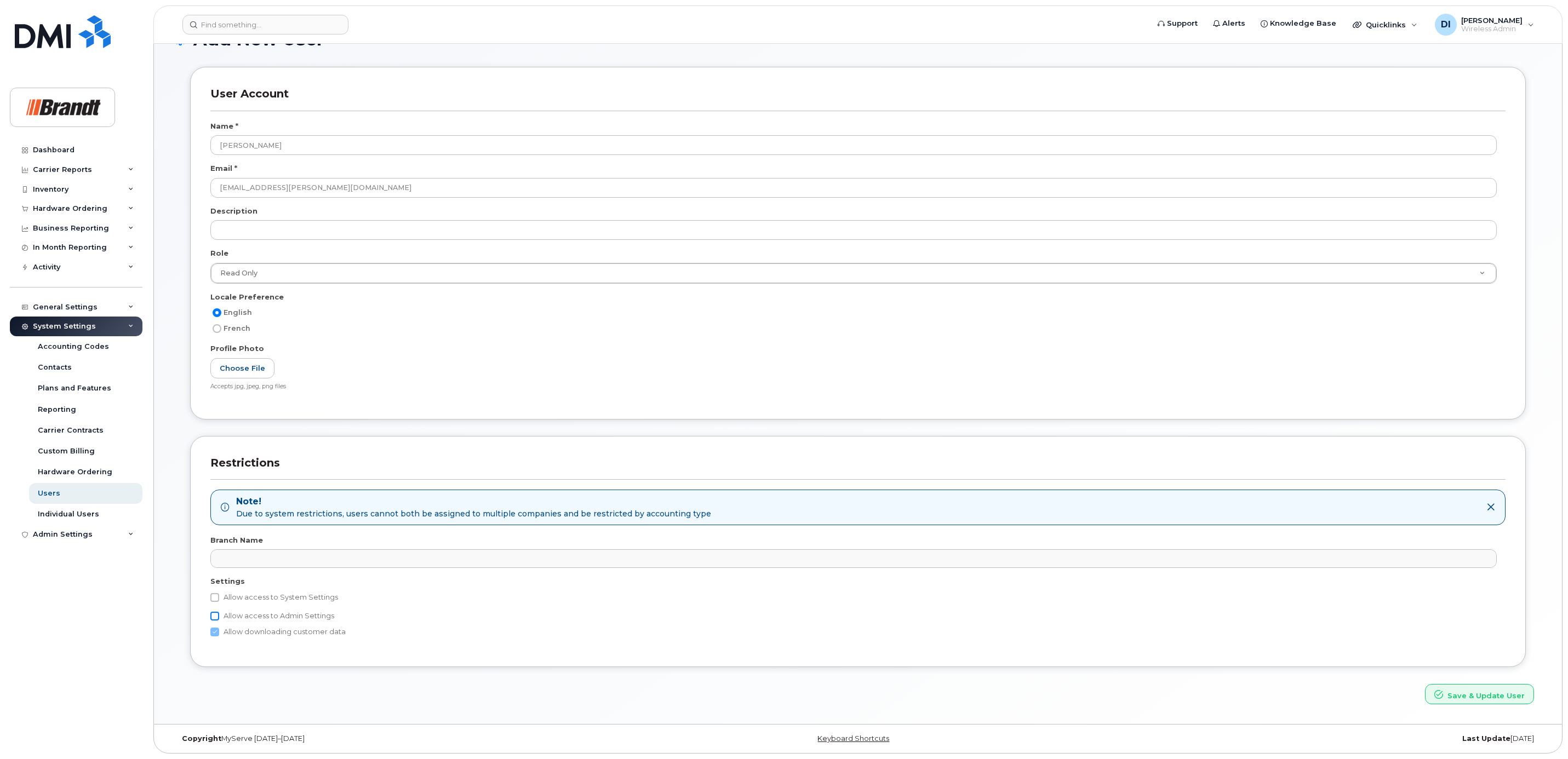
click at [216, 616] on input "Allow access to Admin Settings" at bounding box center [214, 616] width 9 height 9
checkbox input "true"
click at [217, 597] on input "Allow access to System Settings" at bounding box center [214, 597] width 9 height 9
checkbox input "true"
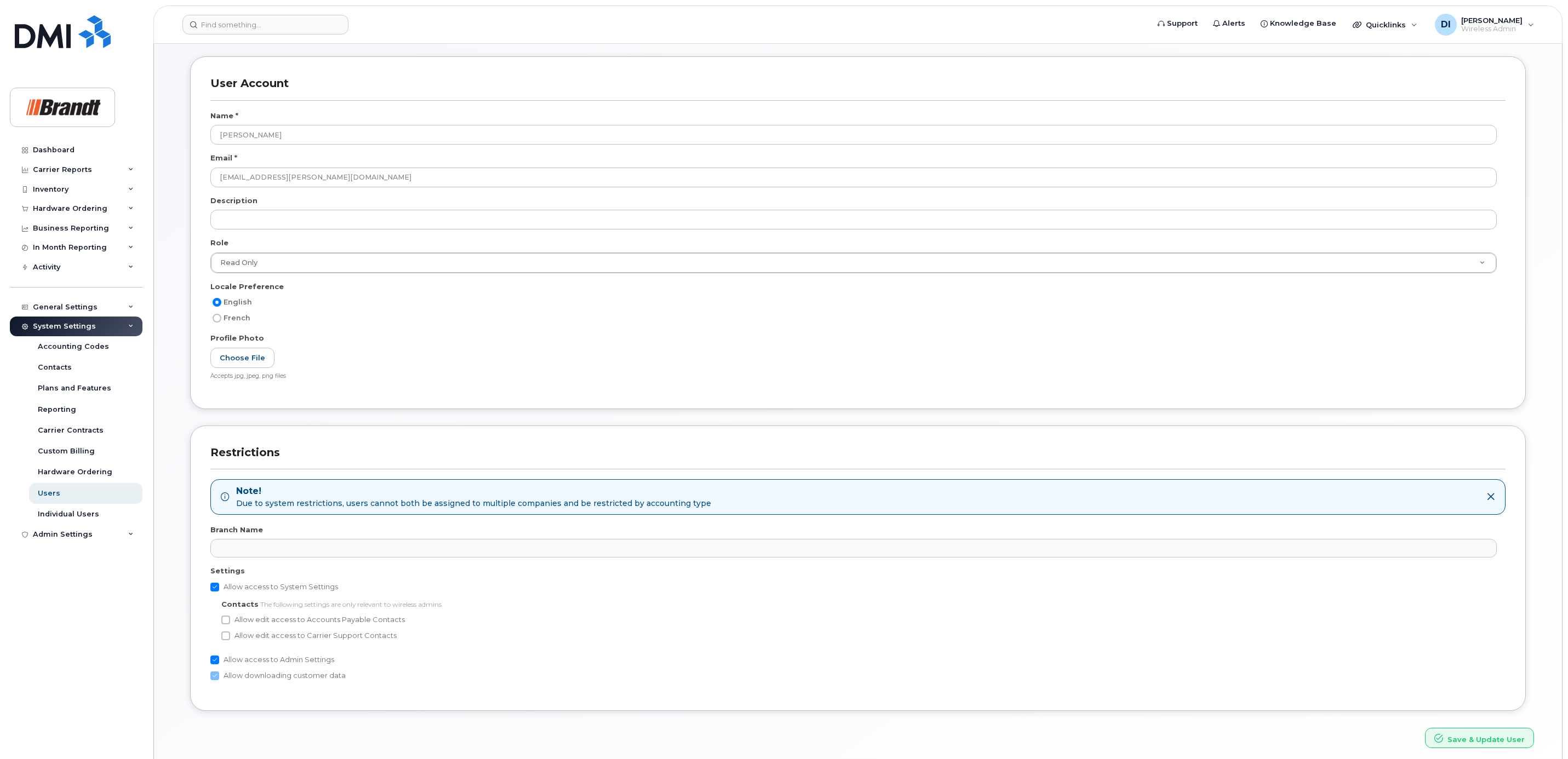
scroll to position [0, 0]
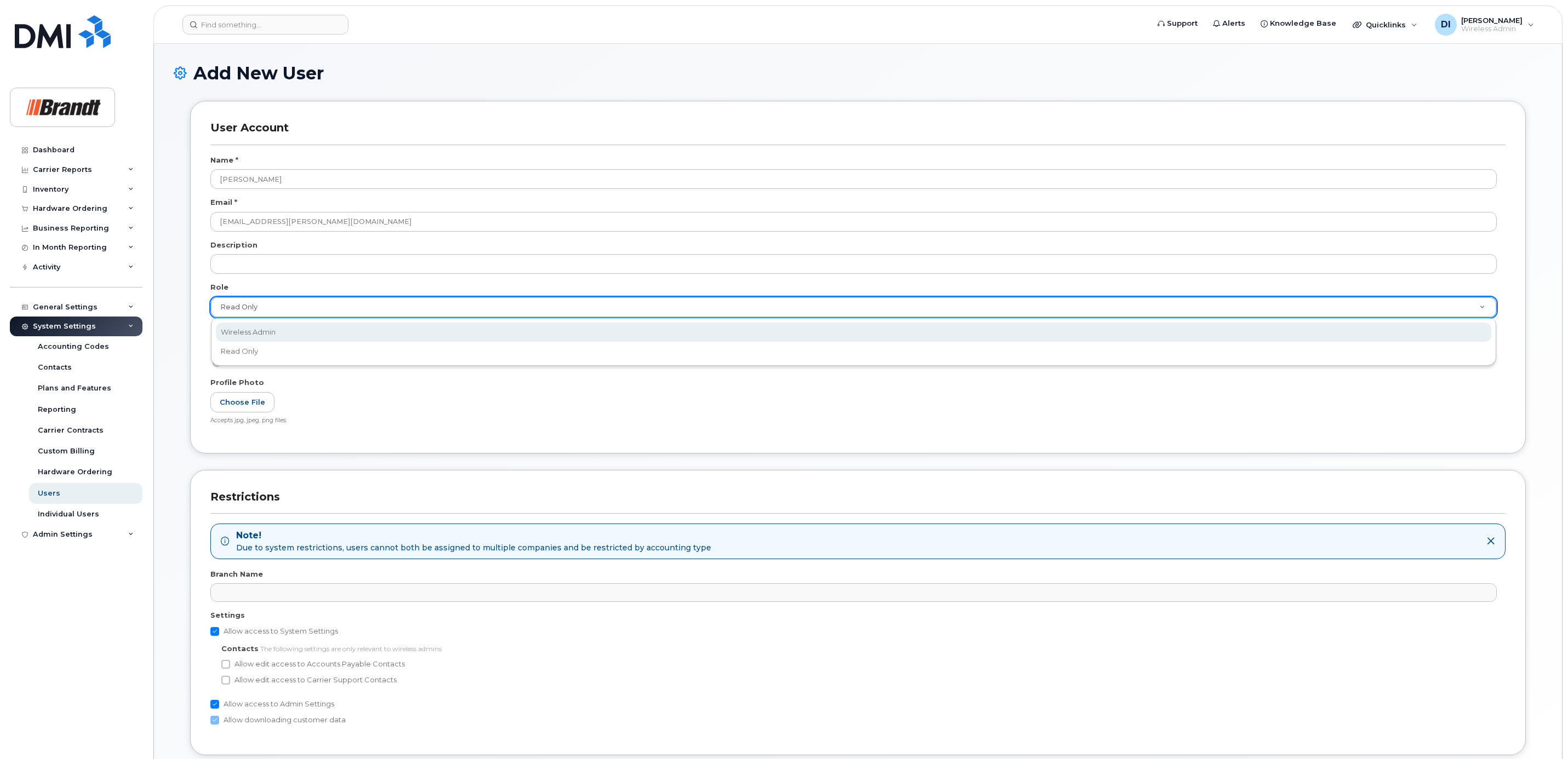
select select "wireless_admin"
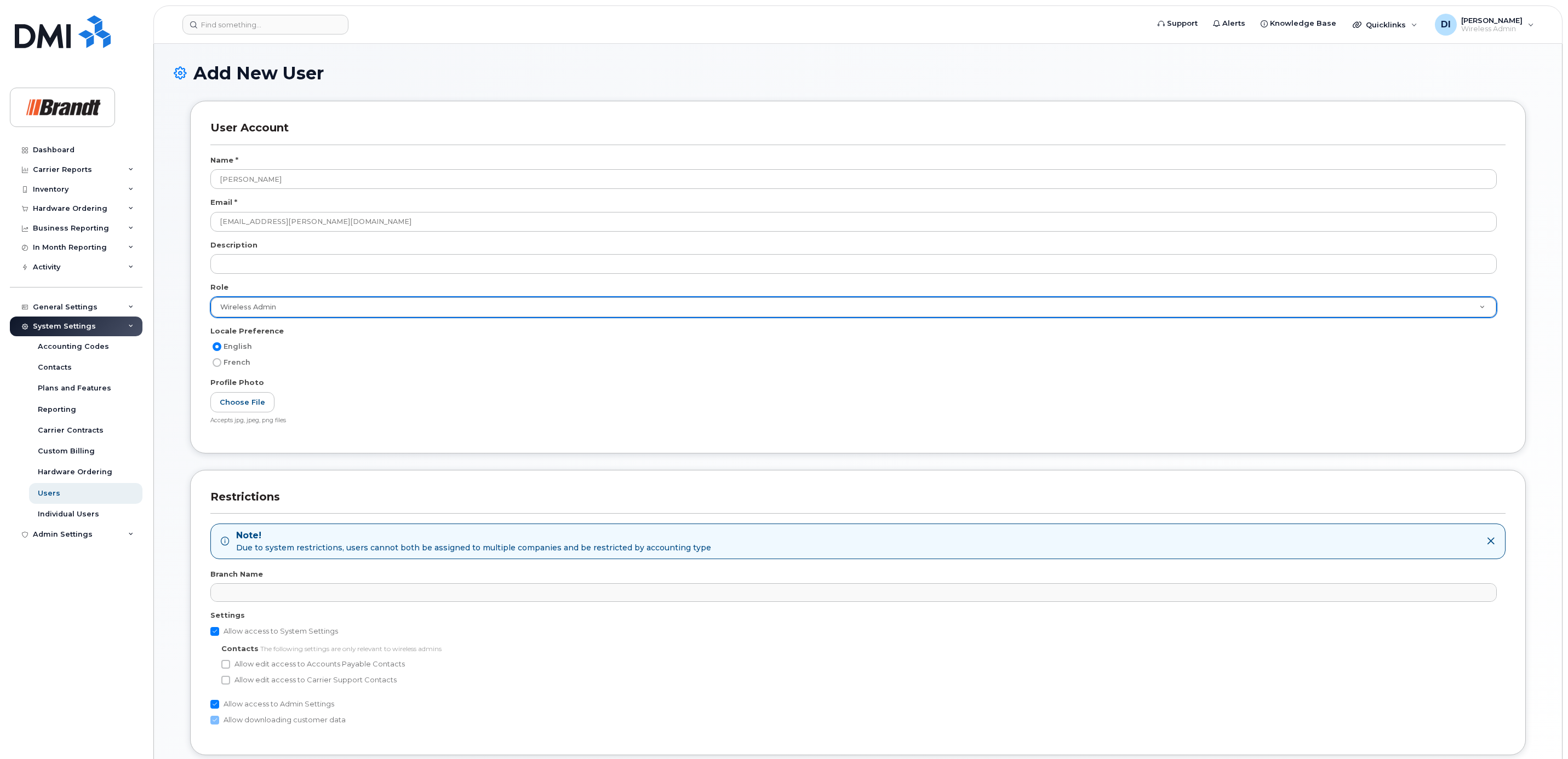
click at [451, 377] on div "English French" at bounding box center [857, 359] width 1295 height 37
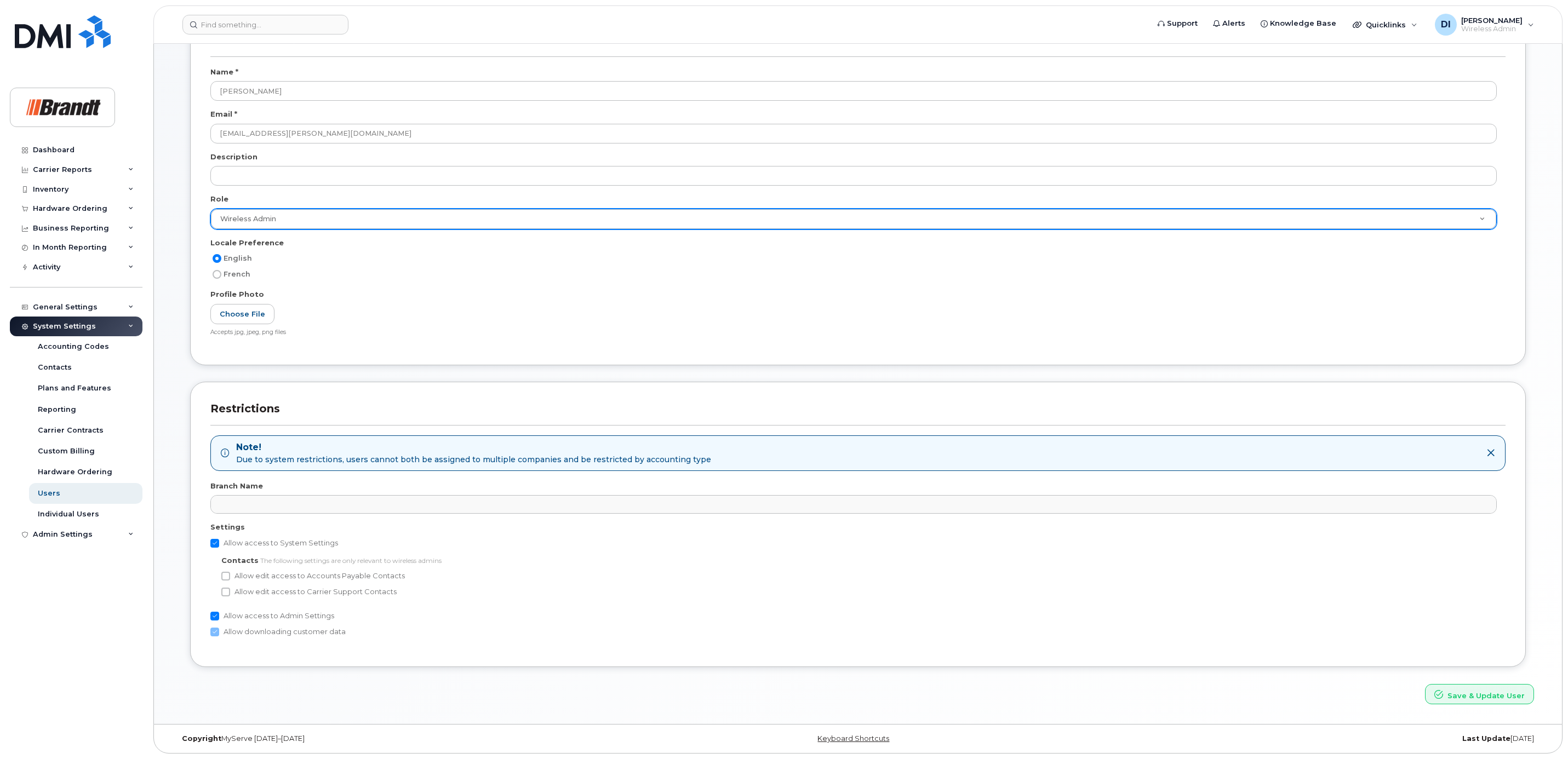
scroll to position [93, 0]
click at [1463, 697] on button "Save & Update User" at bounding box center [1479, 694] width 109 height 20
